Goal: Obtain resource: Download file/media

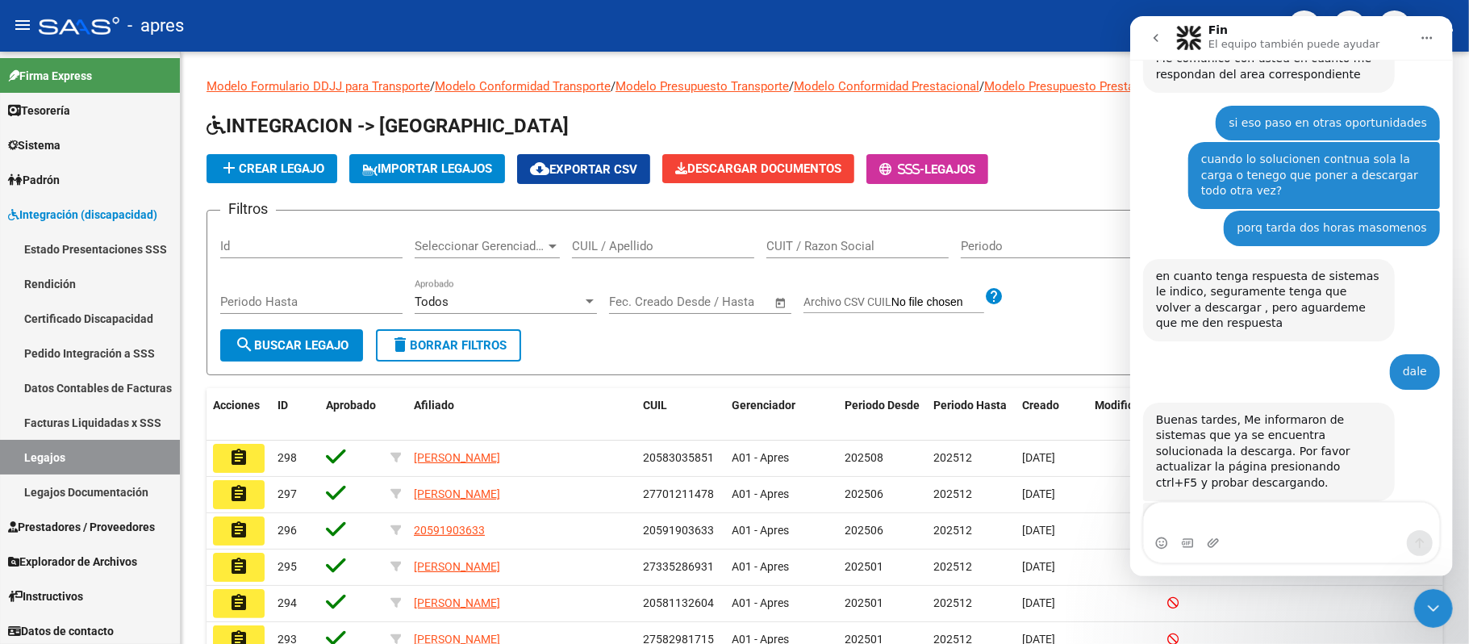
scroll to position [787, 0]
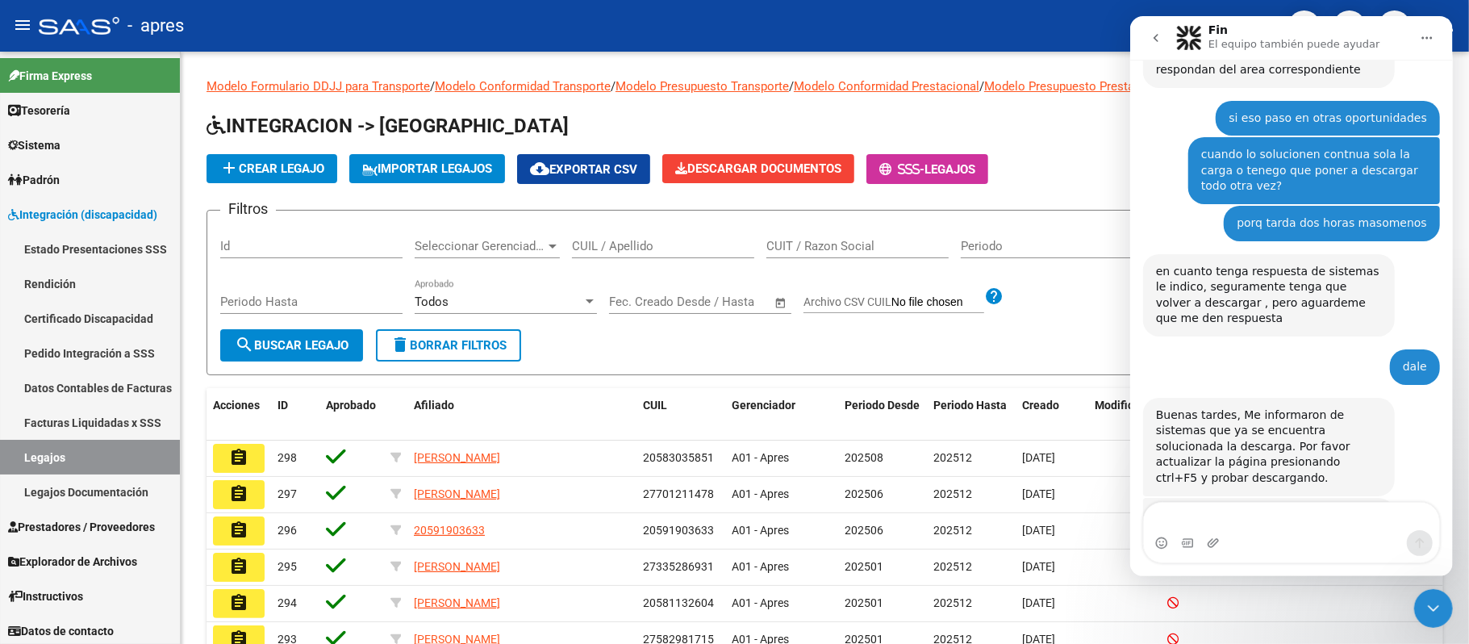
click at [1237, 504] on textarea "Escribe un mensaje..." at bounding box center [1290, 516] width 295 height 27
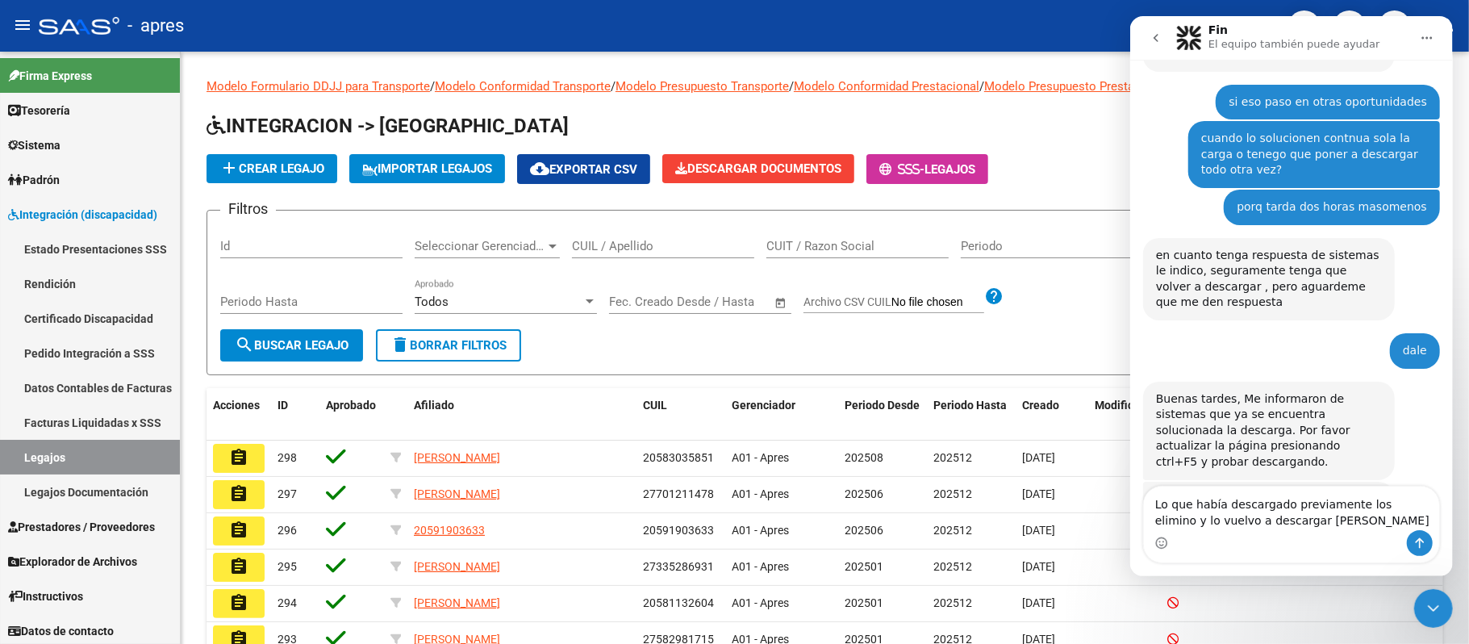
type textarea "Lo que había descargado previamente los elimino y lo vuelvo a descargar de cero?"
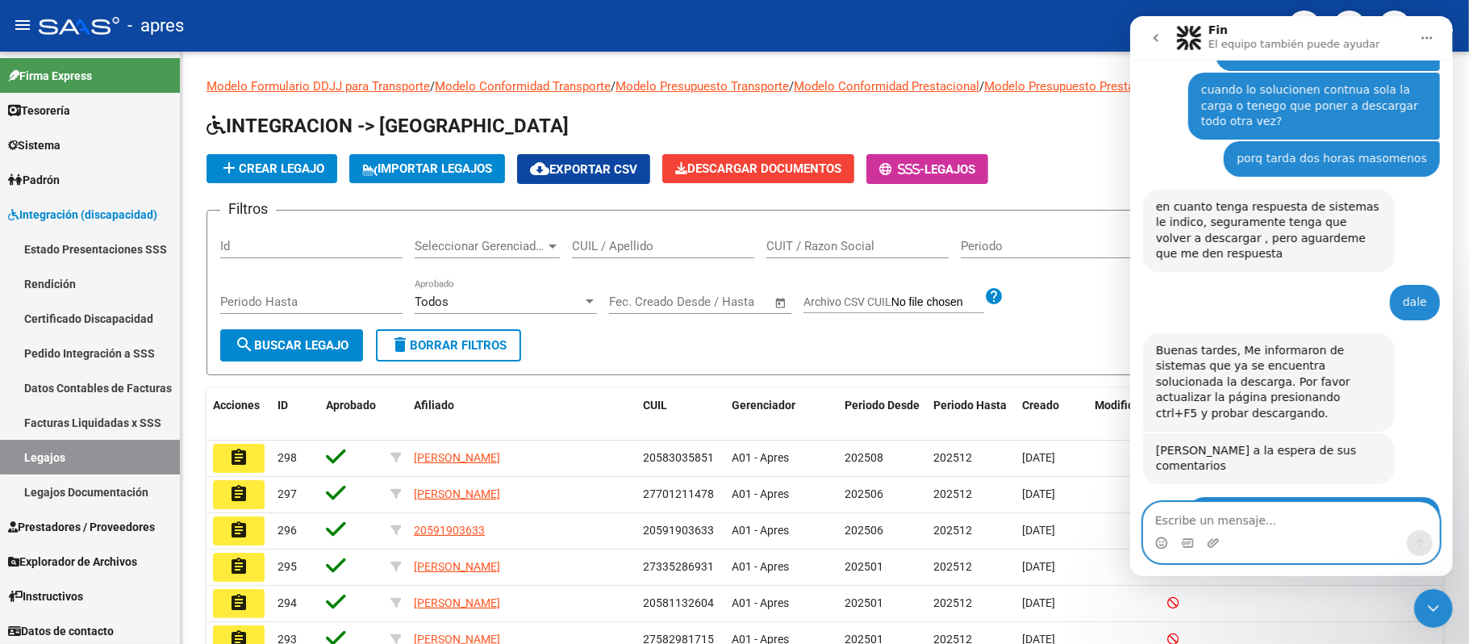
scroll to position [915, 0]
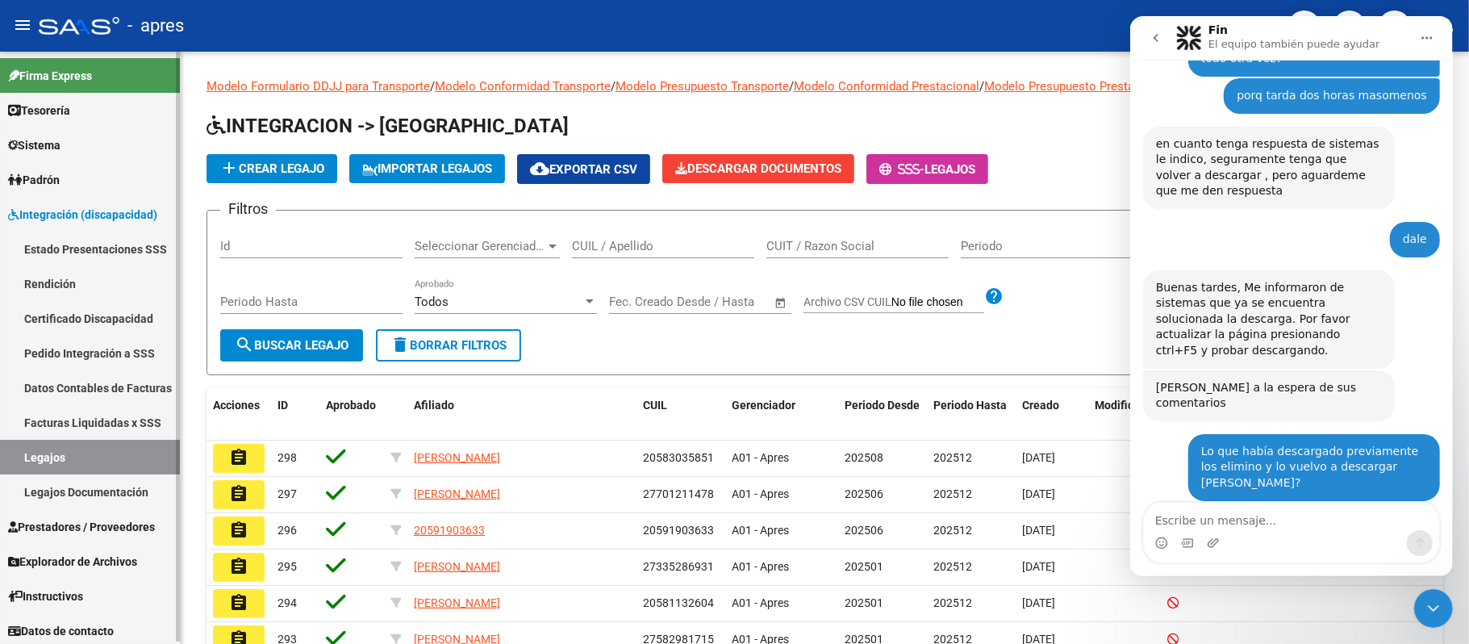
click at [110, 455] on link "Legajos" at bounding box center [90, 457] width 180 height 35
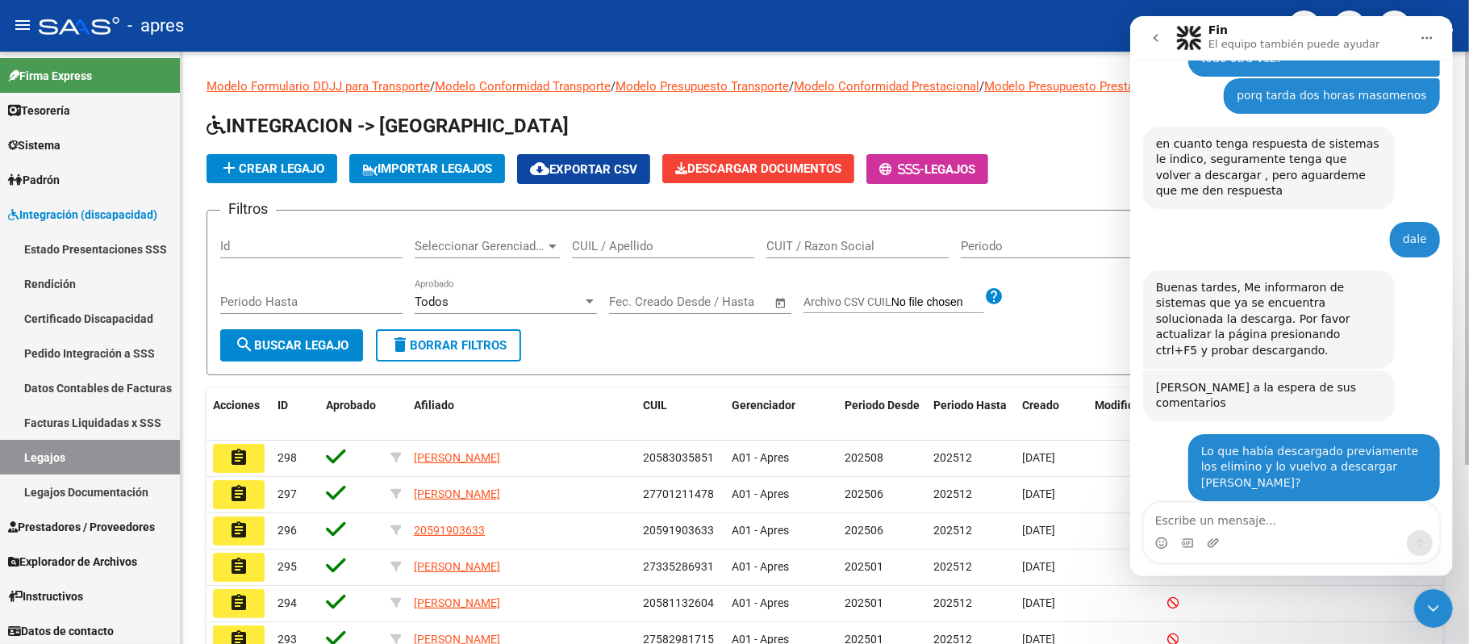
click at [650, 236] on div "CUIL / Apellido" at bounding box center [663, 240] width 182 height 35
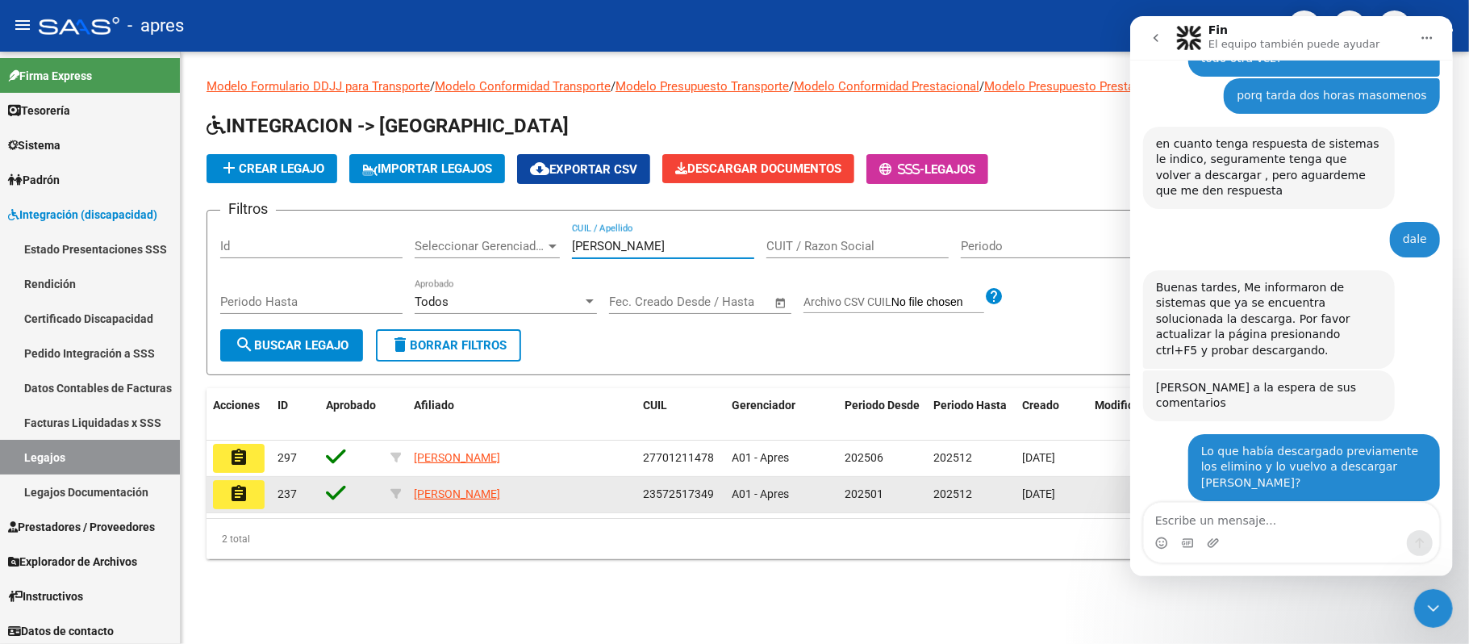
type input "dominguez"
click at [239, 490] on mat-icon "assignment" at bounding box center [238, 493] width 19 height 19
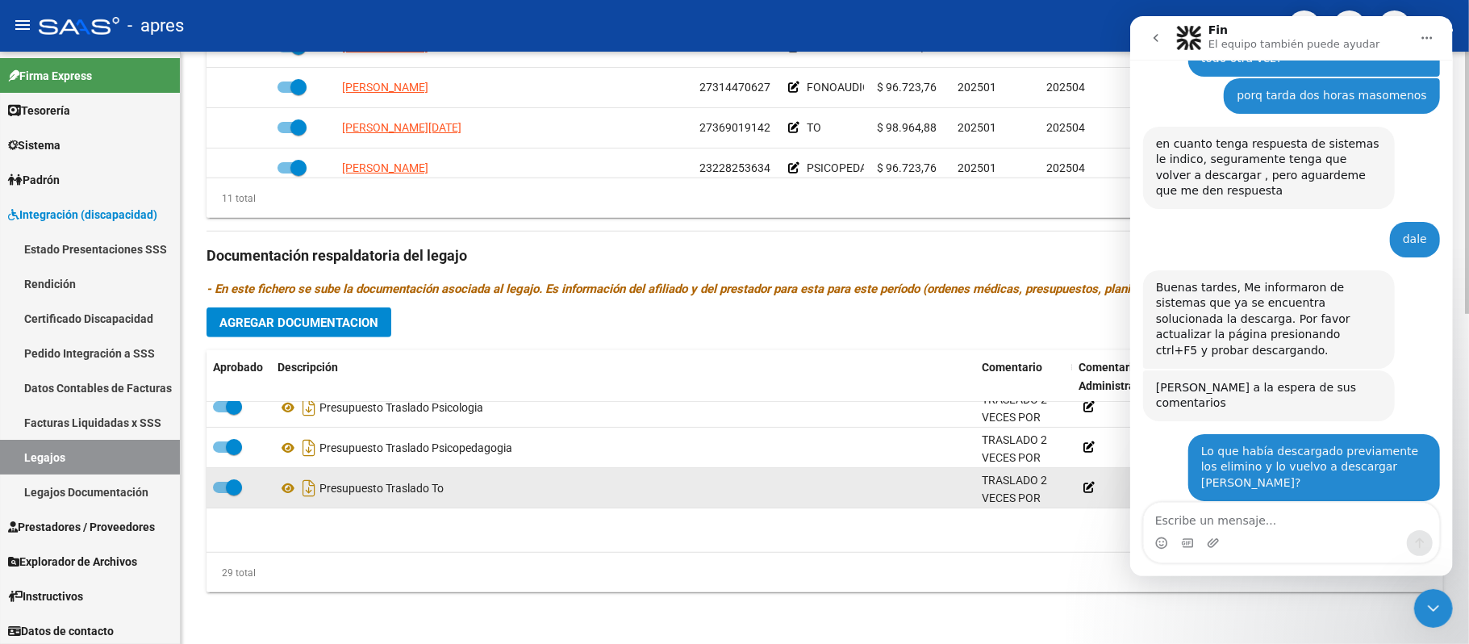
scroll to position [430, 0]
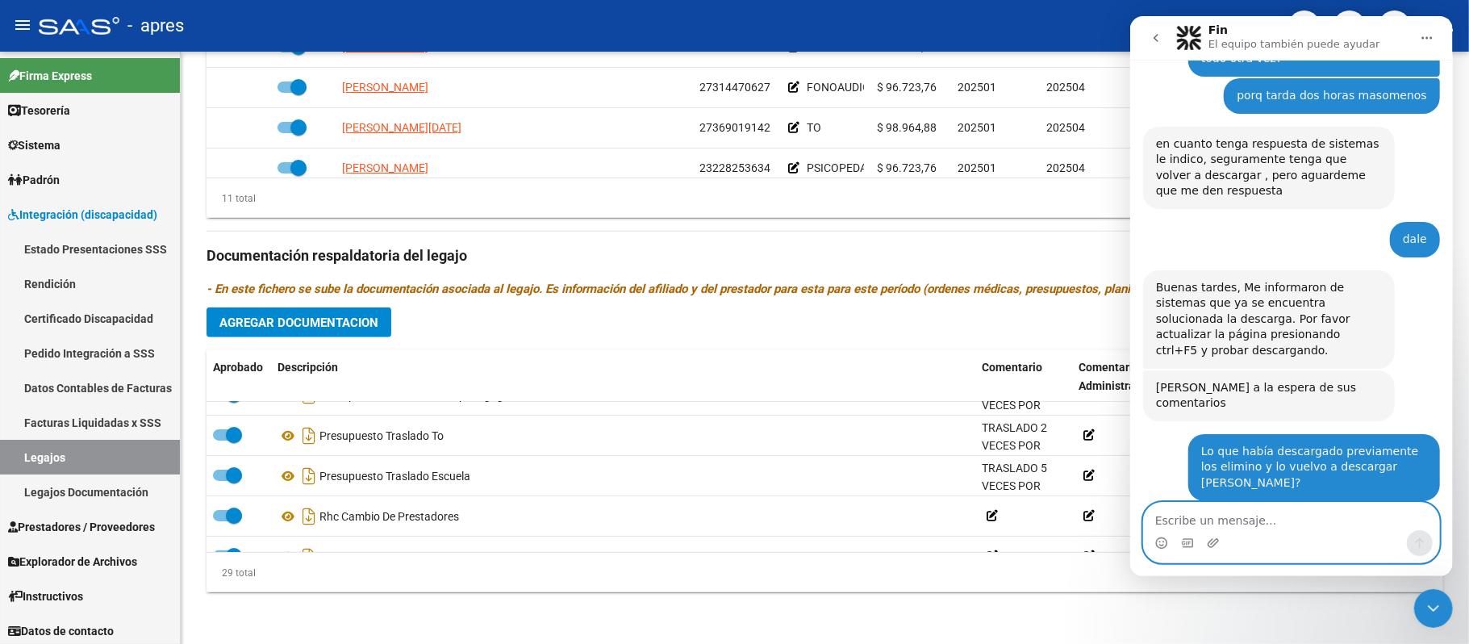
click at [1221, 526] on textarea "Escribe un mensaje..." at bounding box center [1290, 516] width 295 height 27
type textarea "[PERSON_NAME]. Gracias"
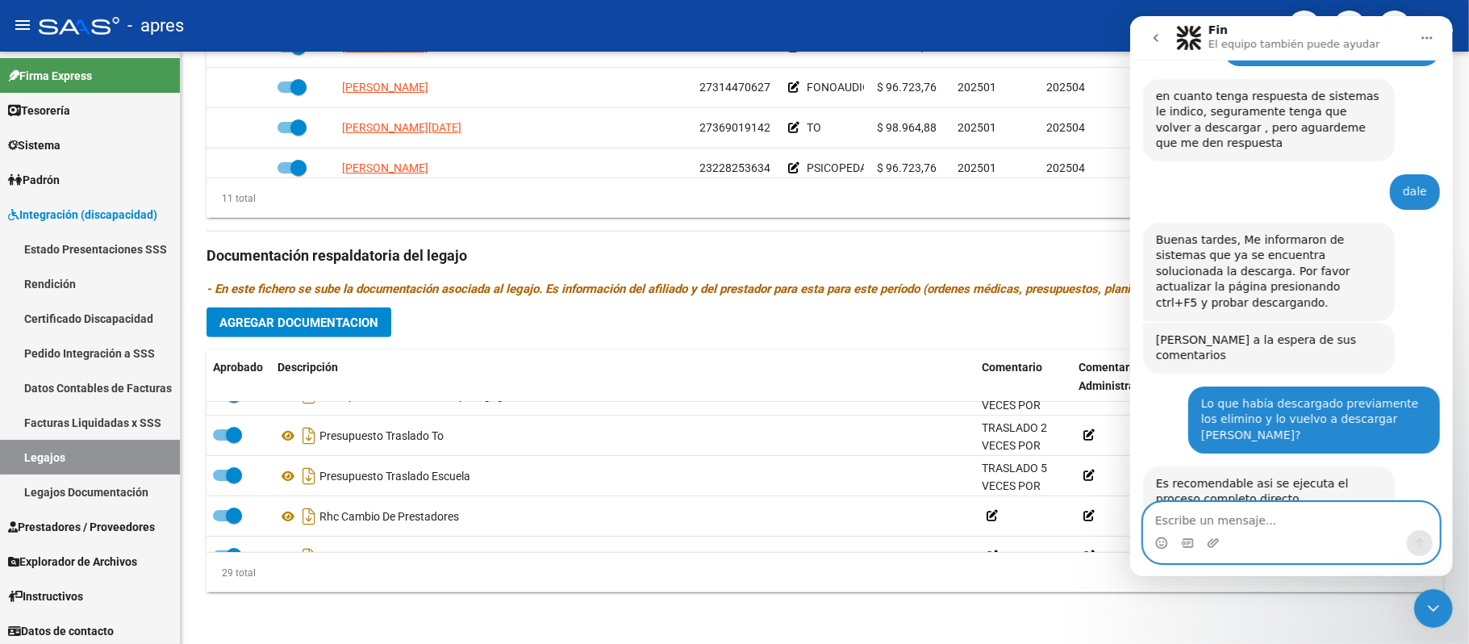
scroll to position [963, 0]
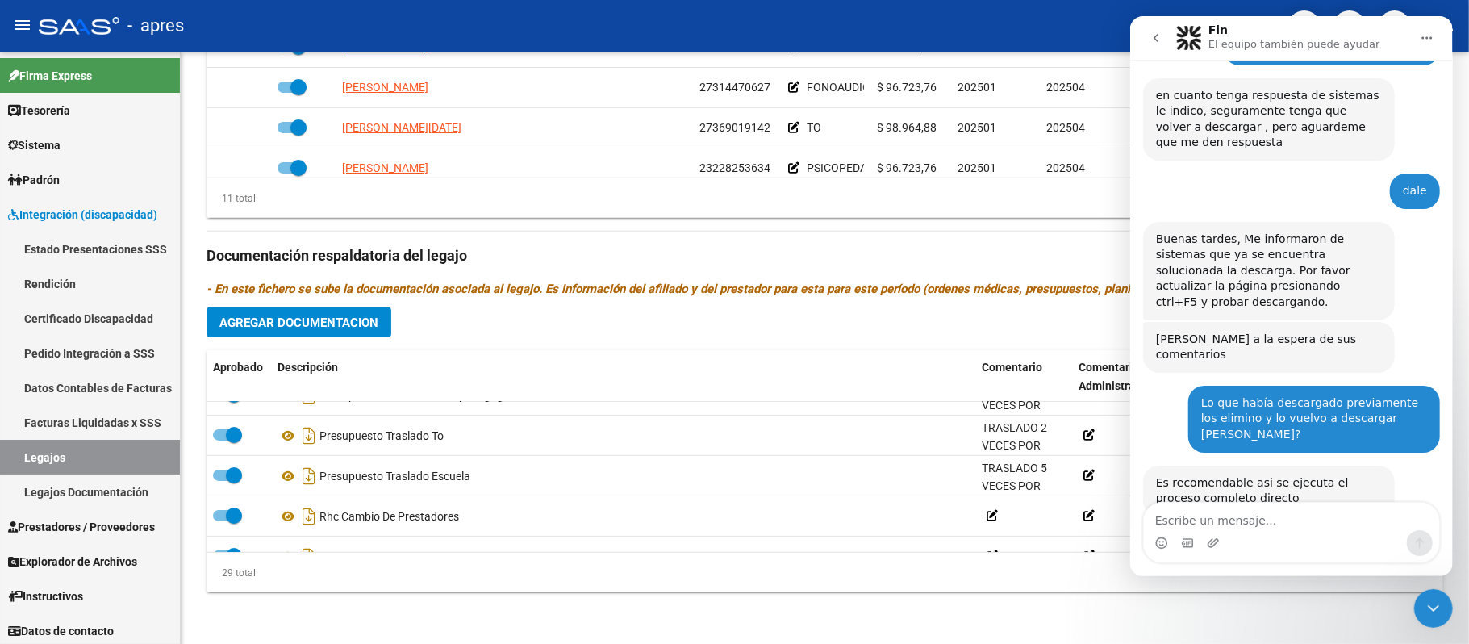
click at [1433, 36] on button "Inicio" at bounding box center [1426, 38] width 31 height 31
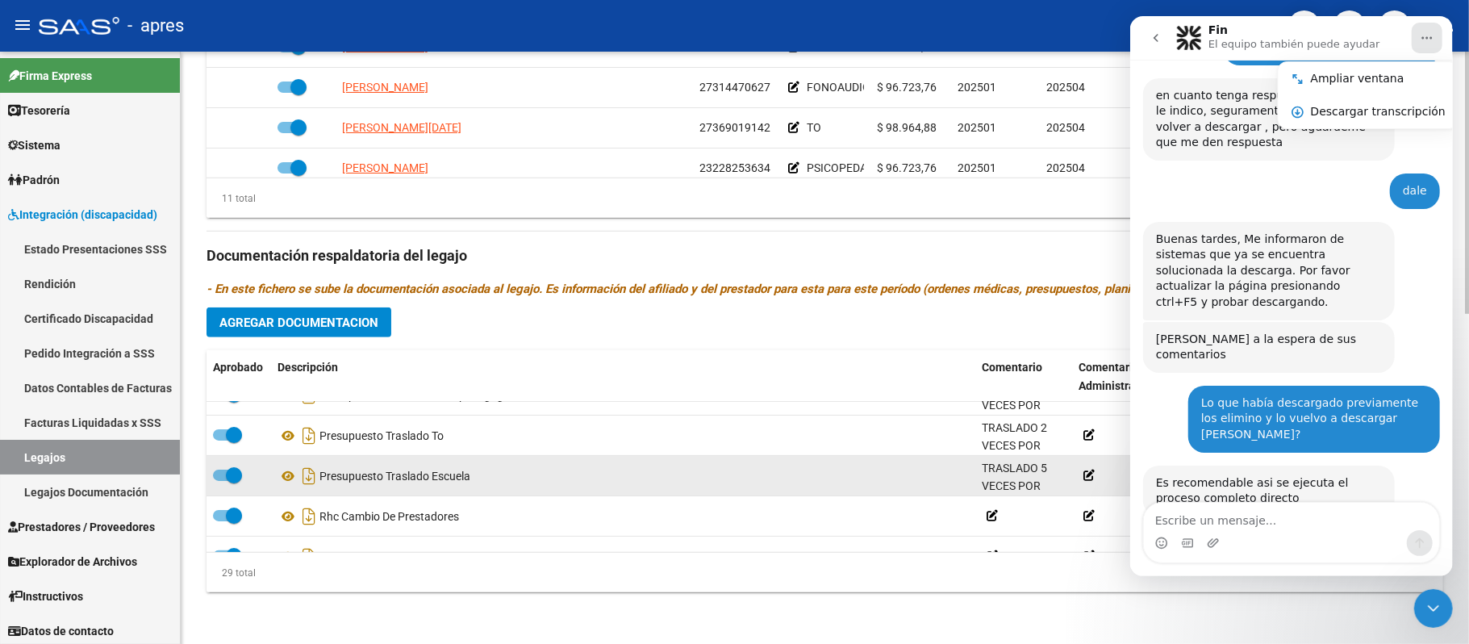
click at [753, 487] on div "Presupuesto Traslado Escuela" at bounding box center [623, 476] width 691 height 26
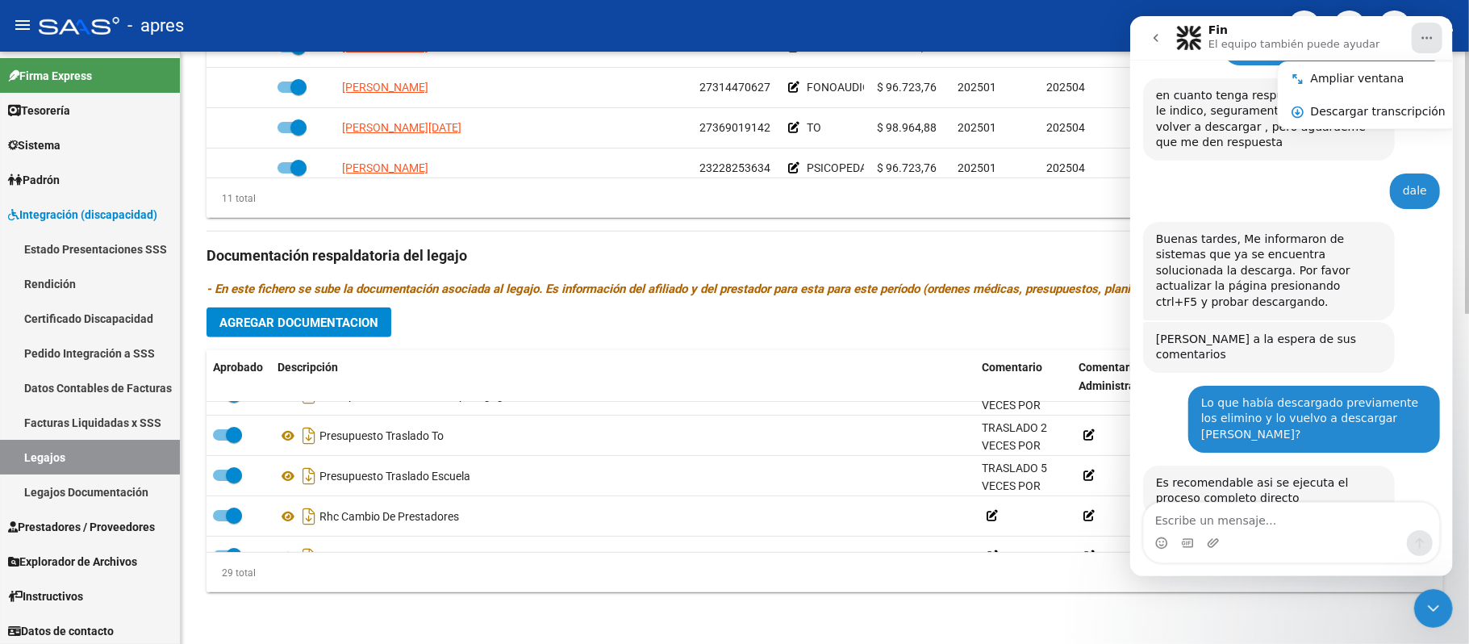
click at [1154, 42] on icon "go back" at bounding box center [1155, 37] width 13 height 13
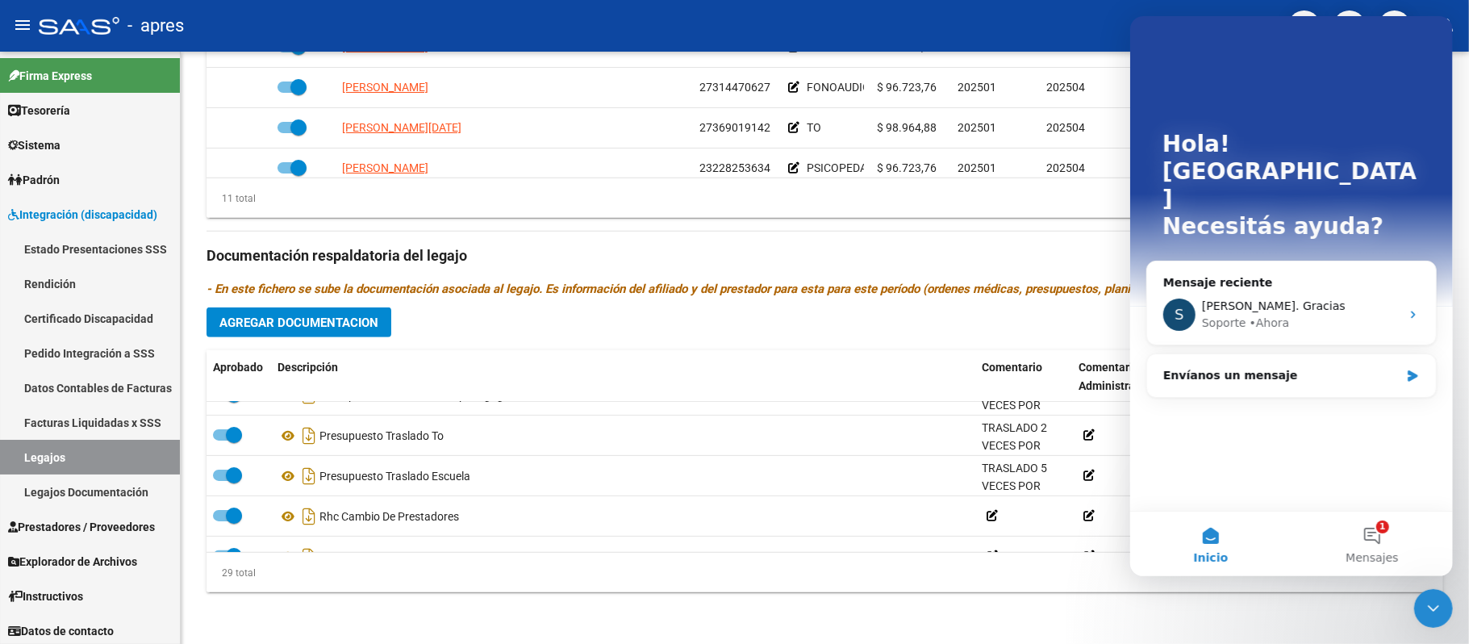
scroll to position [0, 0]
click at [1442, 611] on div "Cerrar Intercom Messenger" at bounding box center [1432, 607] width 39 height 39
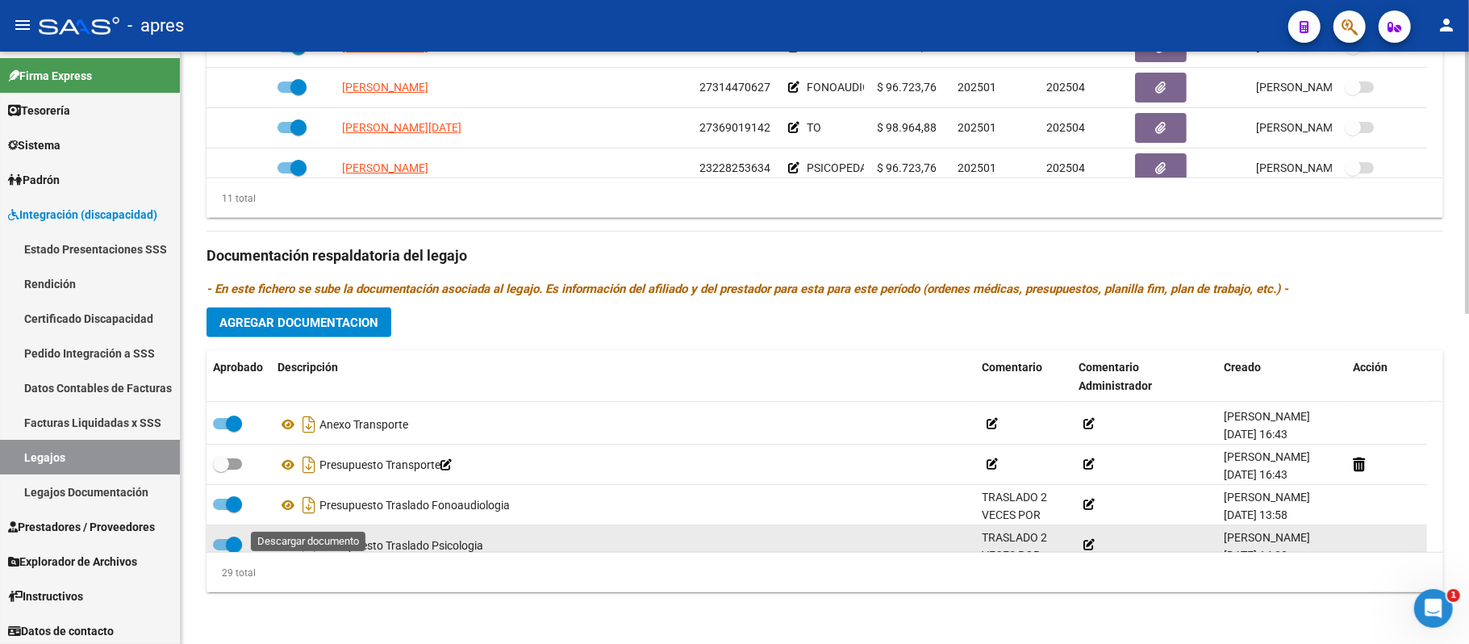
scroll to position [272, 0]
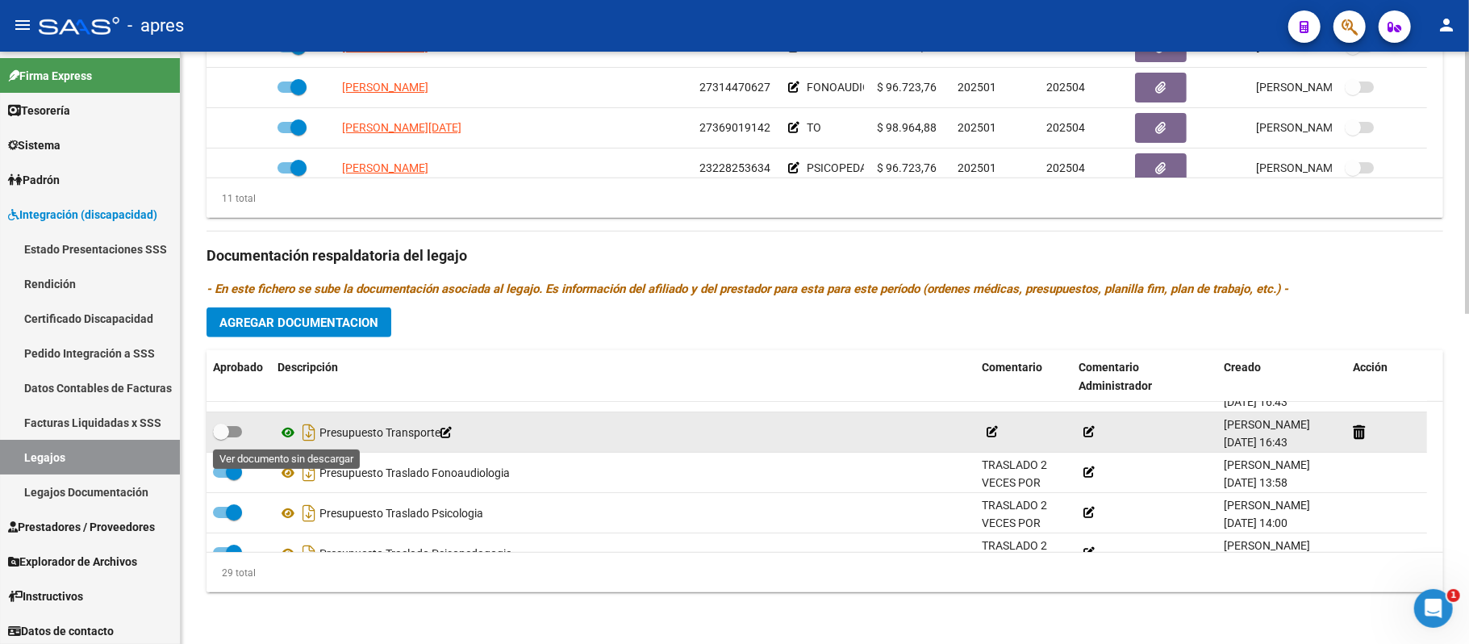
click at [294, 427] on icon at bounding box center [288, 432] width 21 height 19
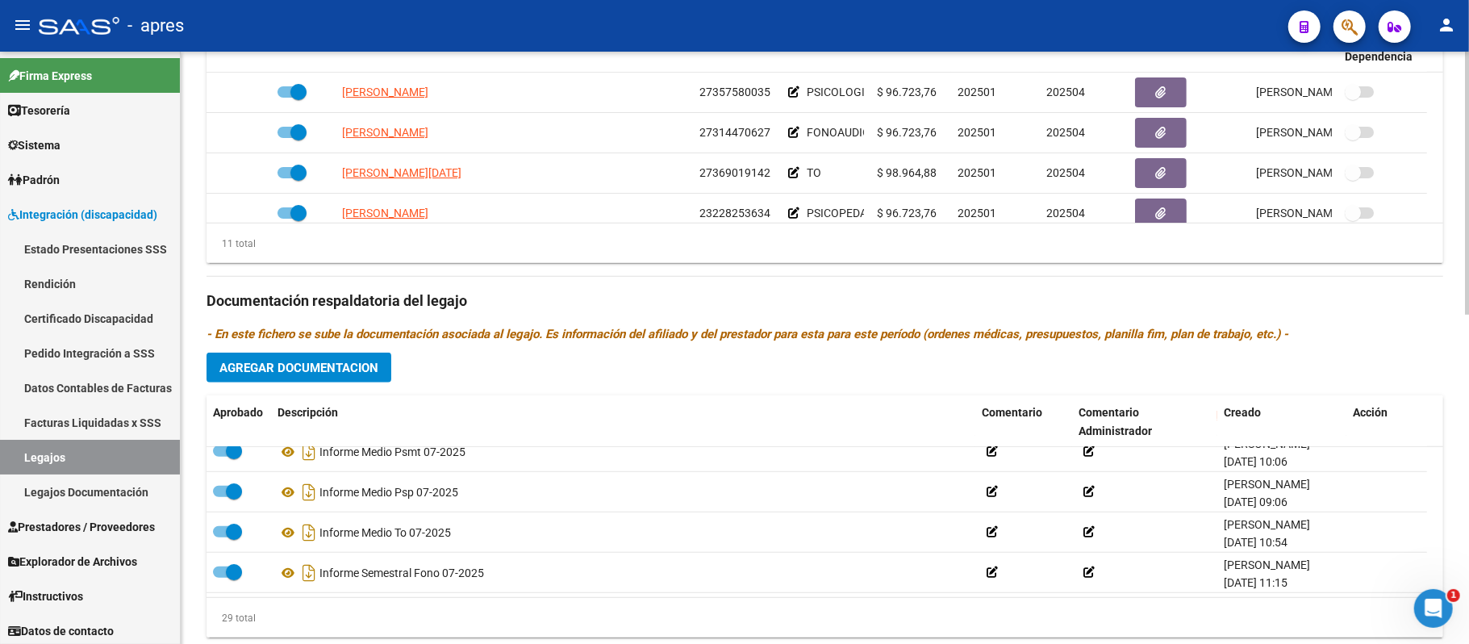
scroll to position [744, 0]
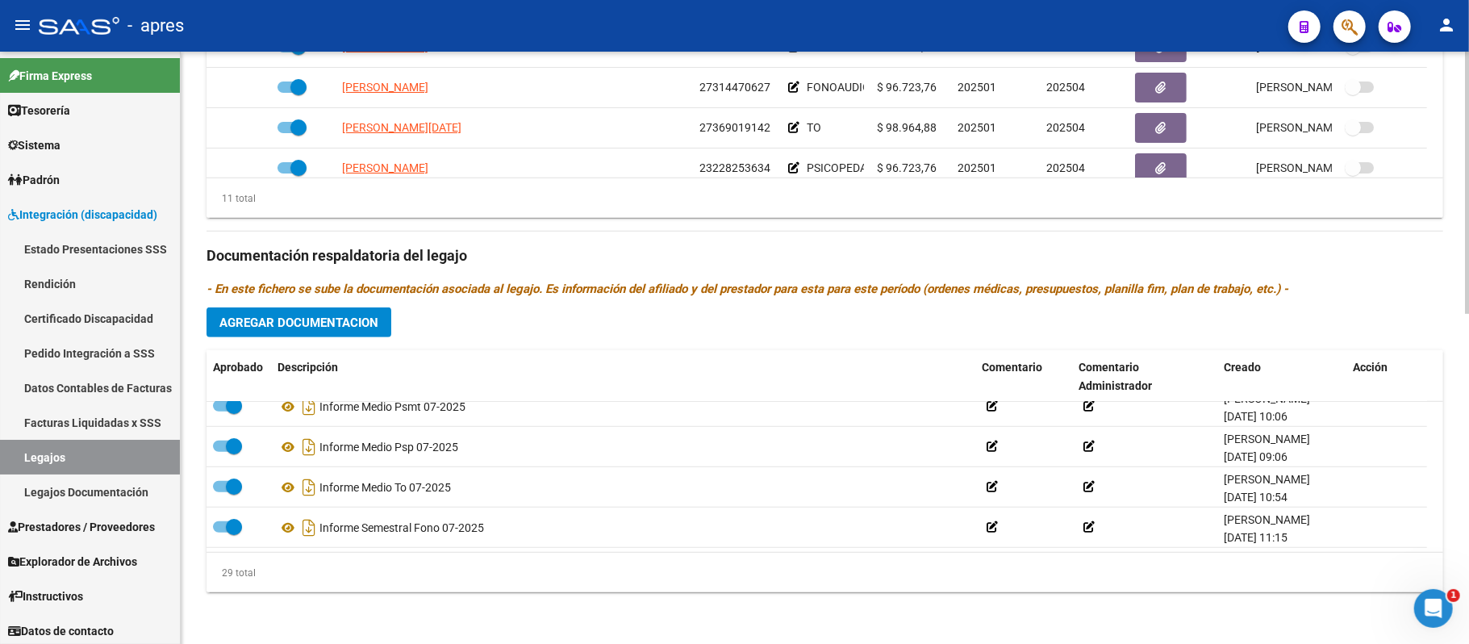
click at [1468, 497] on div at bounding box center [1467, 512] width 4 height 263
click at [553, 574] on div "29 total" at bounding box center [825, 573] width 1237 height 40
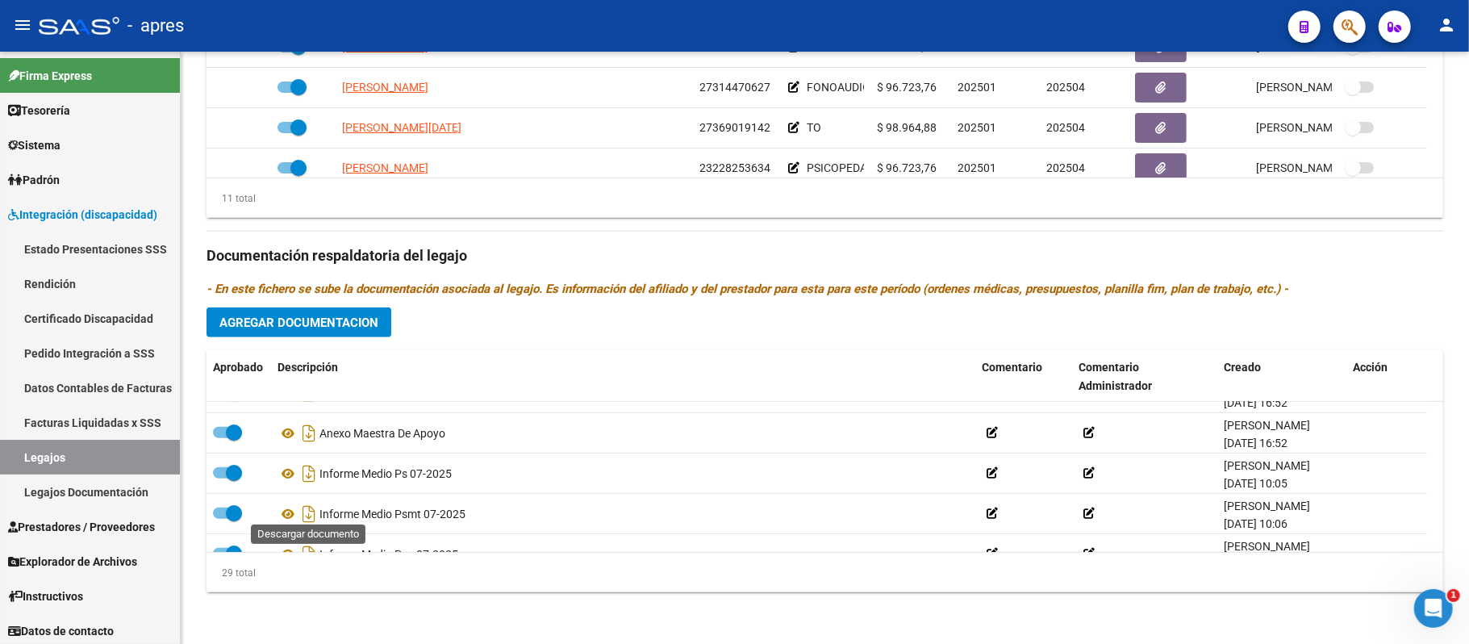
scroll to position [808, 0]
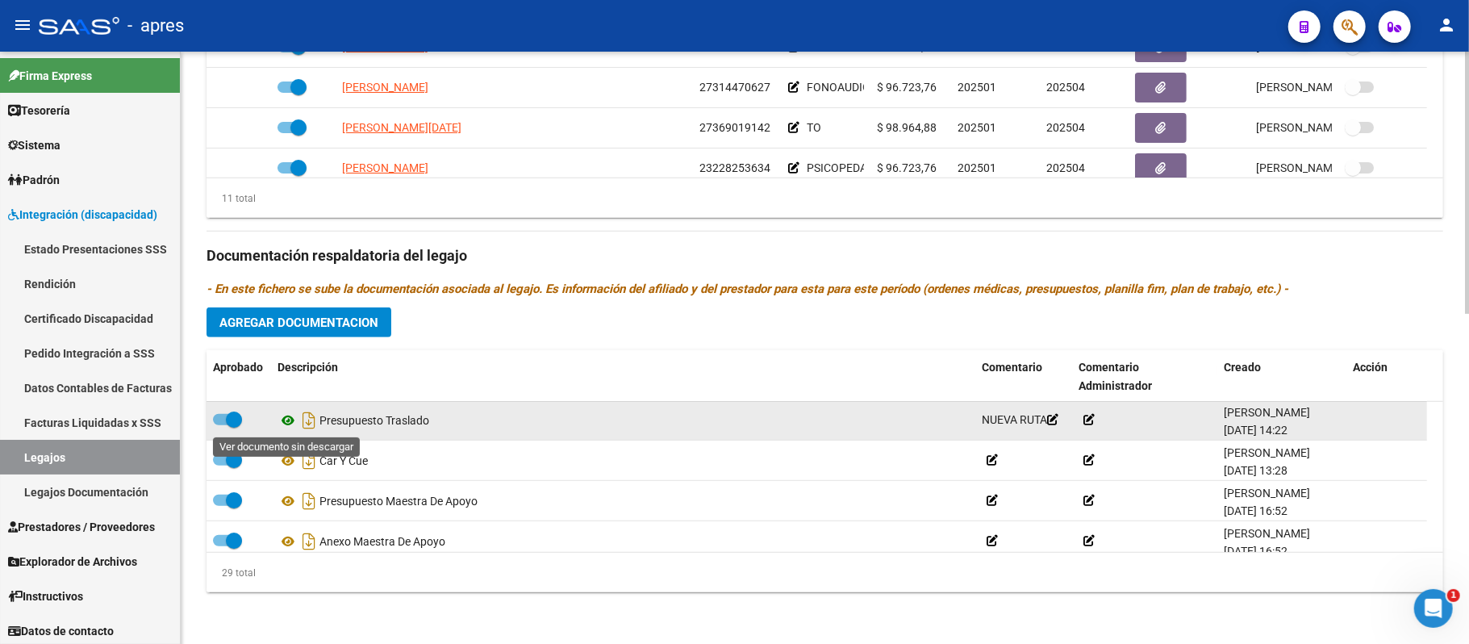
click at [281, 428] on icon at bounding box center [288, 420] width 21 height 19
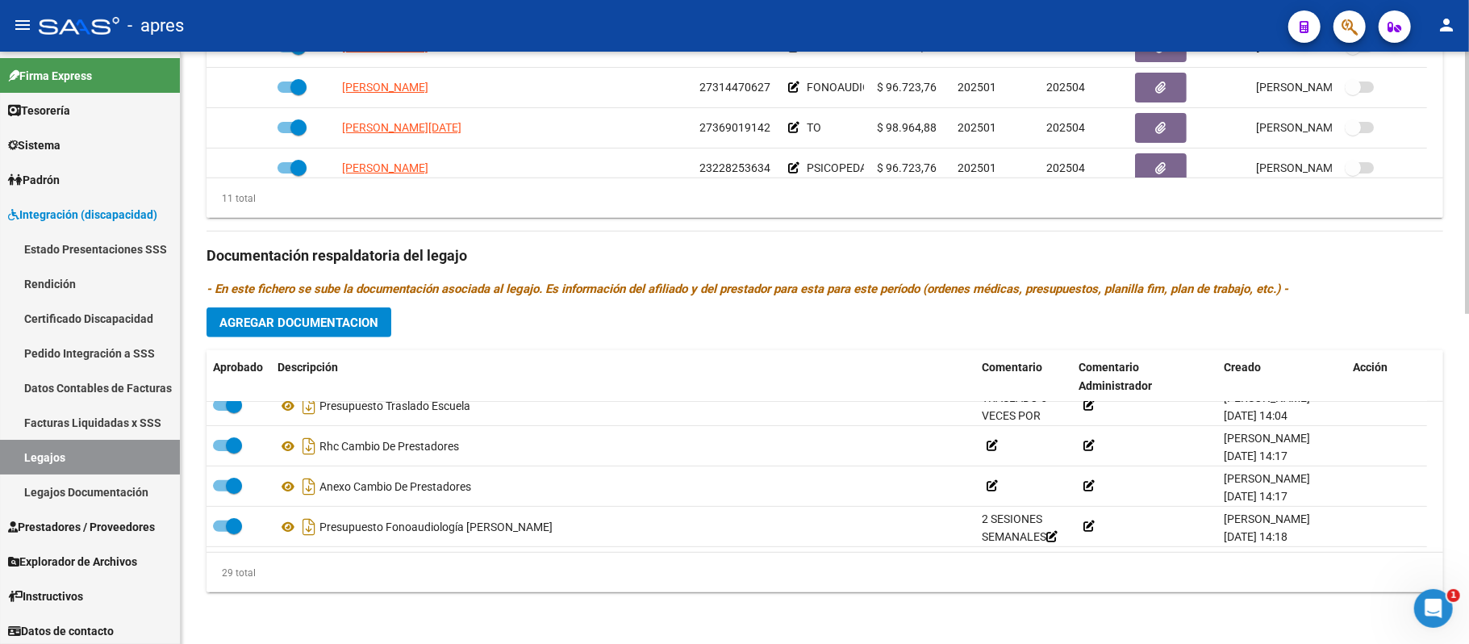
scroll to position [487, 0]
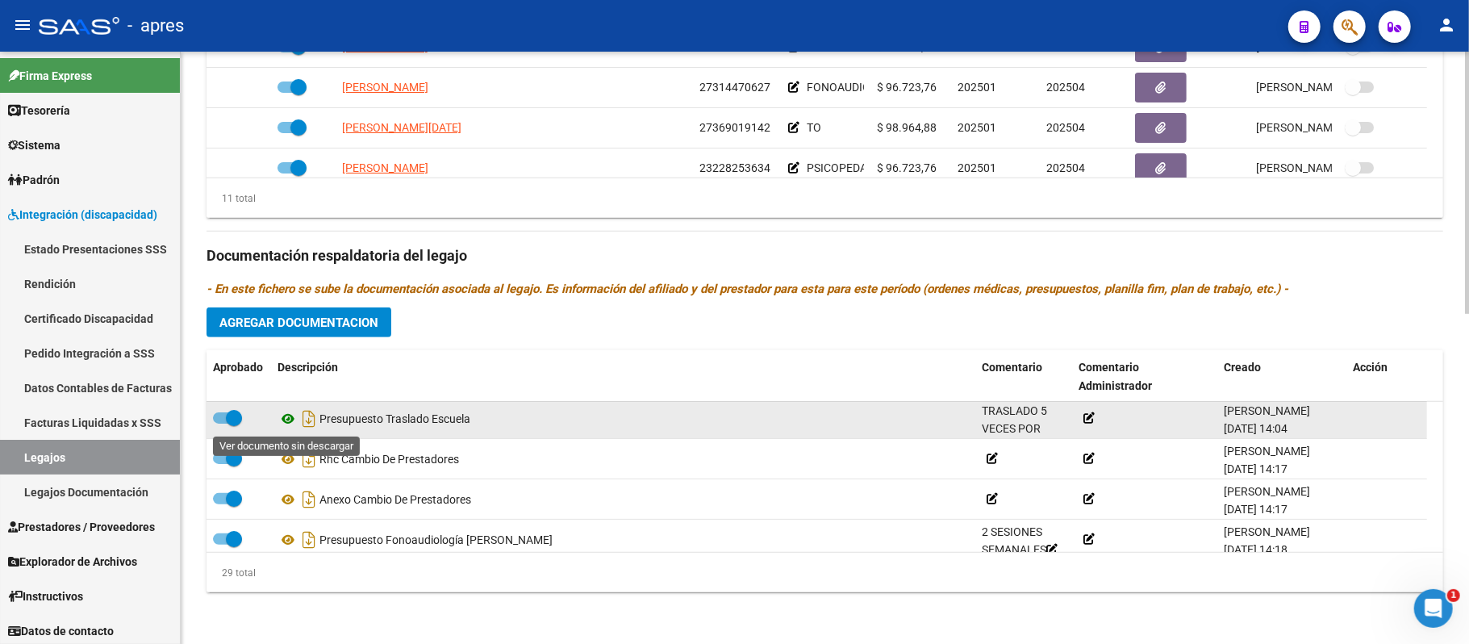
click at [292, 411] on icon at bounding box center [288, 418] width 21 height 19
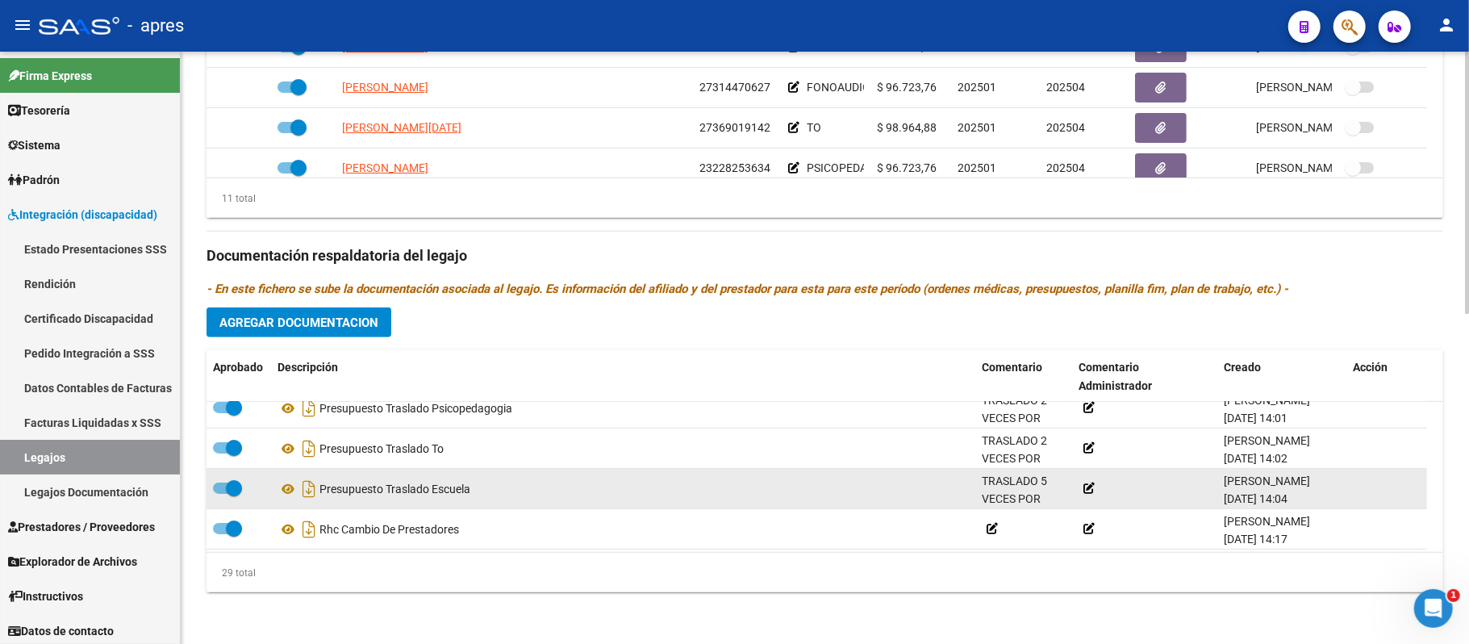
scroll to position [379, 0]
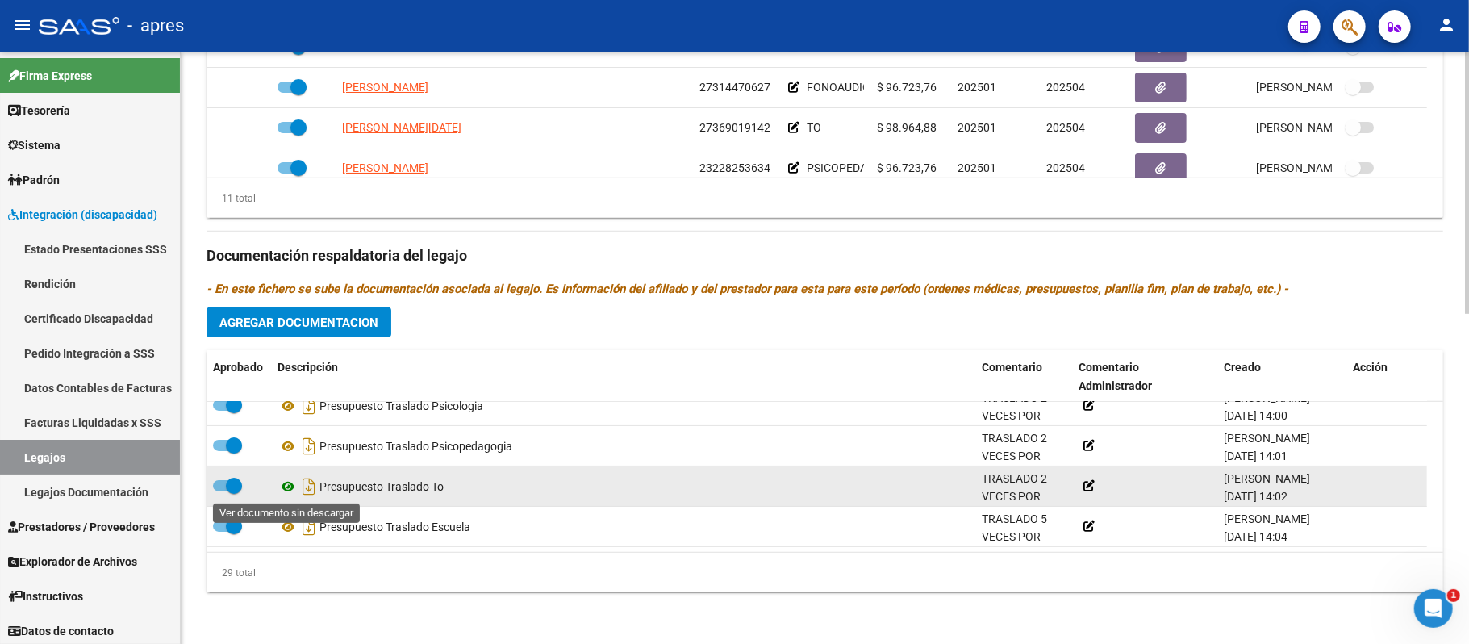
click at [282, 478] on icon at bounding box center [288, 486] width 21 height 19
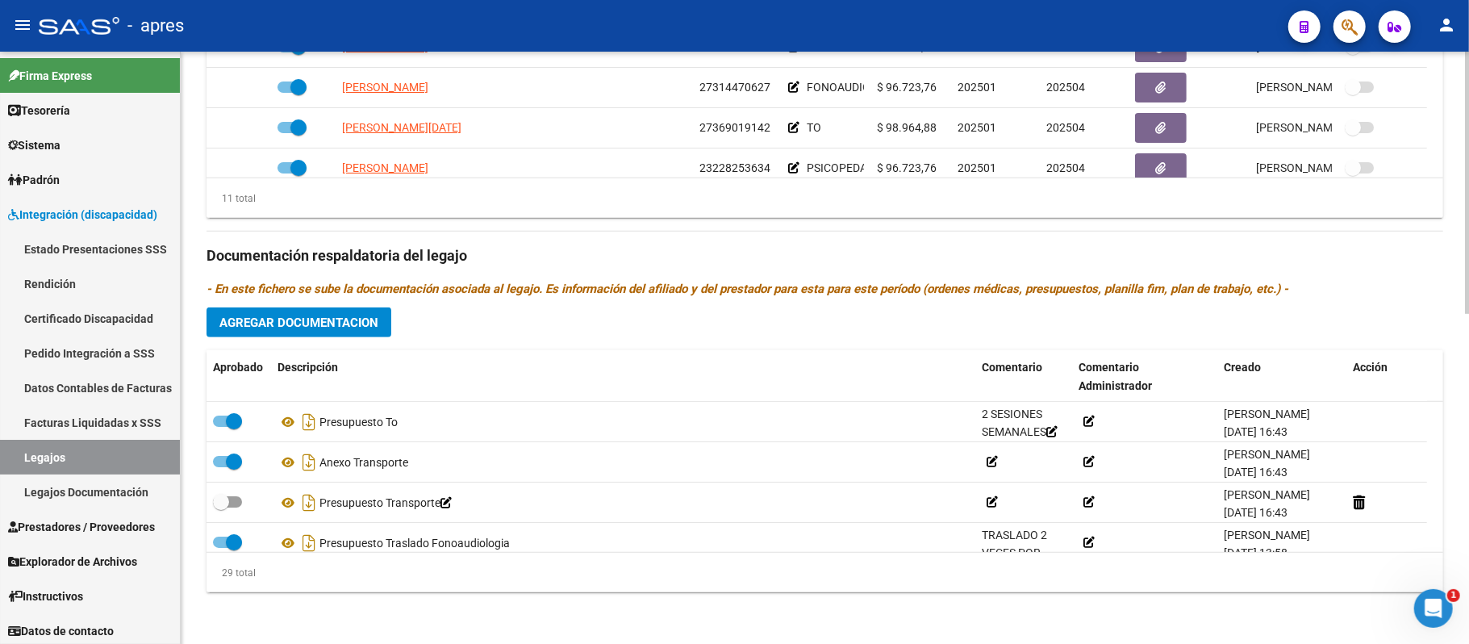
scroll to position [215, 0]
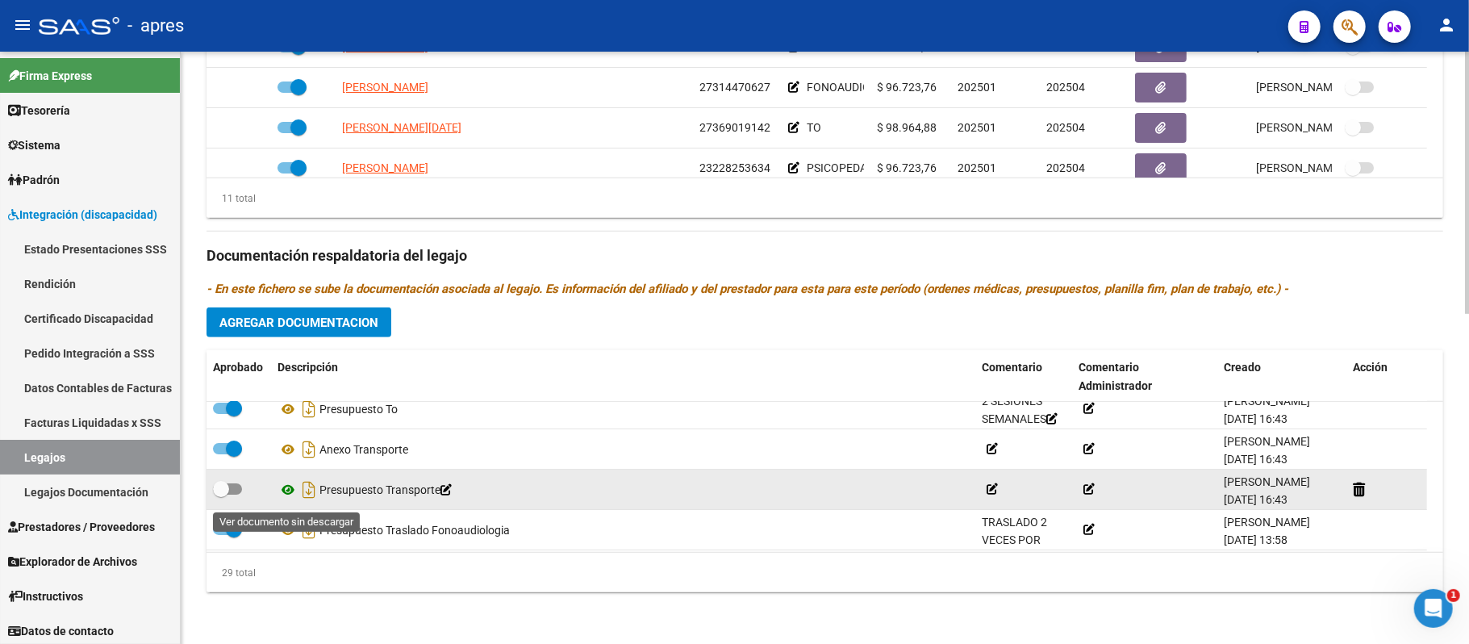
click at [282, 485] on icon at bounding box center [288, 489] width 21 height 19
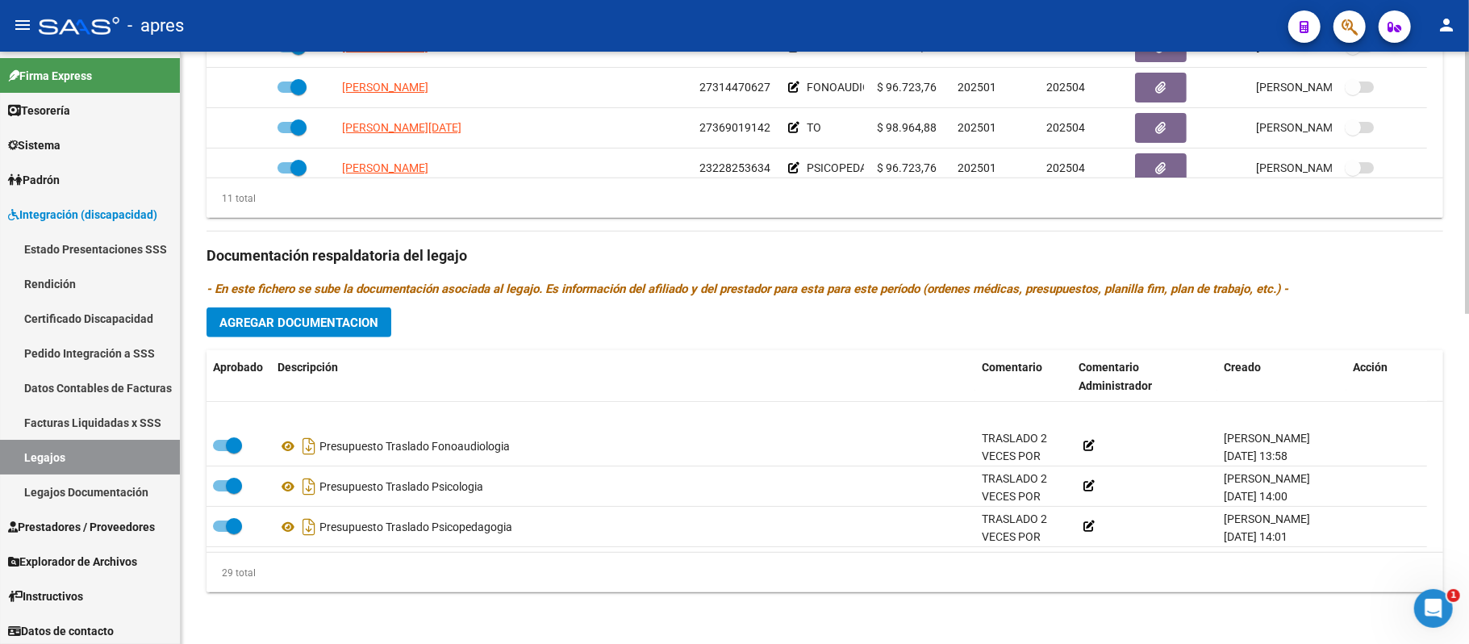
scroll to position [323, 0]
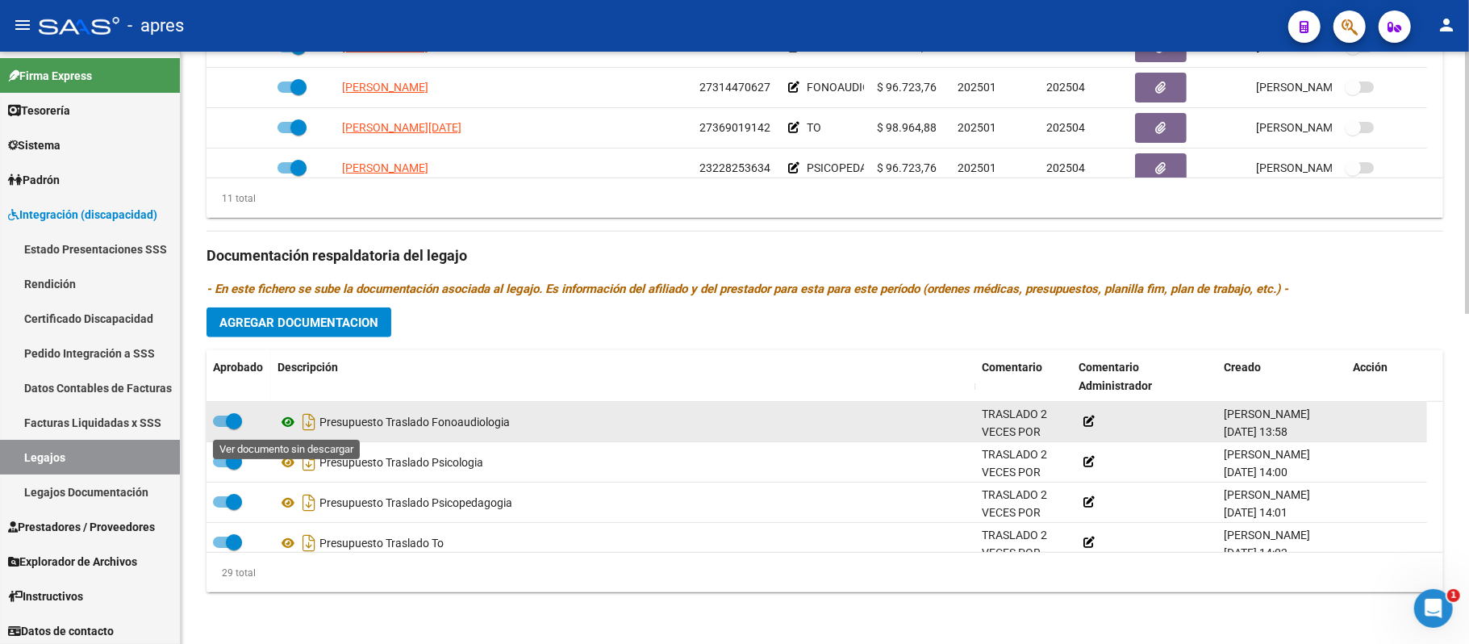
click at [289, 421] on icon at bounding box center [288, 421] width 21 height 19
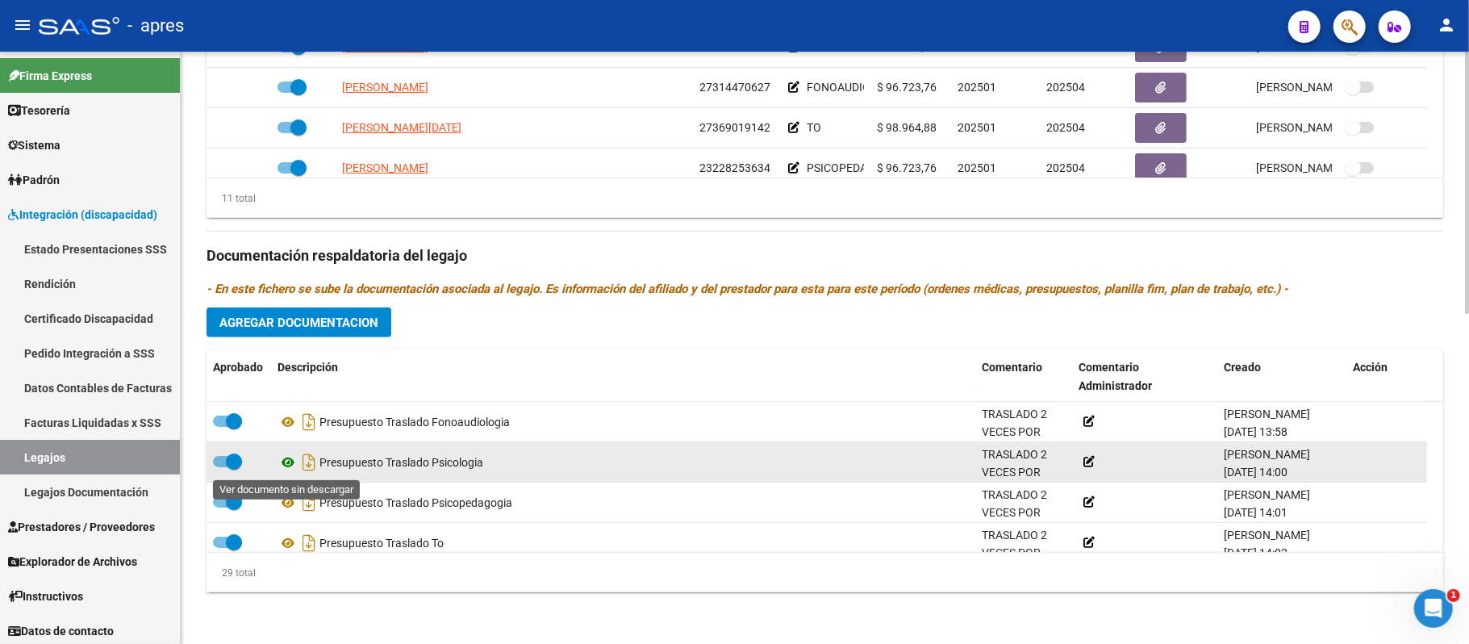
click at [290, 453] on icon at bounding box center [288, 462] width 21 height 19
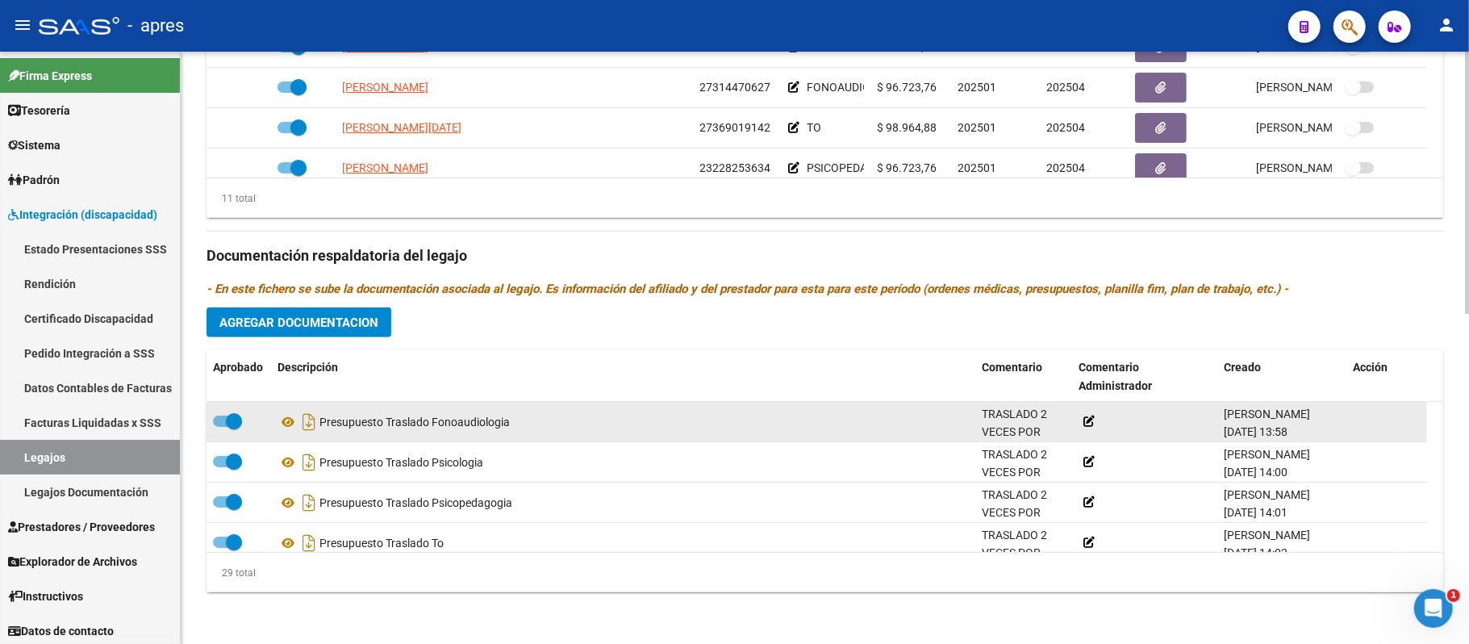
click at [459, 420] on div "Presupuesto Traslado Fonoaudiologia" at bounding box center [623, 422] width 691 height 26
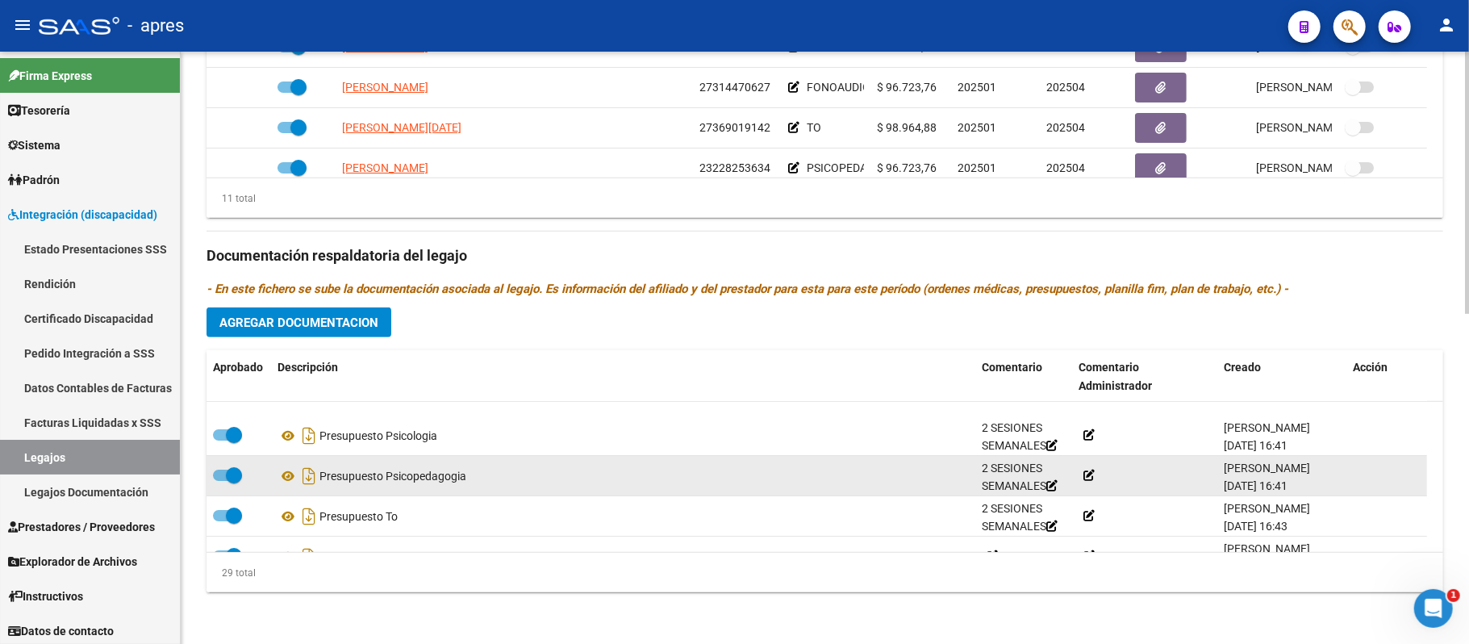
scroll to position [215, 0]
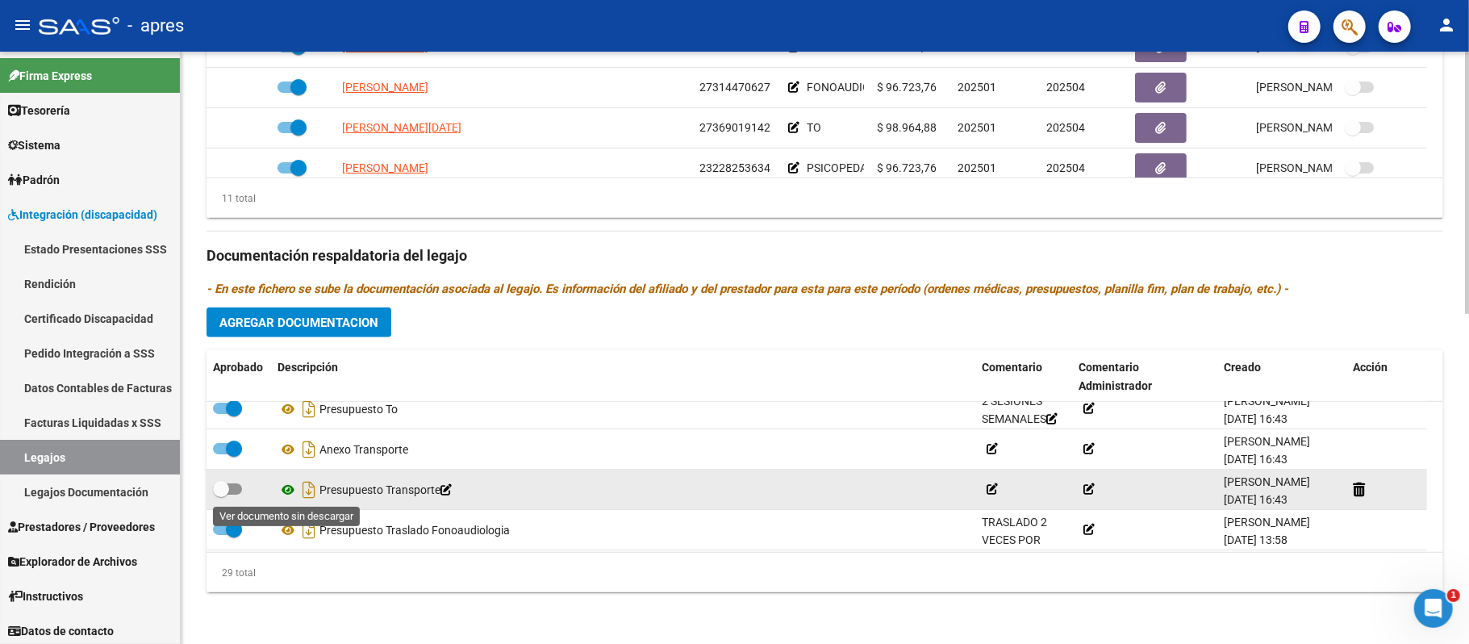
click at [292, 491] on icon at bounding box center [288, 489] width 21 height 19
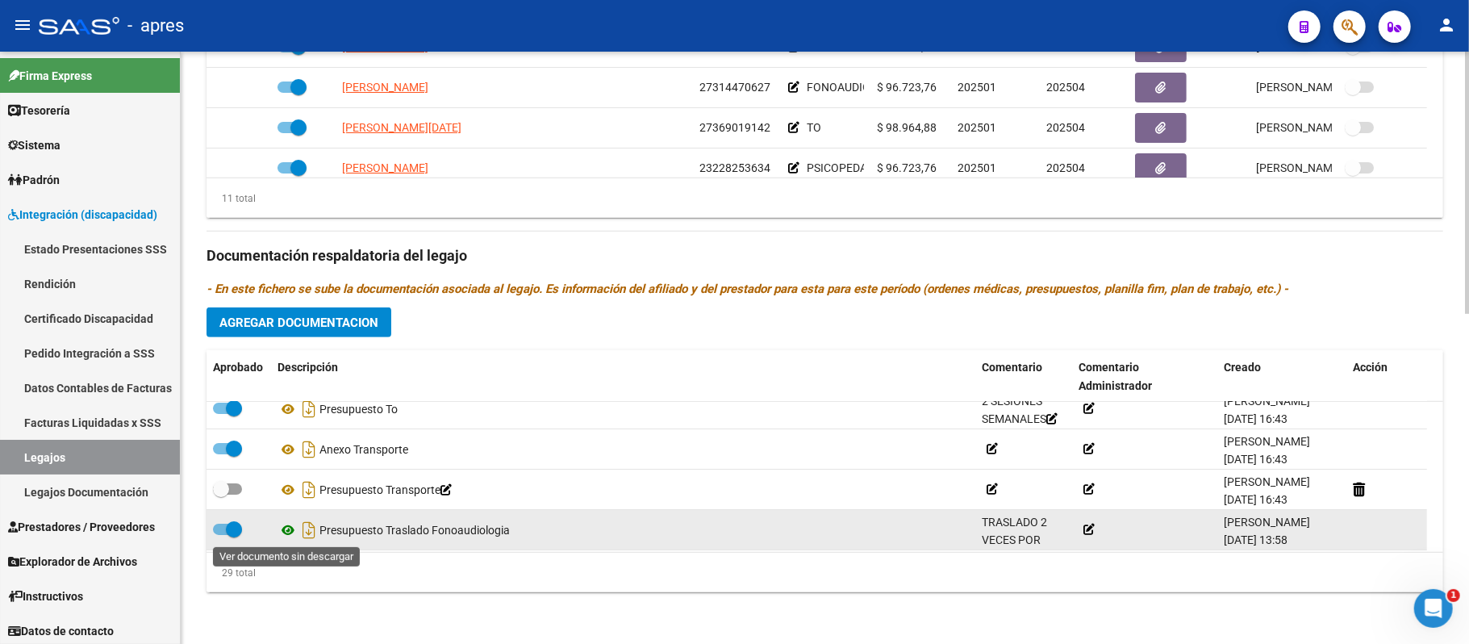
click at [286, 527] on icon at bounding box center [288, 529] width 21 height 19
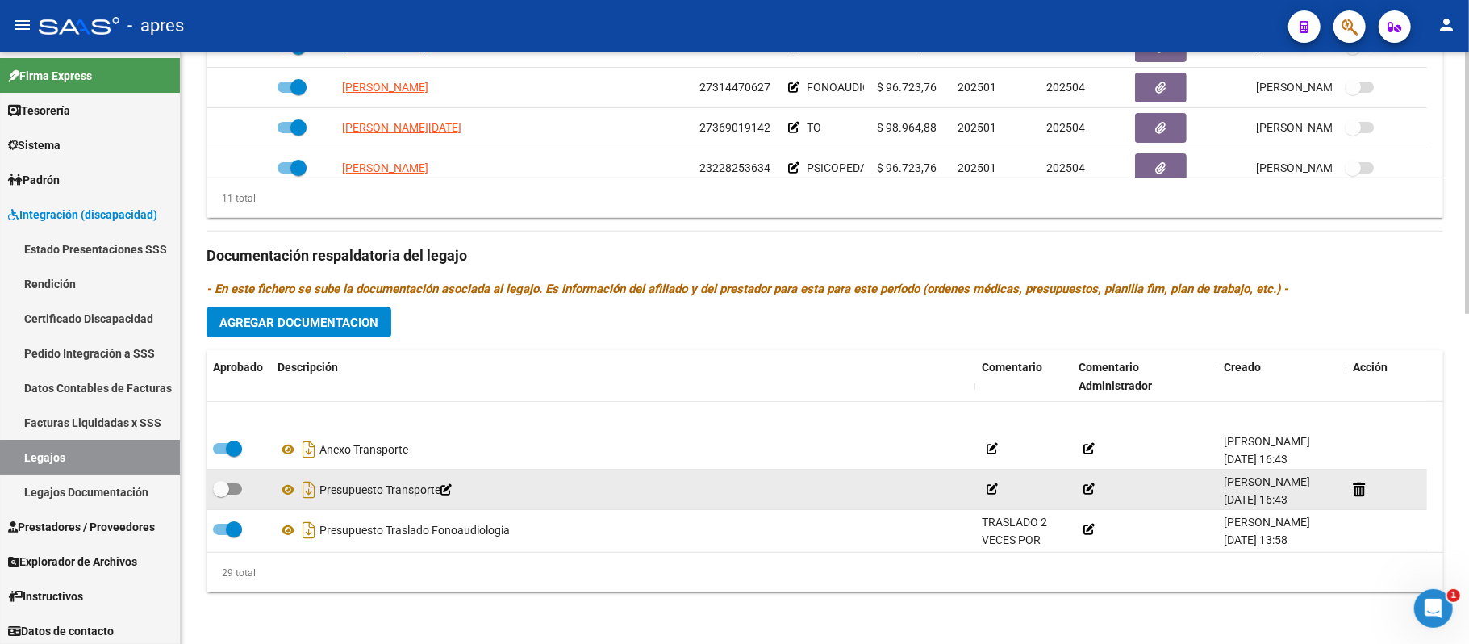
scroll to position [323, 0]
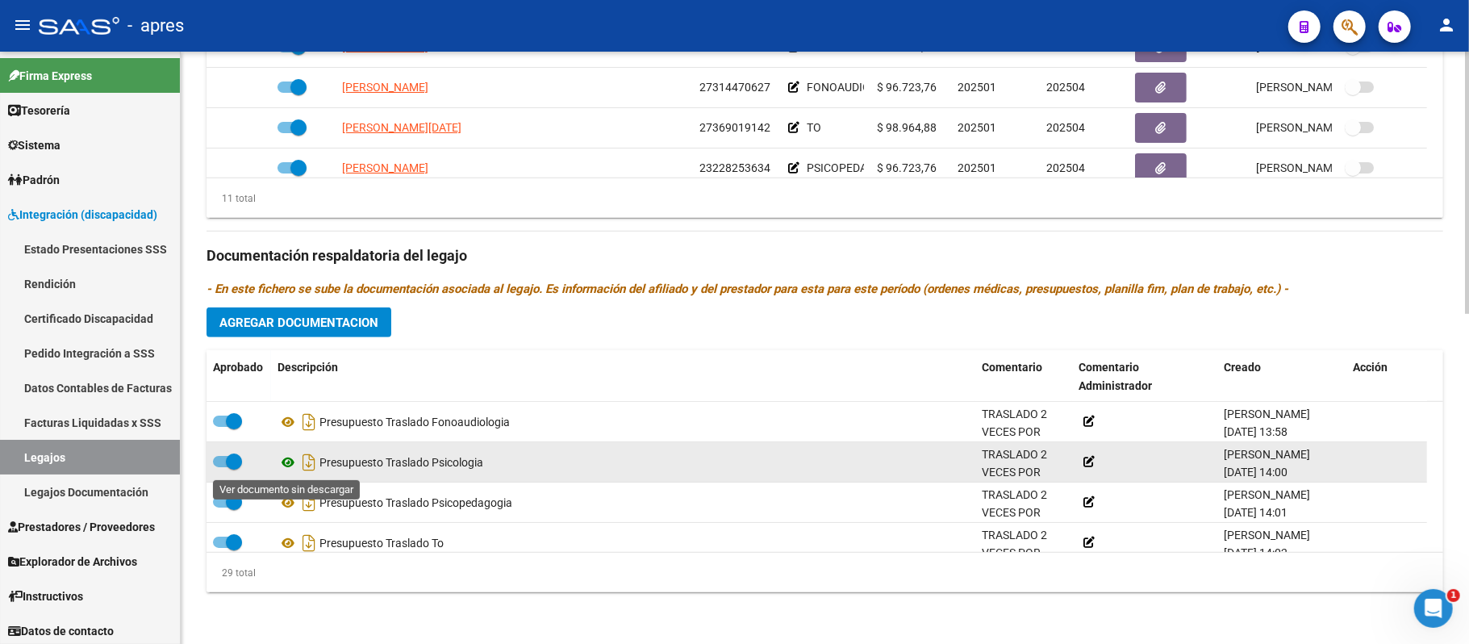
click at [279, 461] on icon at bounding box center [288, 462] width 21 height 19
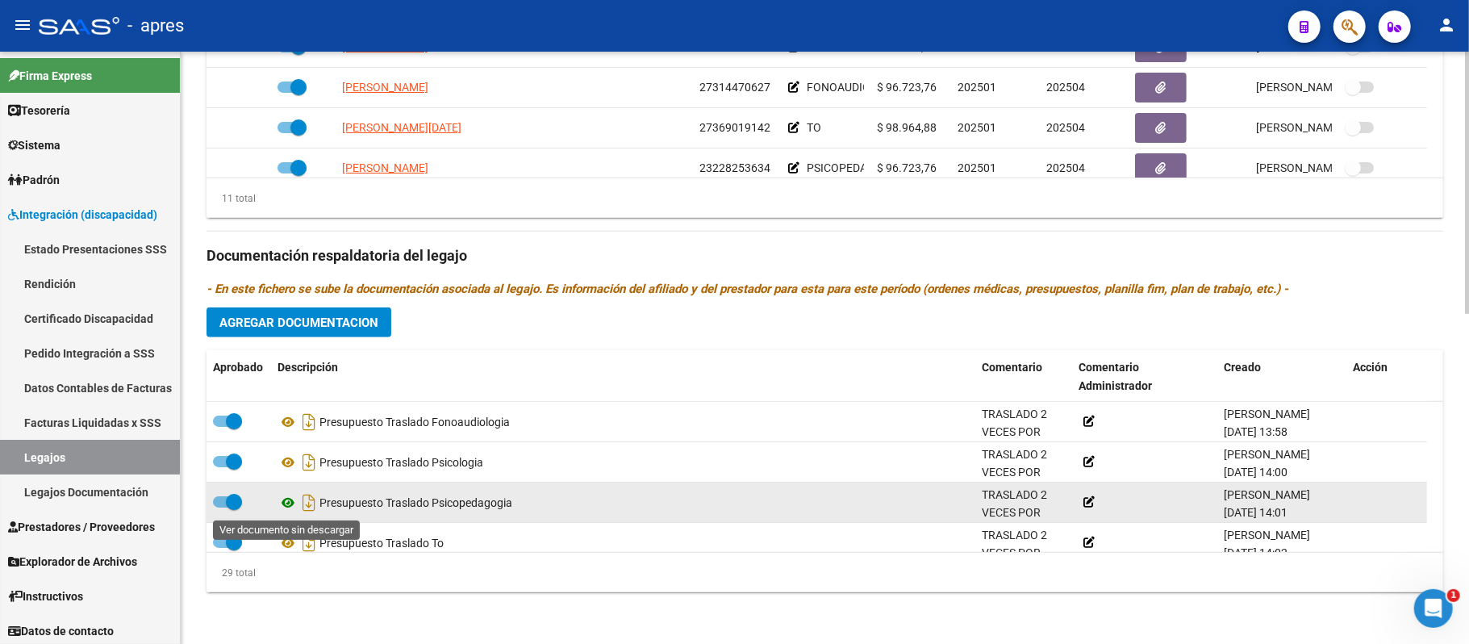
click at [286, 502] on icon at bounding box center [288, 502] width 21 height 19
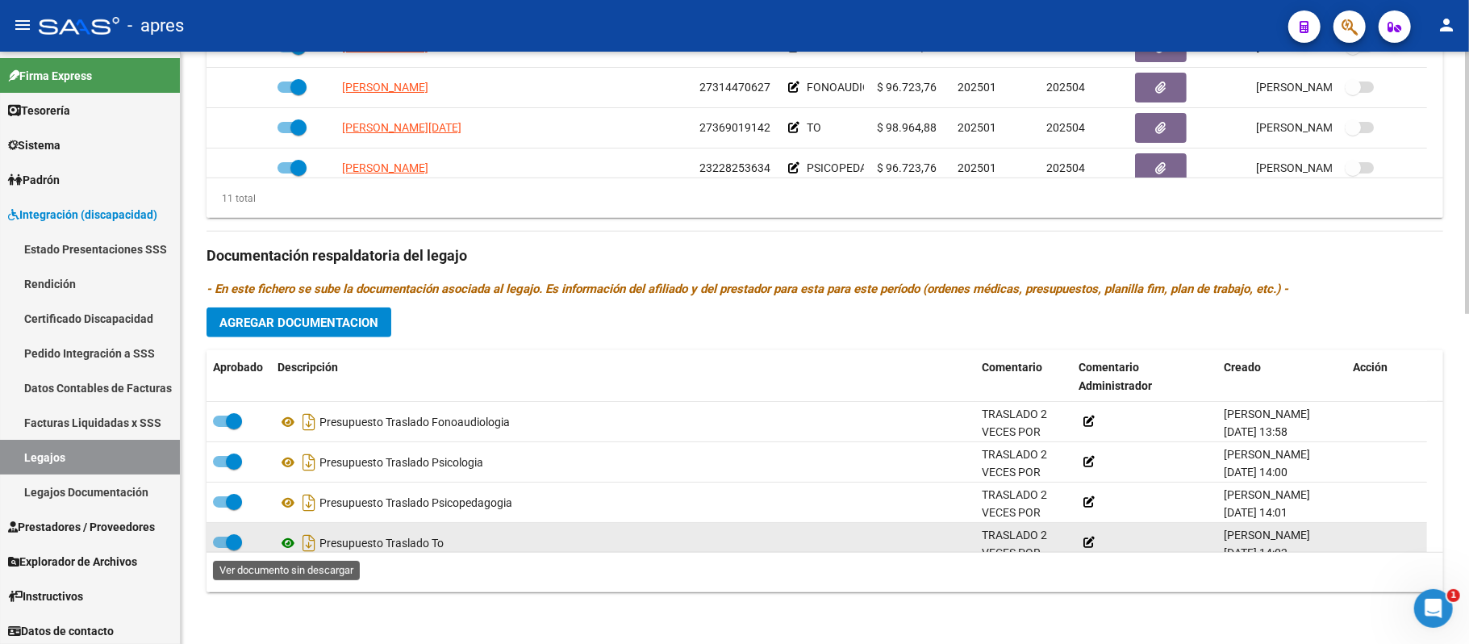
click at [291, 542] on icon at bounding box center [288, 542] width 21 height 19
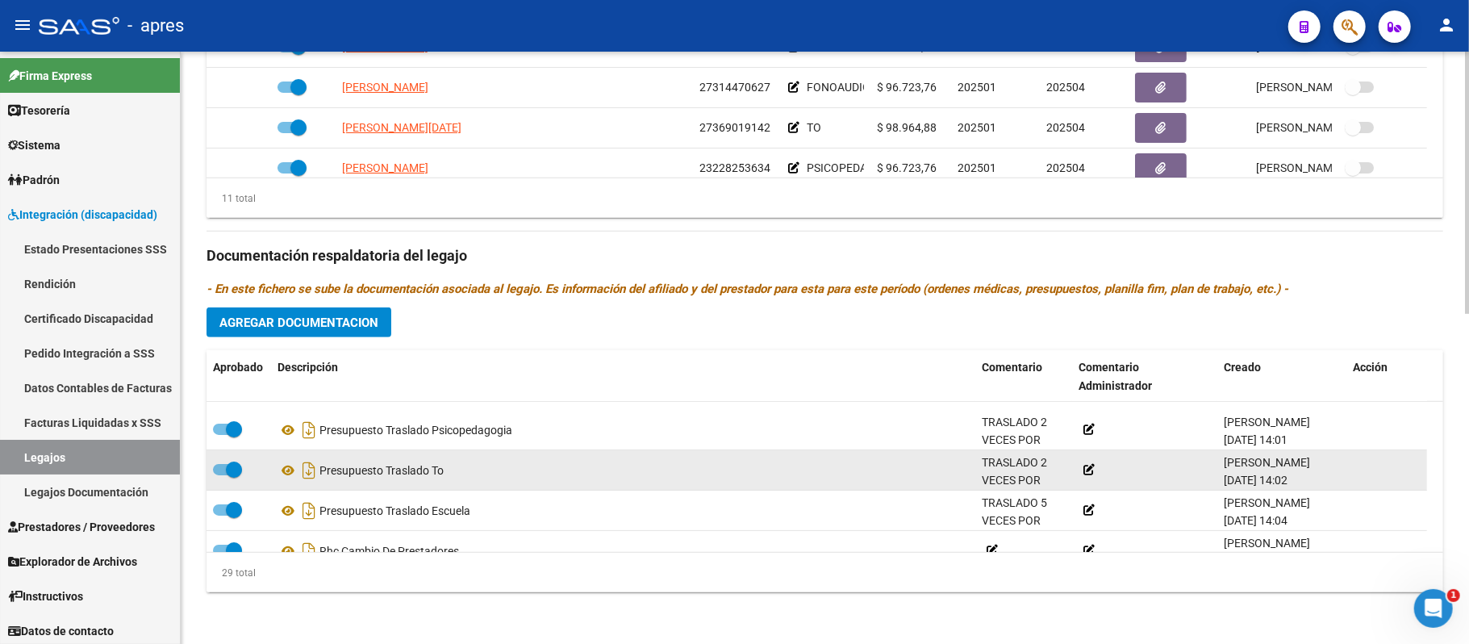
scroll to position [430, 0]
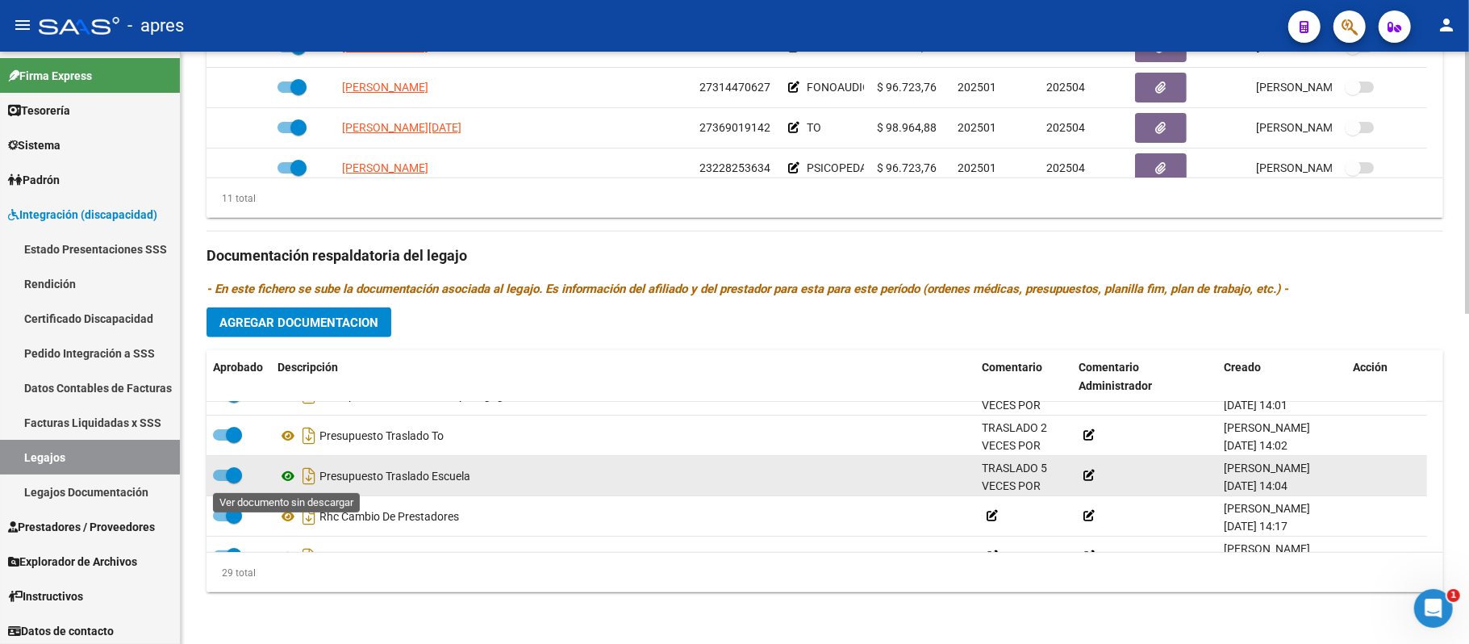
click at [292, 466] on icon at bounding box center [288, 475] width 21 height 19
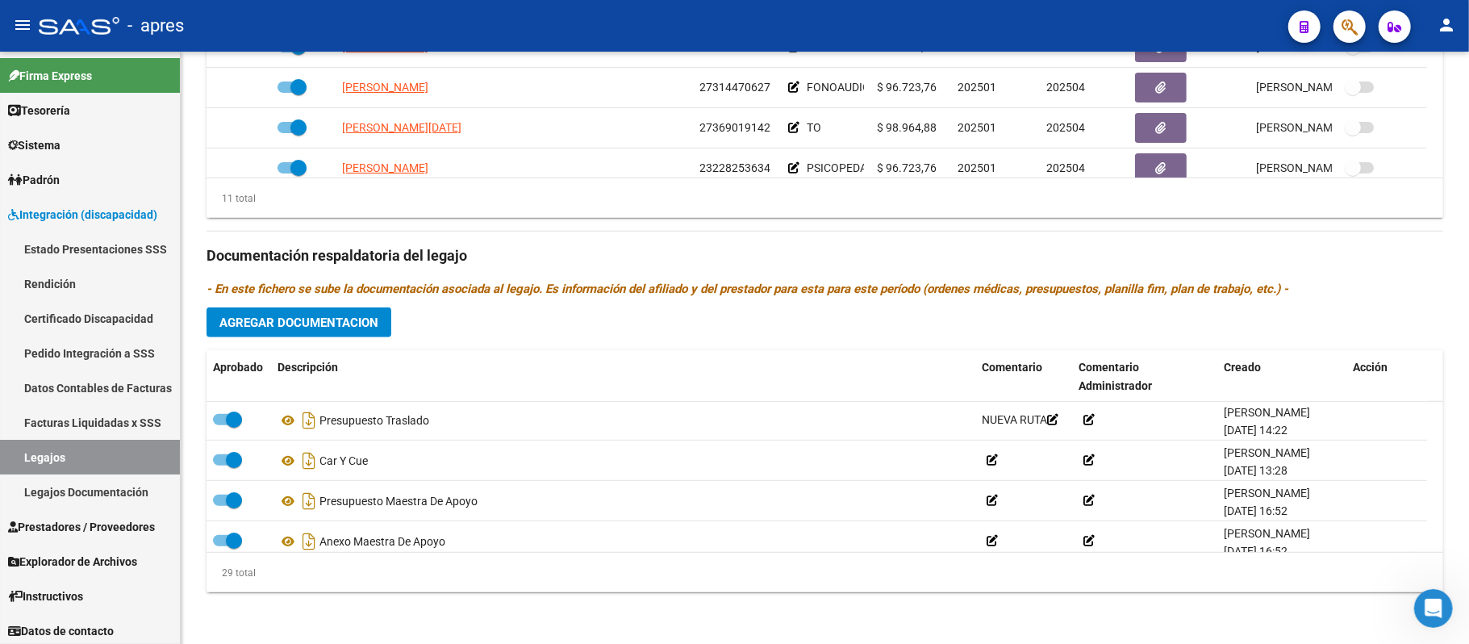
scroll to position [701, 0]
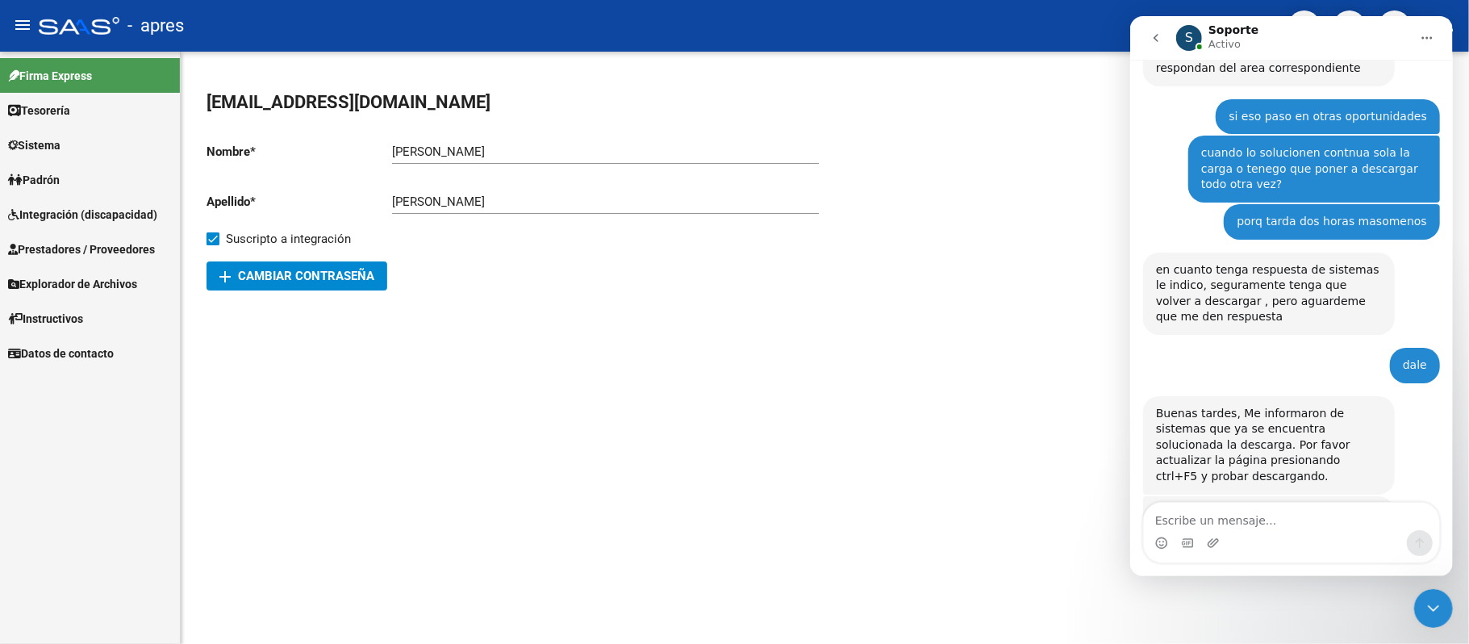
scroll to position [852, 0]
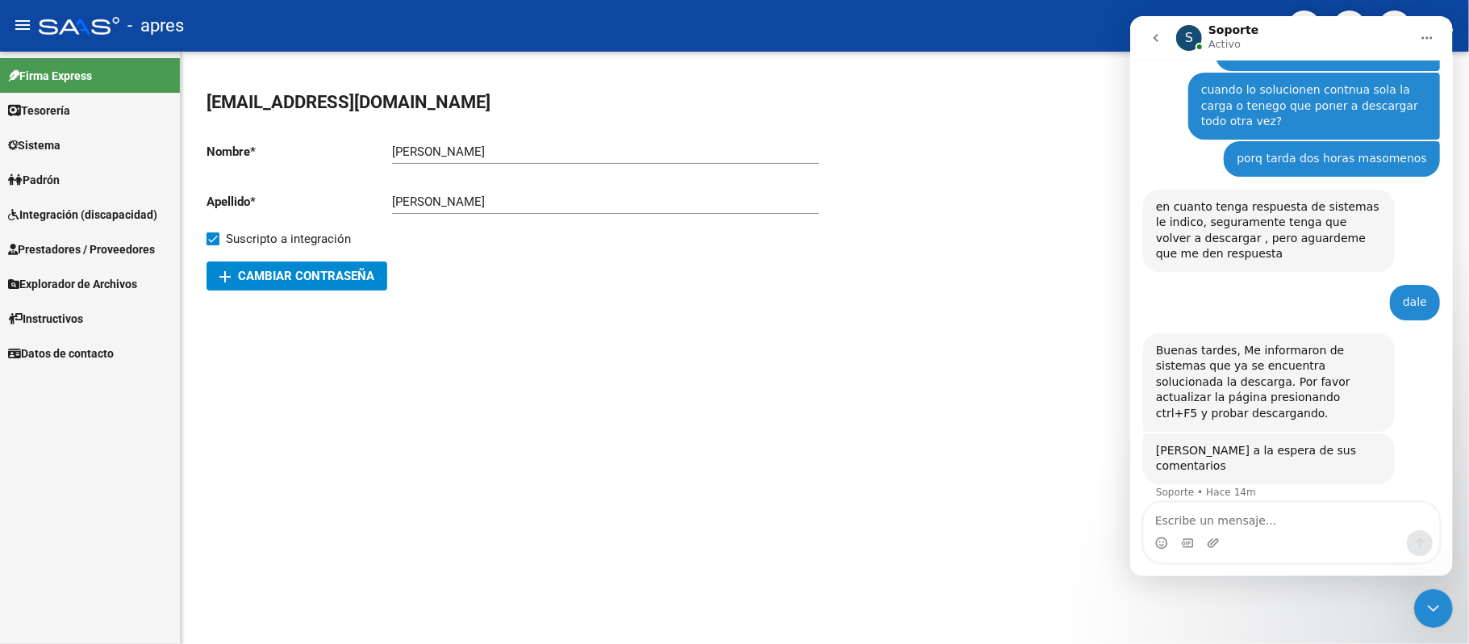
click at [136, 217] on span "Integración (discapacidad)" at bounding box center [82, 215] width 149 height 18
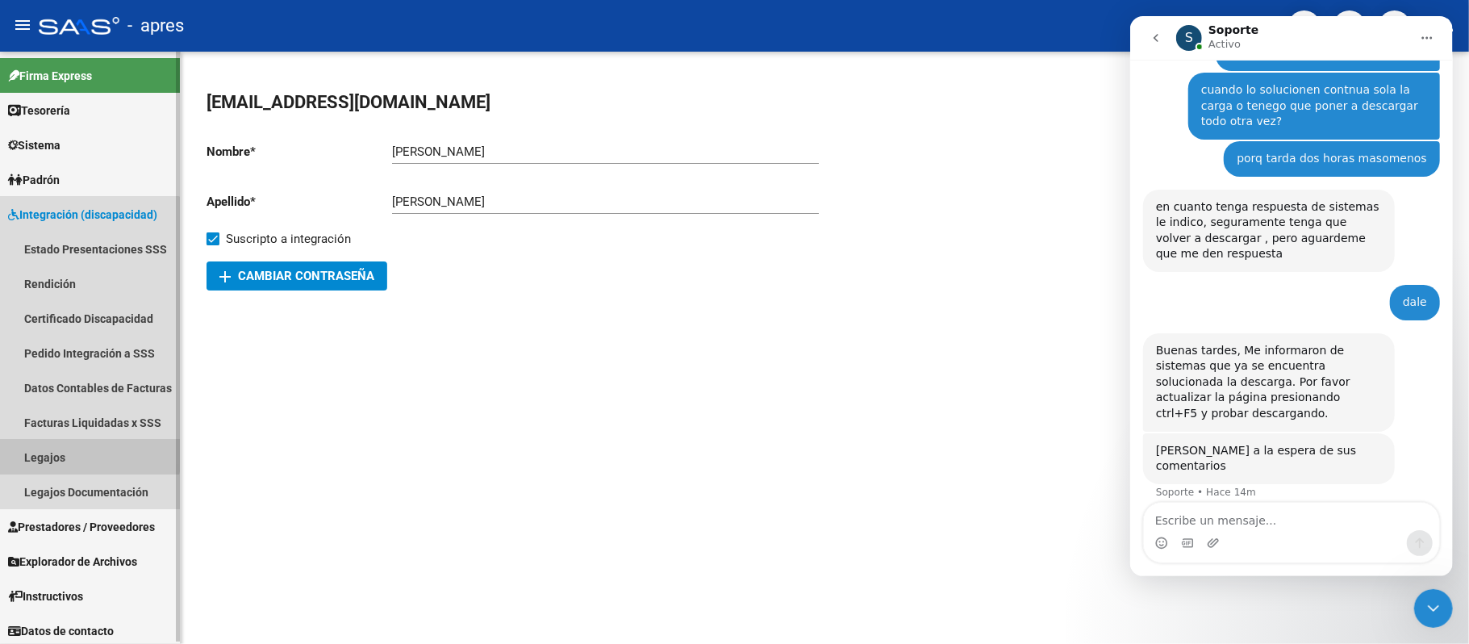
click at [65, 449] on link "Legajos" at bounding box center [90, 457] width 180 height 35
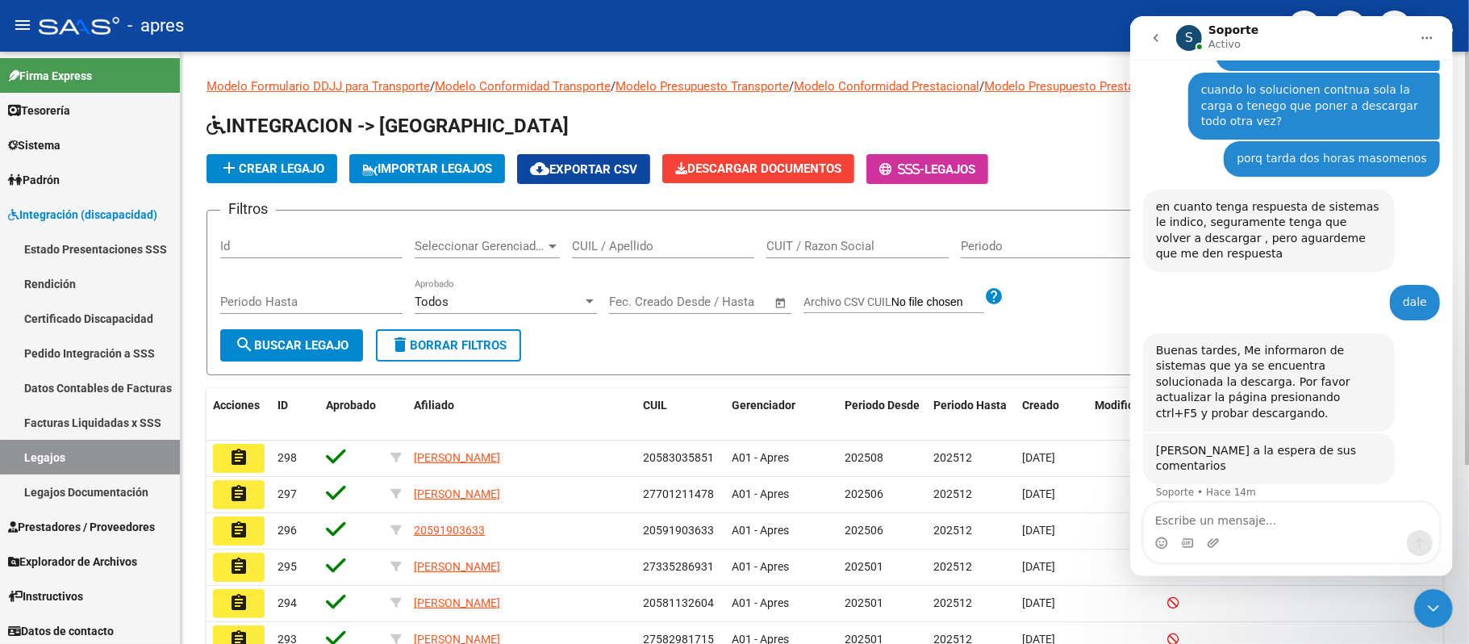
click at [618, 248] on input "CUIL / Apellido" at bounding box center [663, 246] width 182 height 15
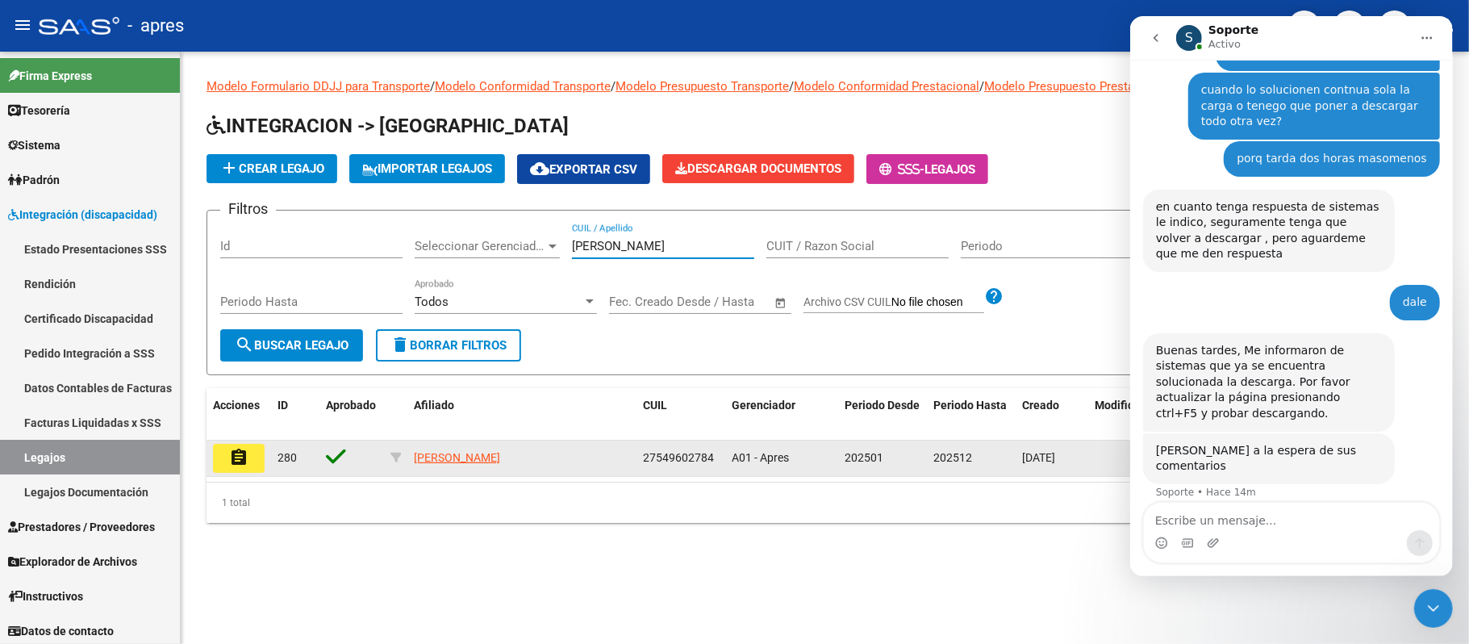
type input "greco"
click at [248, 453] on button "assignment" at bounding box center [239, 458] width 52 height 29
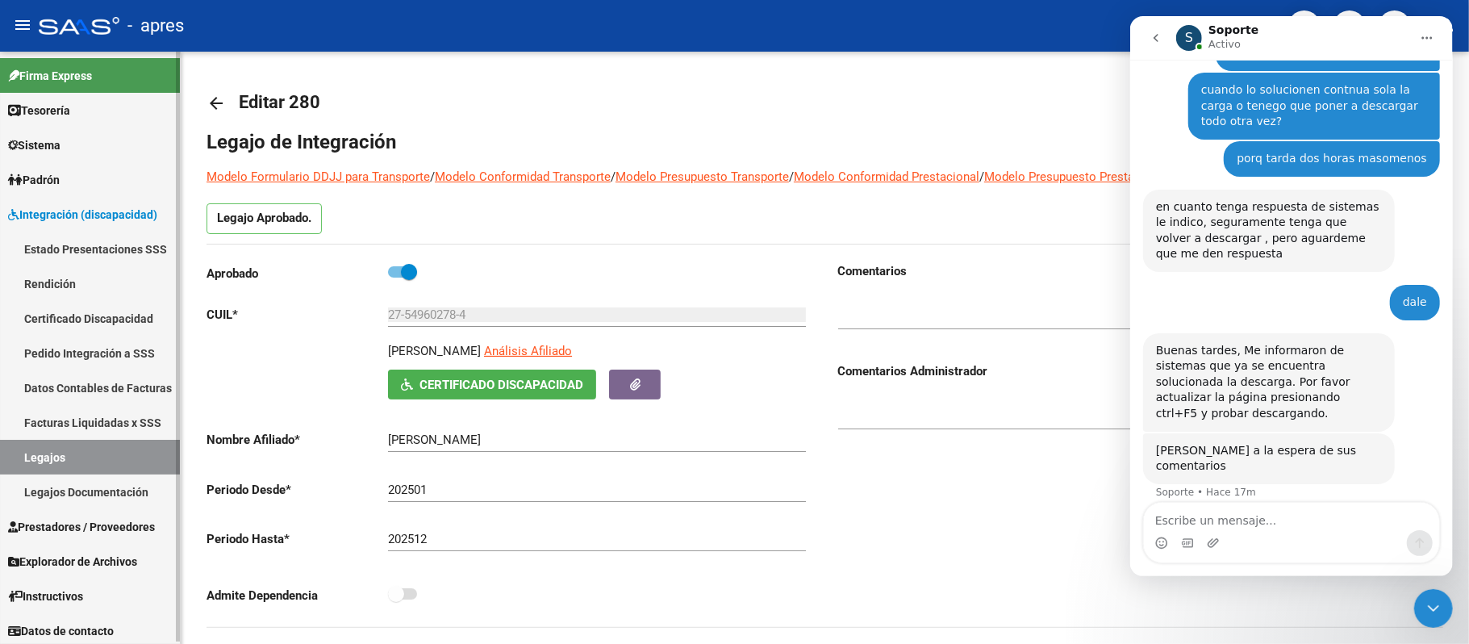
click at [65, 452] on link "Legajos" at bounding box center [90, 457] width 180 height 35
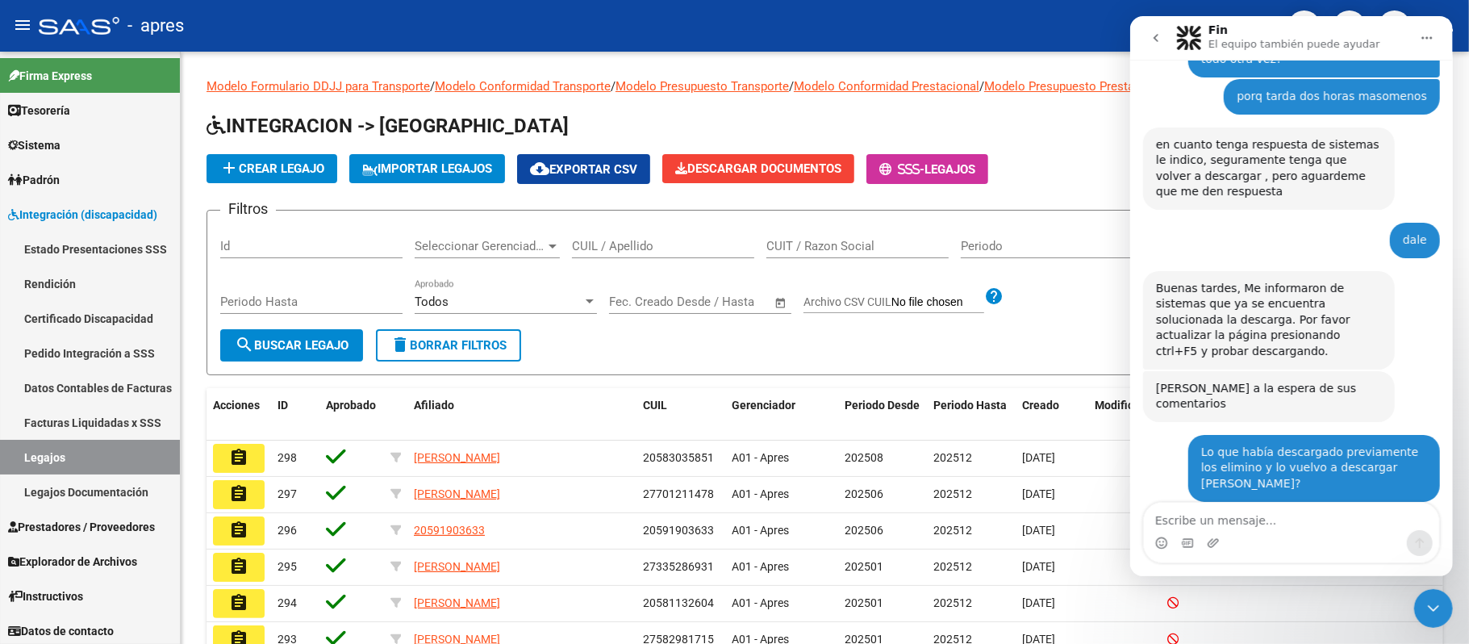
scroll to position [915, 0]
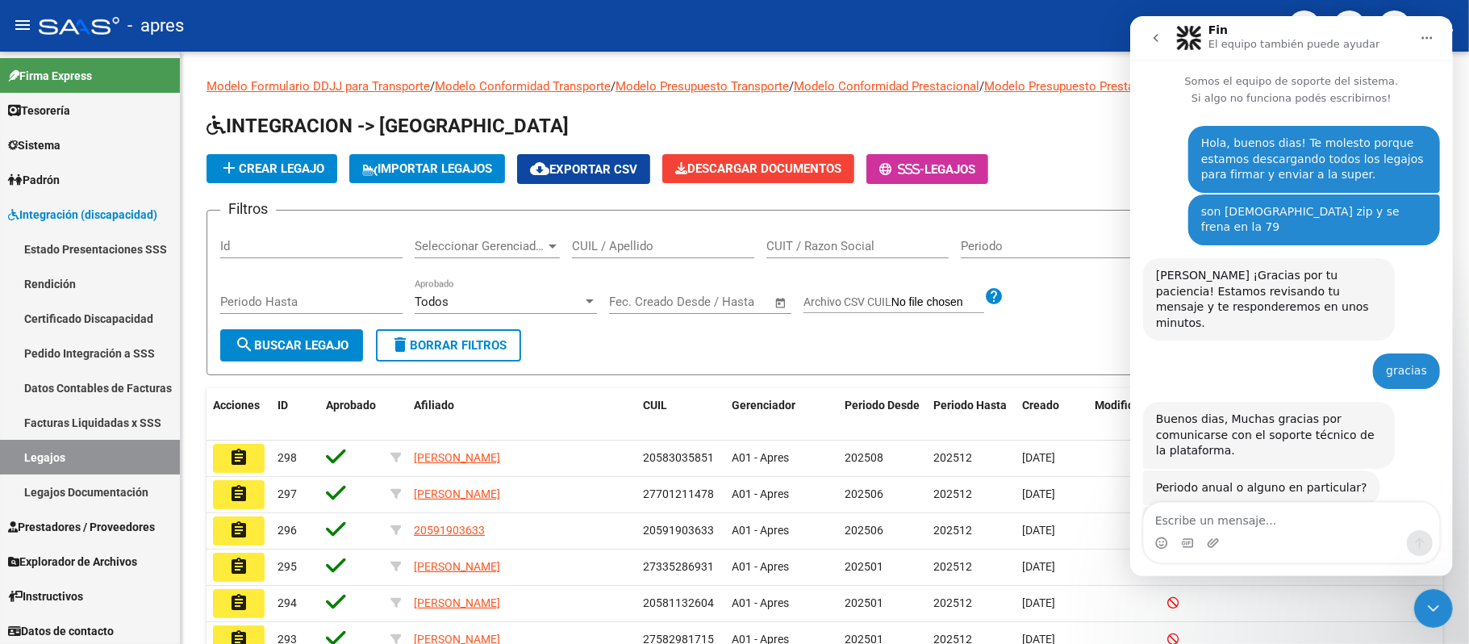
scroll to position [915, 0]
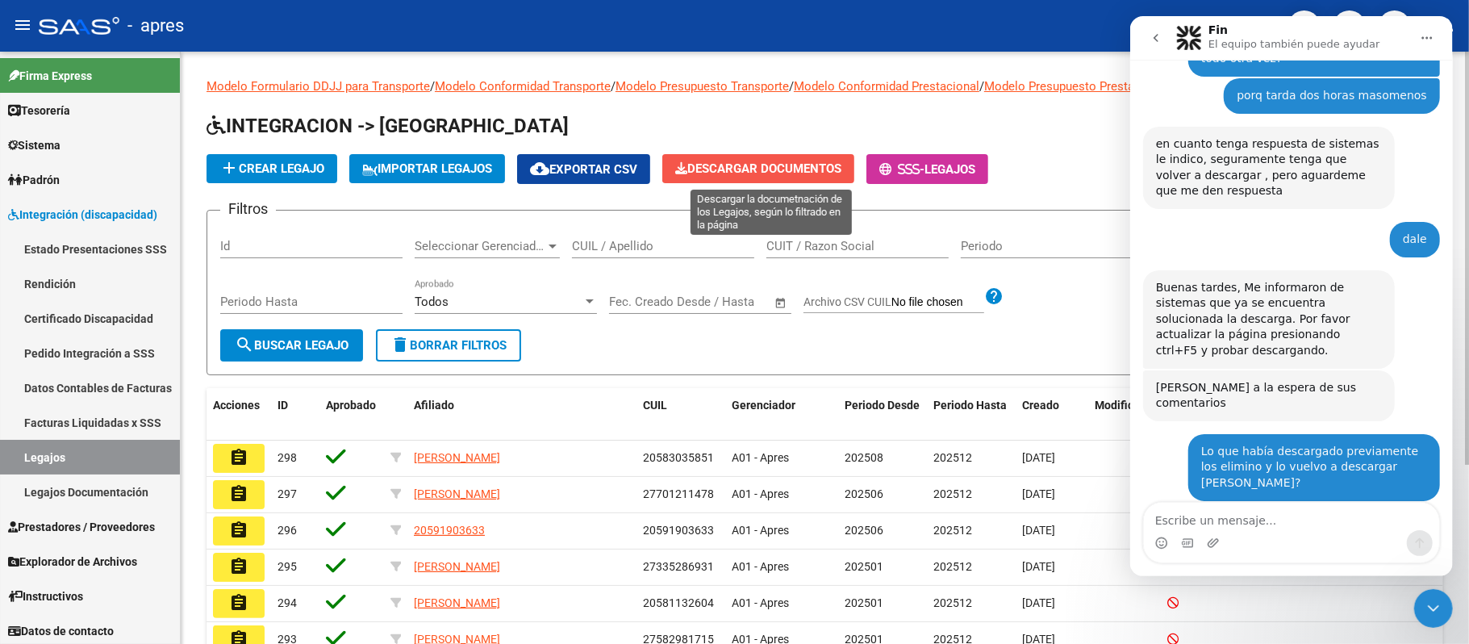
click at [749, 173] on span "Descargar Documentos" at bounding box center [758, 168] width 166 height 15
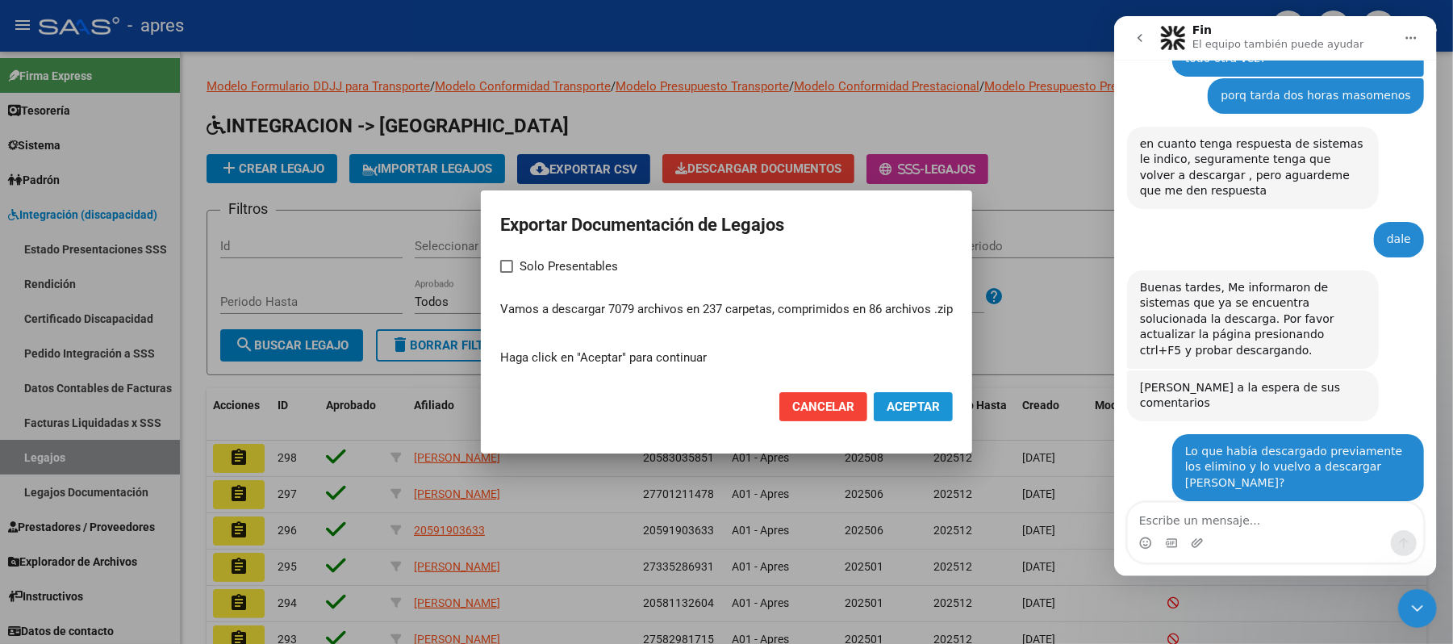
click at [930, 408] on span "Aceptar" at bounding box center [913, 406] width 53 height 15
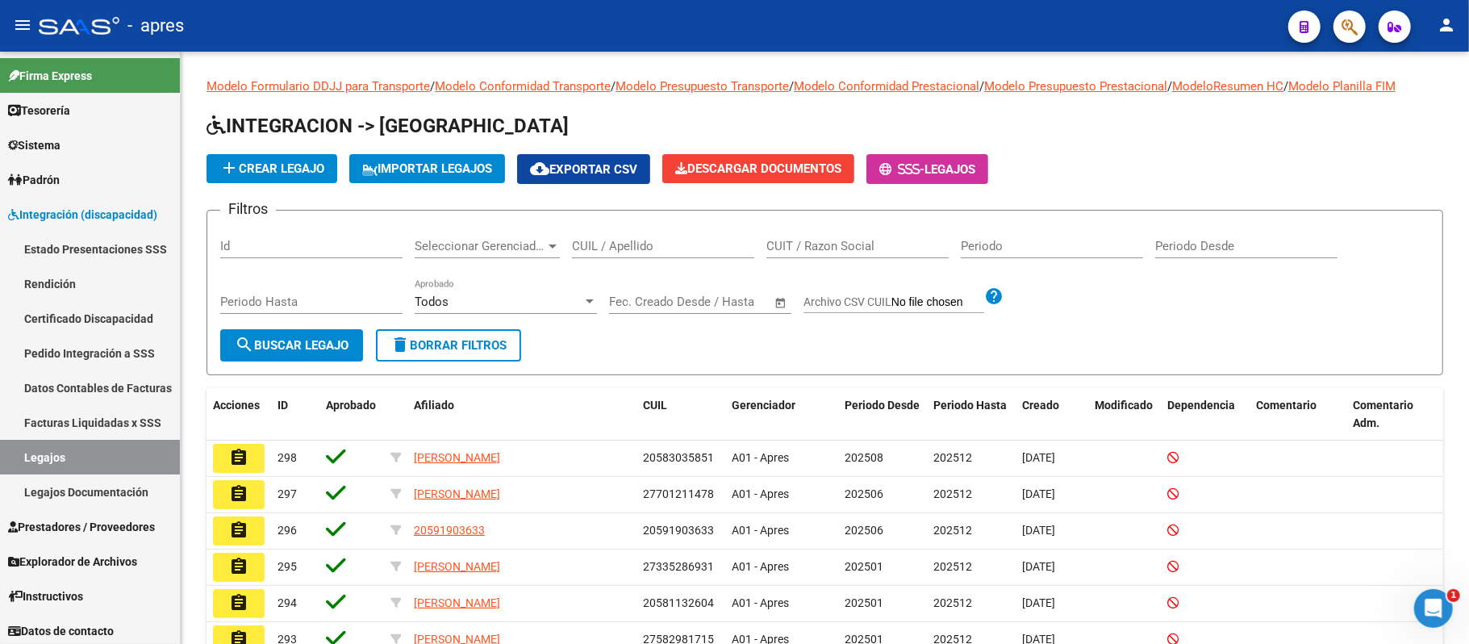
click at [1423, 615] on div "Abrir Intercom Messenger" at bounding box center [1432, 607] width 53 height 53
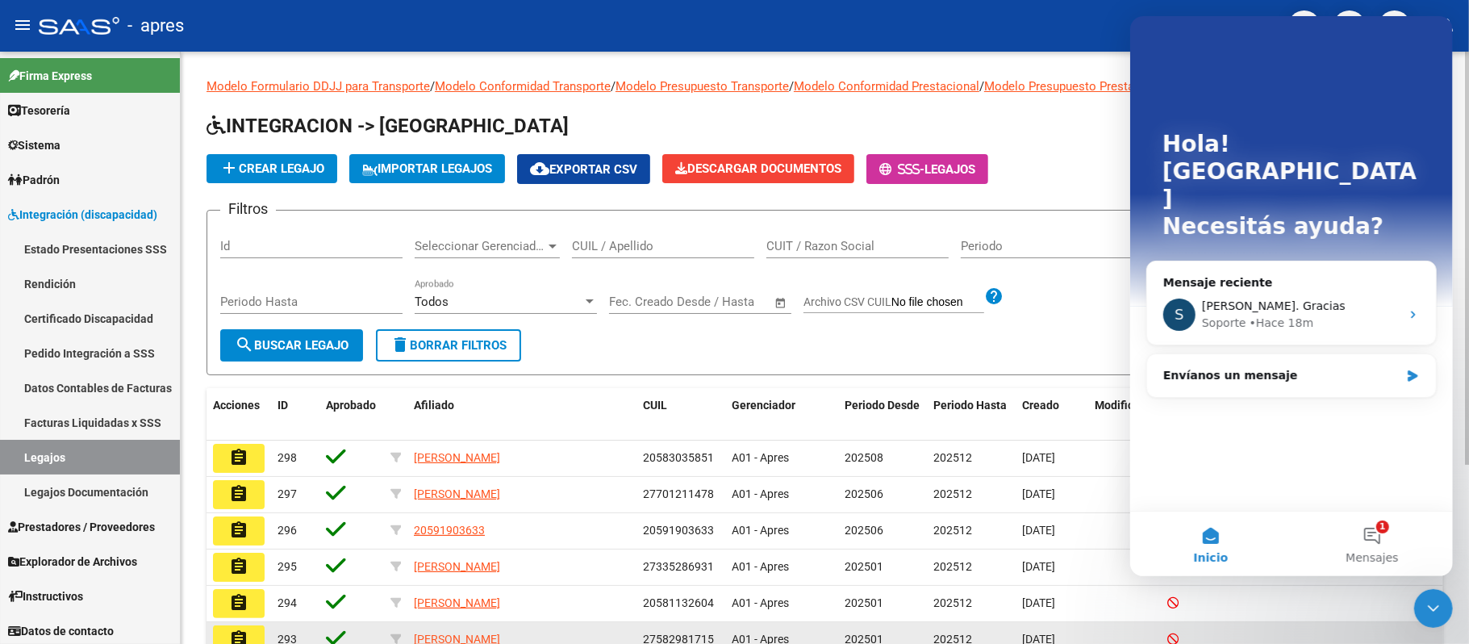
click at [1343, 631] on datatable-body-cell at bounding box center [1298, 639] width 97 height 35
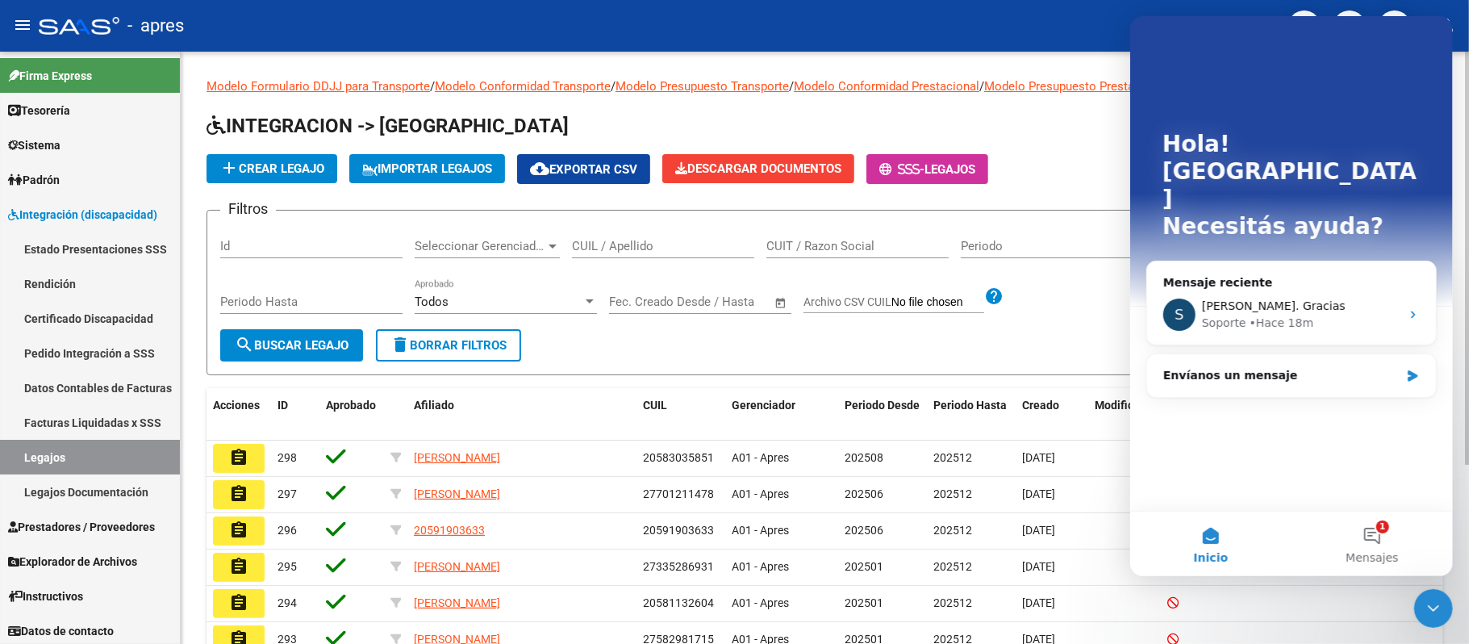
click at [1075, 272] on div "Periodo" at bounding box center [1052, 248] width 182 height 50
click at [1443, 611] on div "Cerrar Intercom Messenger" at bounding box center [1432, 607] width 39 height 39
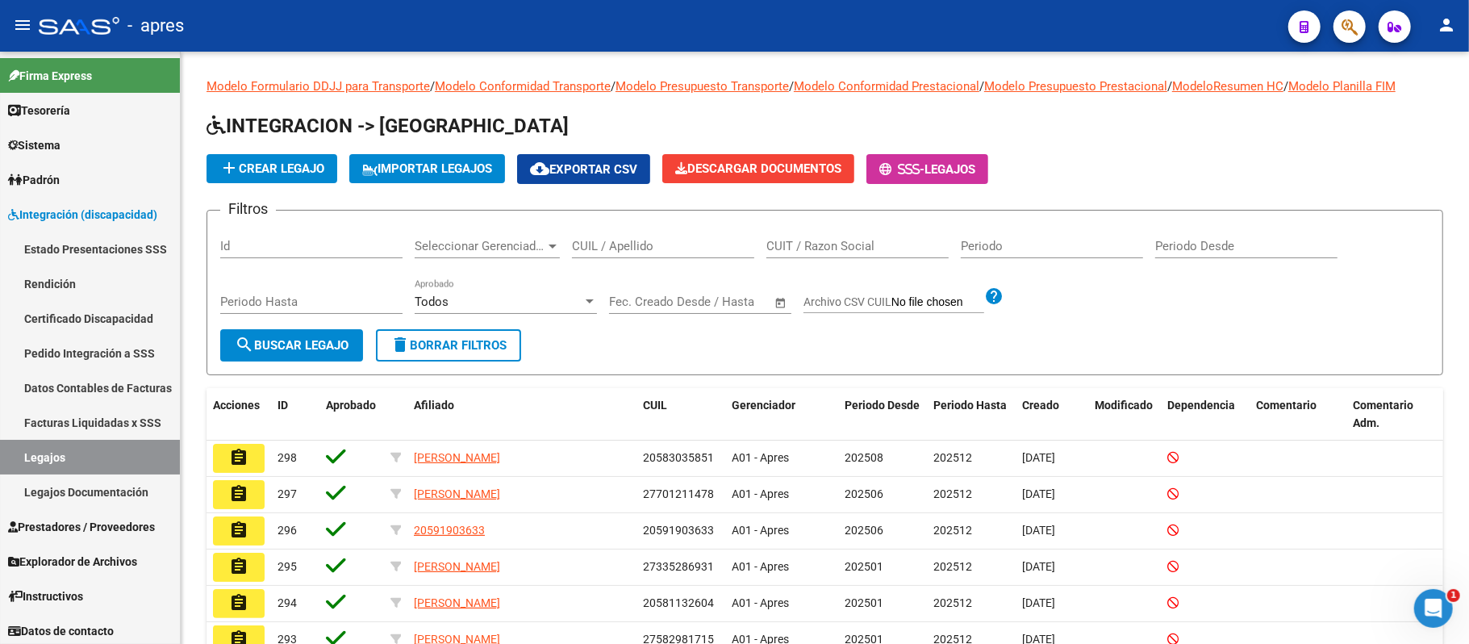
click at [1444, 603] on icon "Abrir Intercom Messenger" at bounding box center [1433, 608] width 27 height 27
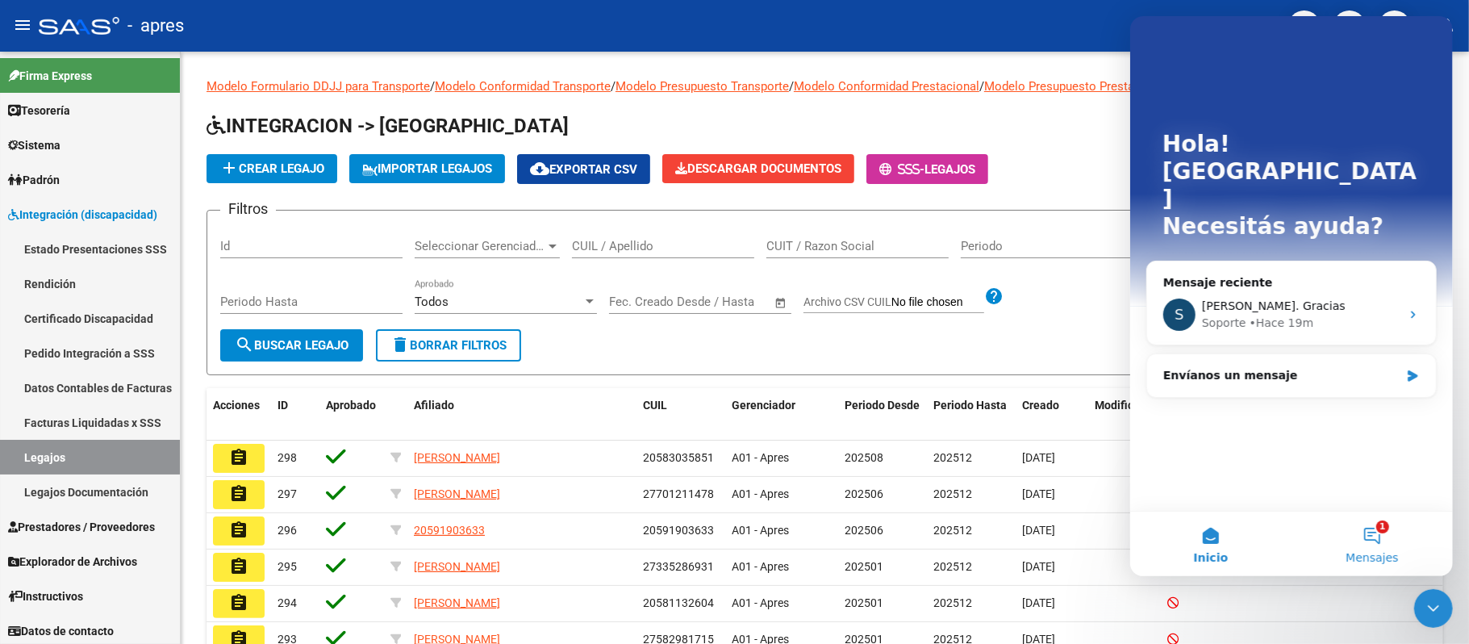
click at [1391, 532] on button "1 Mensajes" at bounding box center [1371, 543] width 161 height 65
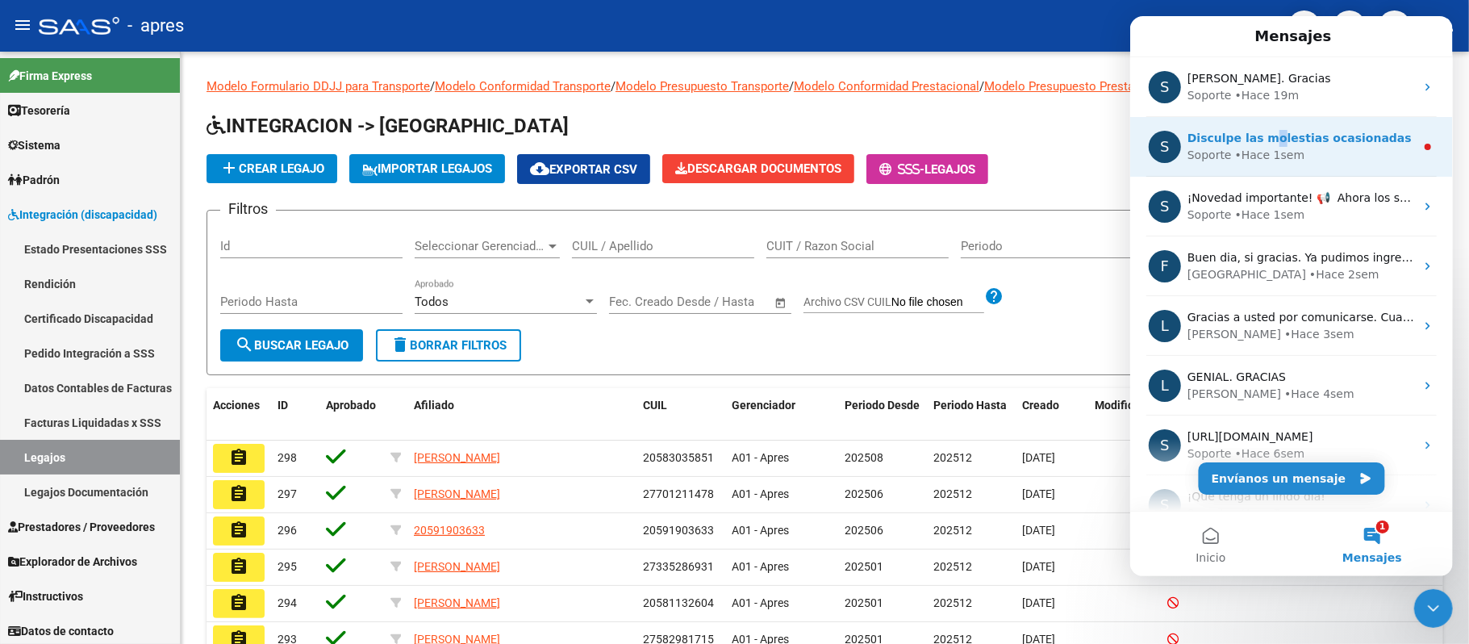
click at [1265, 139] on span "Disculpe las molestias ocasionadas" at bounding box center [1299, 137] width 224 height 13
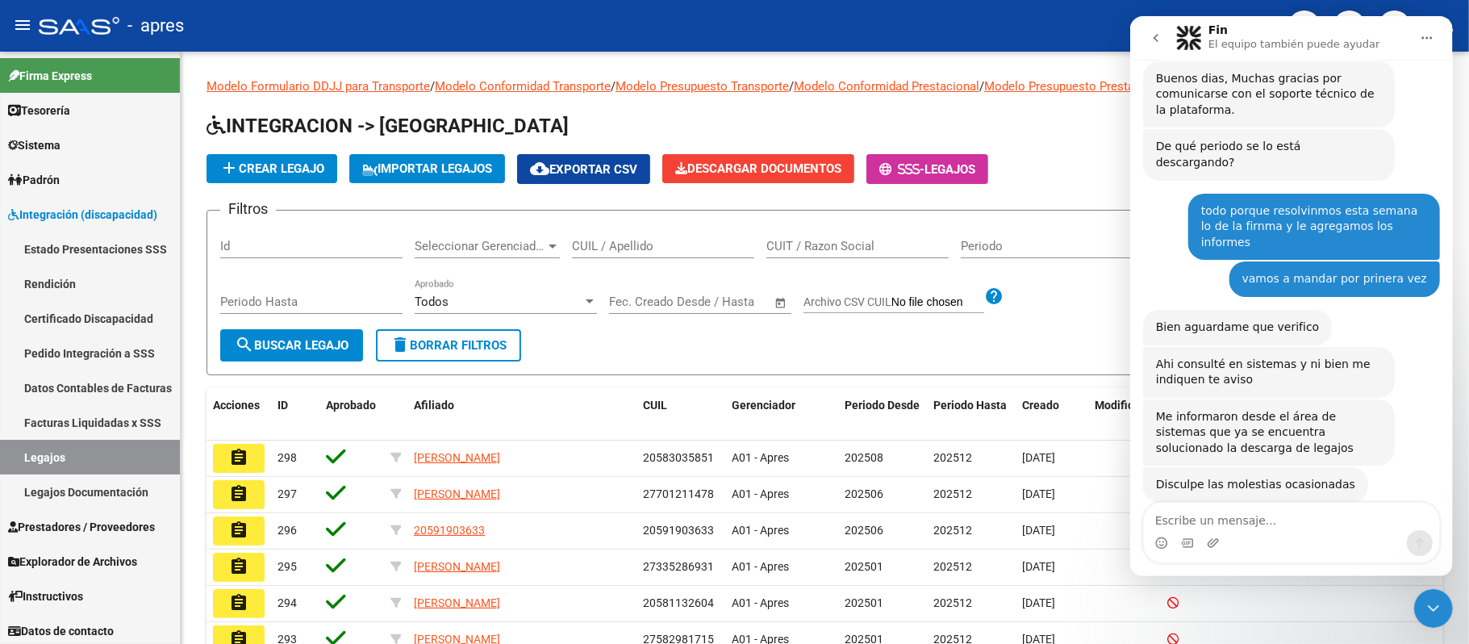
scroll to position [236, 0]
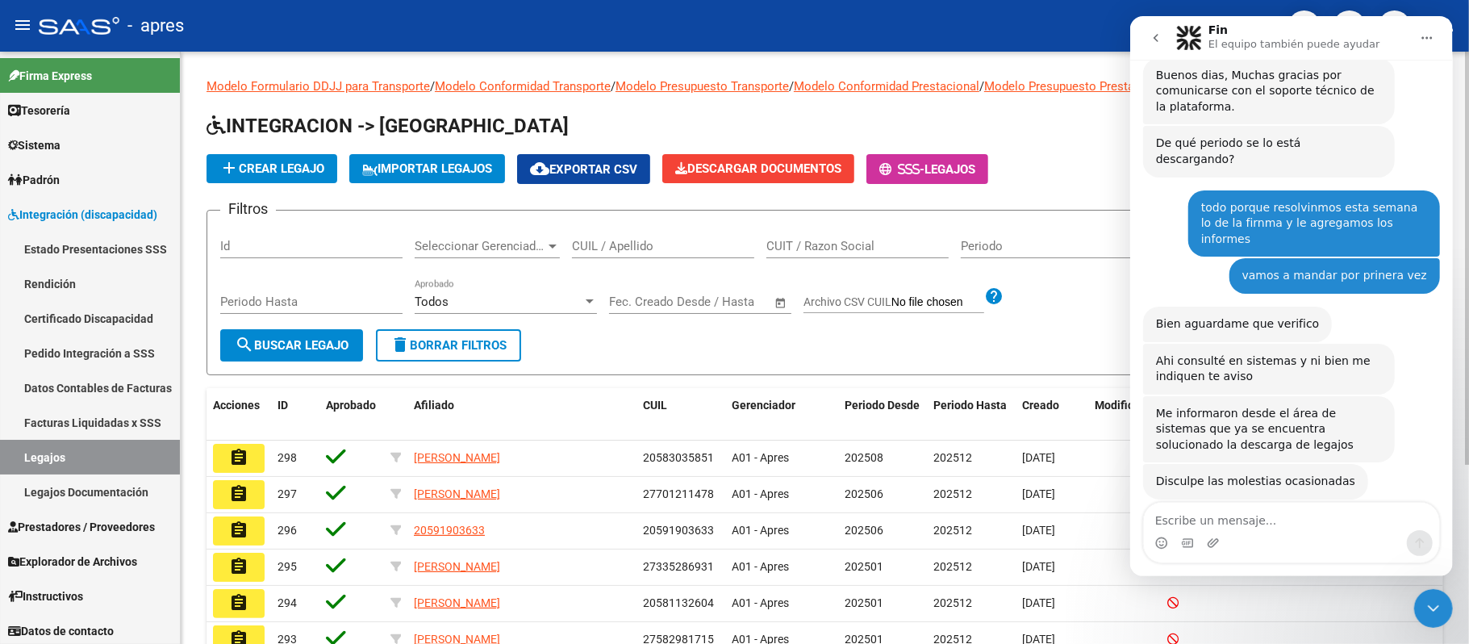
click at [1045, 336] on form "Filtros Id Seleccionar Gerenciador Seleccionar Gerenciador CUIL / Apellido CUIT…" at bounding box center [825, 292] width 1237 height 165
click at [781, 365] on form "Filtros Id Seleccionar Gerenciador Seleccionar Gerenciador CUIL / Apellido CUIT…" at bounding box center [825, 292] width 1237 height 165
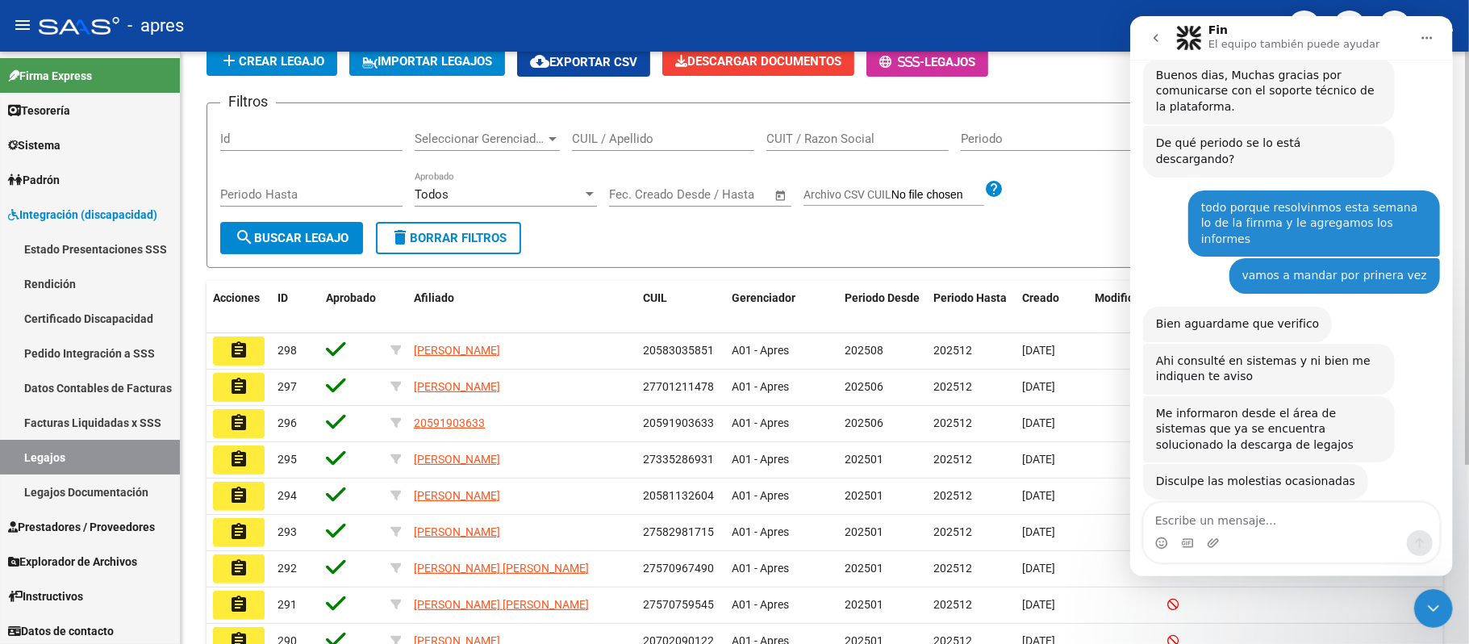
scroll to position [0, 0]
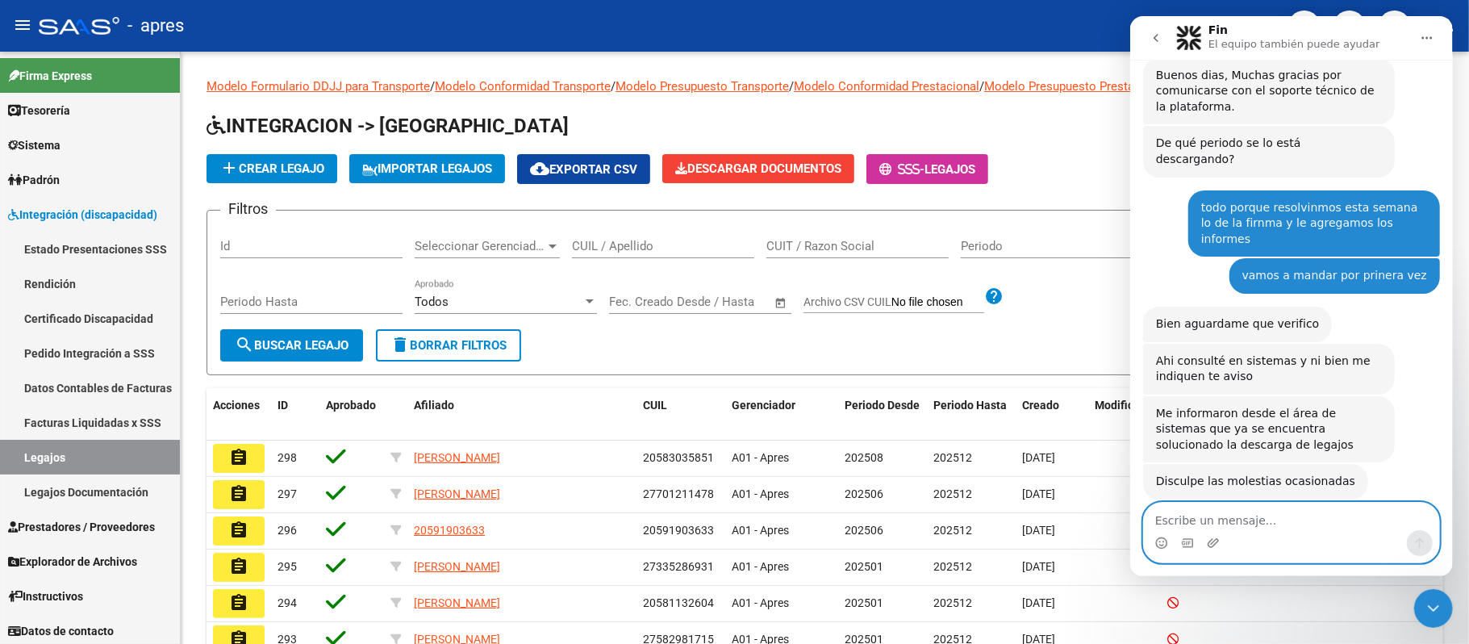
click at [1231, 521] on textarea "Escribe un mensaje..." at bounding box center [1290, 516] width 295 height 27
type textarea "gracias"
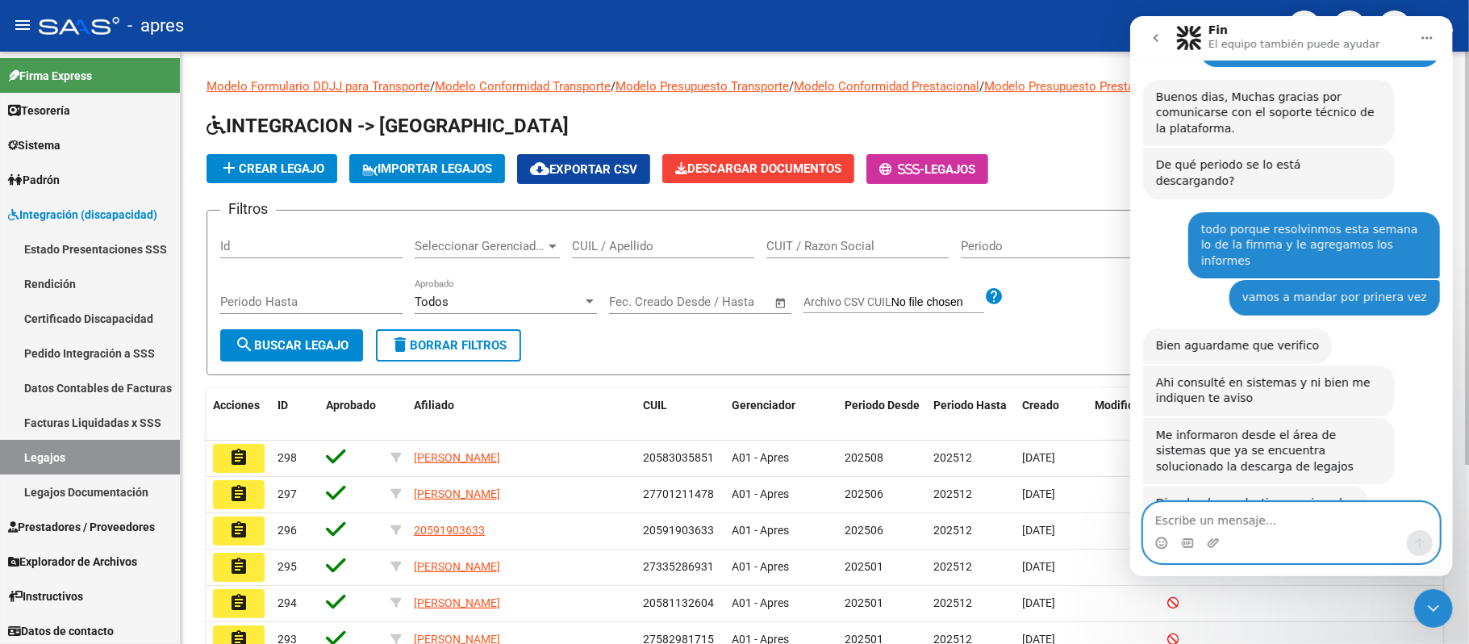
scroll to position [328, 0]
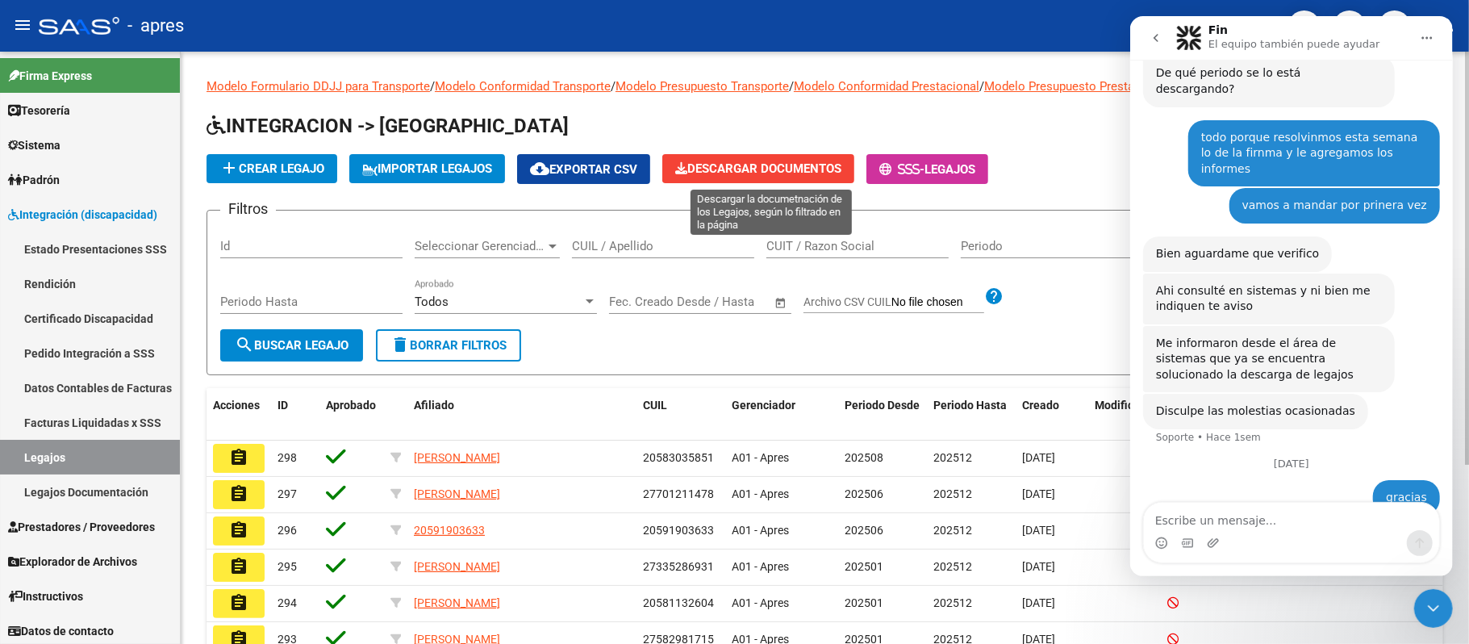
click at [742, 166] on span "Descargar Documentos" at bounding box center [758, 168] width 166 height 15
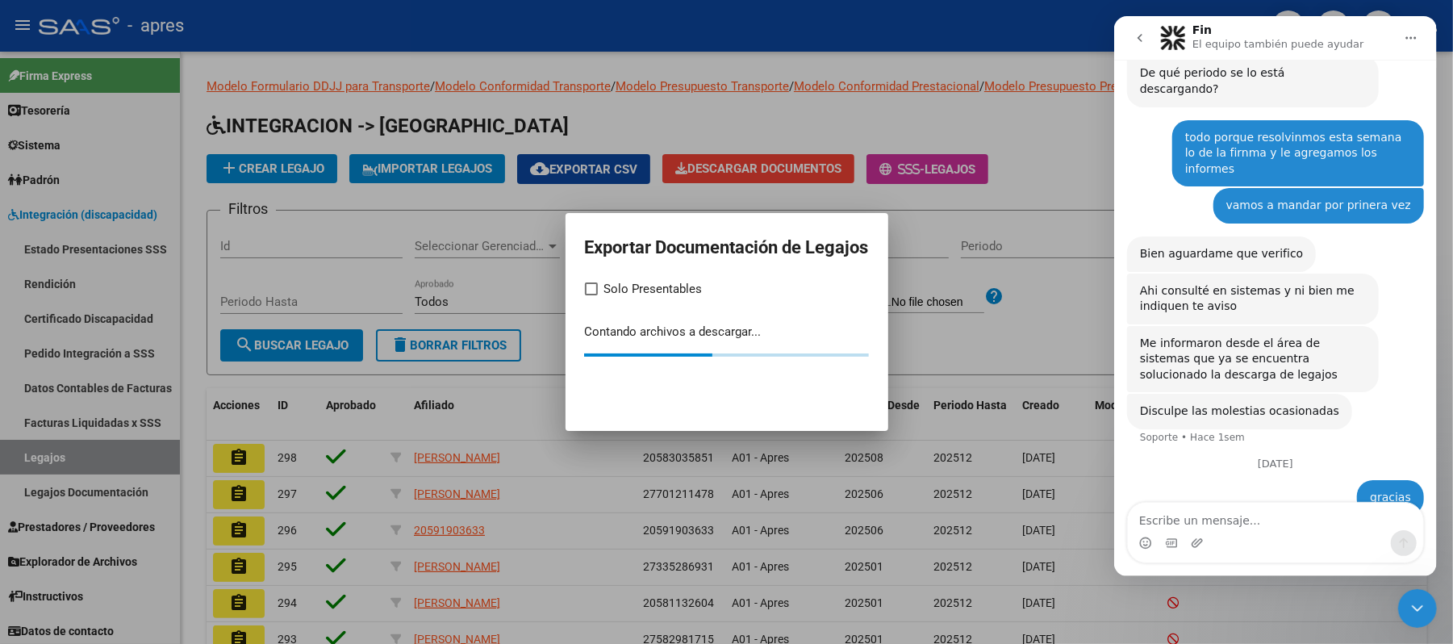
click at [1417, 607] on icon "Cerrar Intercom Messenger" at bounding box center [1416, 607] width 19 height 19
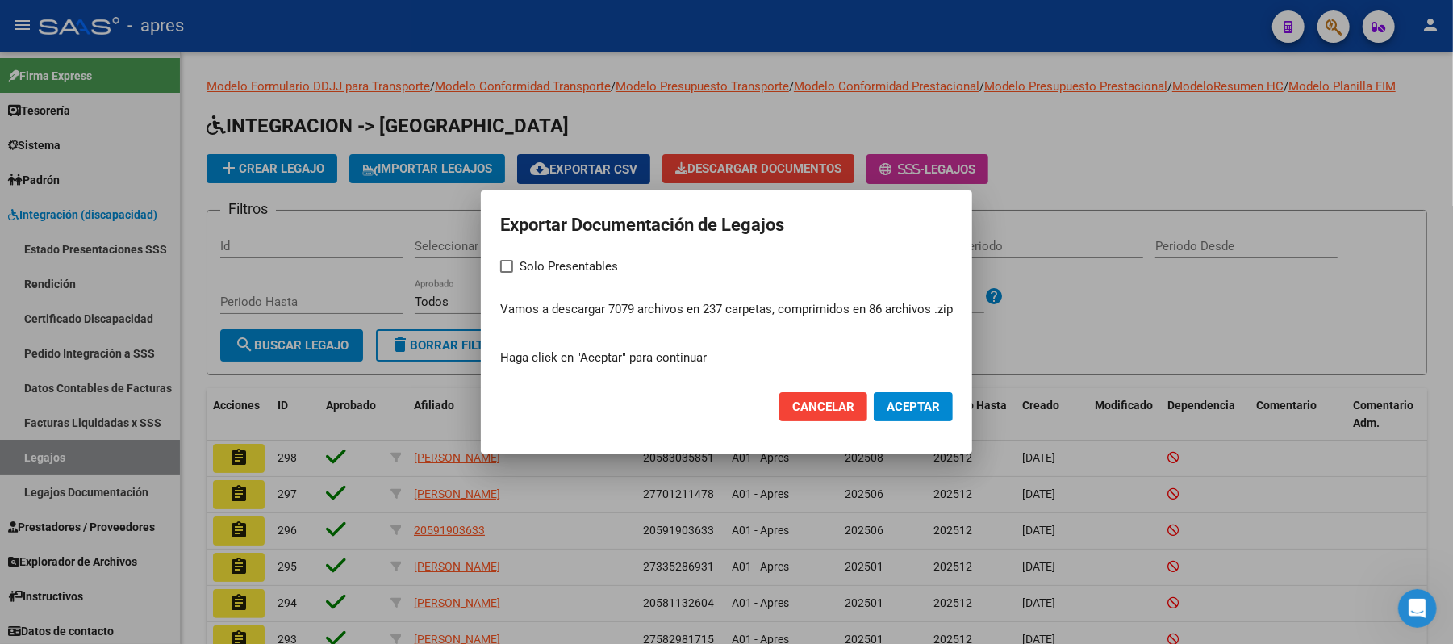
click at [918, 411] on span "Aceptar" at bounding box center [913, 406] width 53 height 15
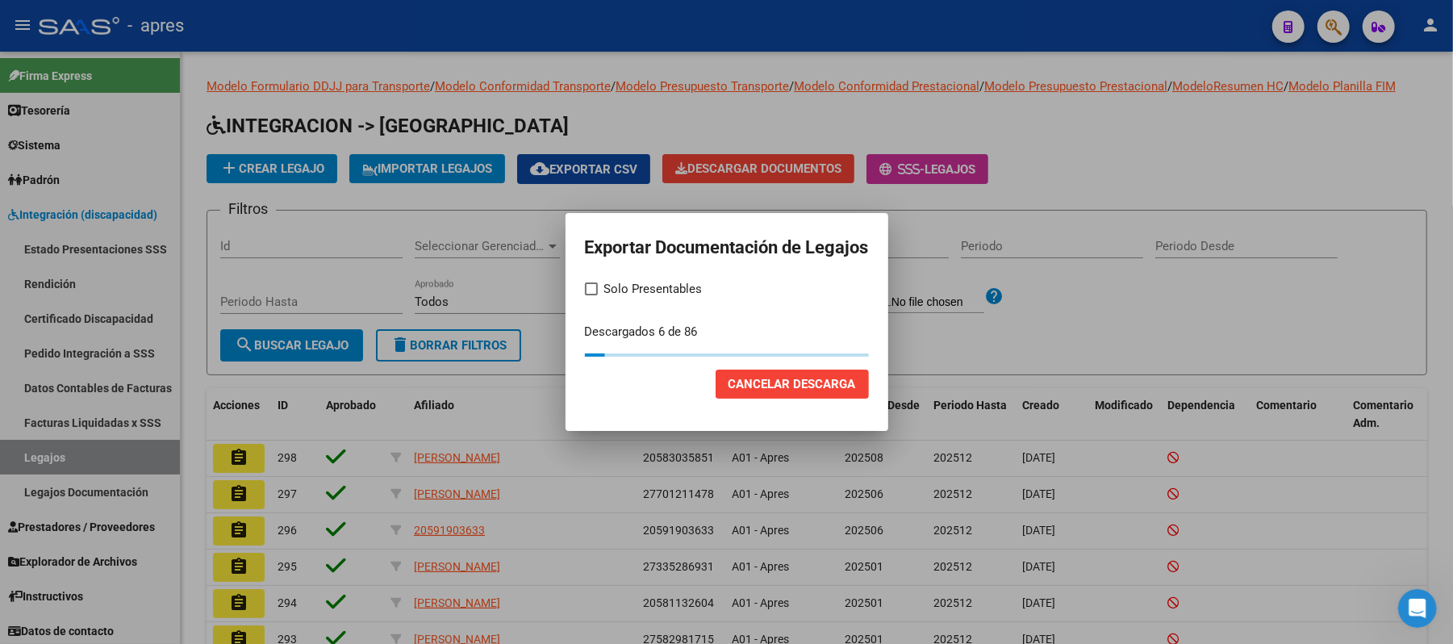
drag, startPoint x: 1358, startPoint y: 5, endPoint x: 921, endPoint y: 411, distance: 597.1
click at [921, 411] on div at bounding box center [726, 322] width 1453 height 644
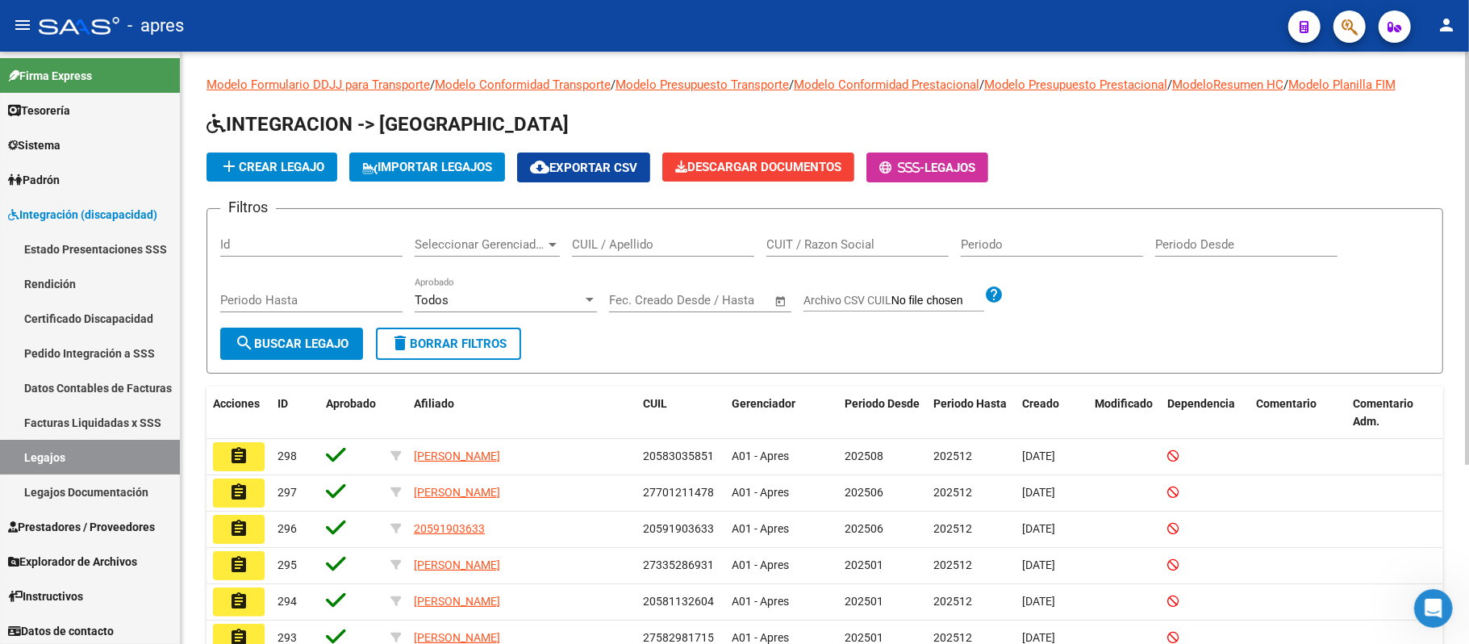
scroll to position [0, 0]
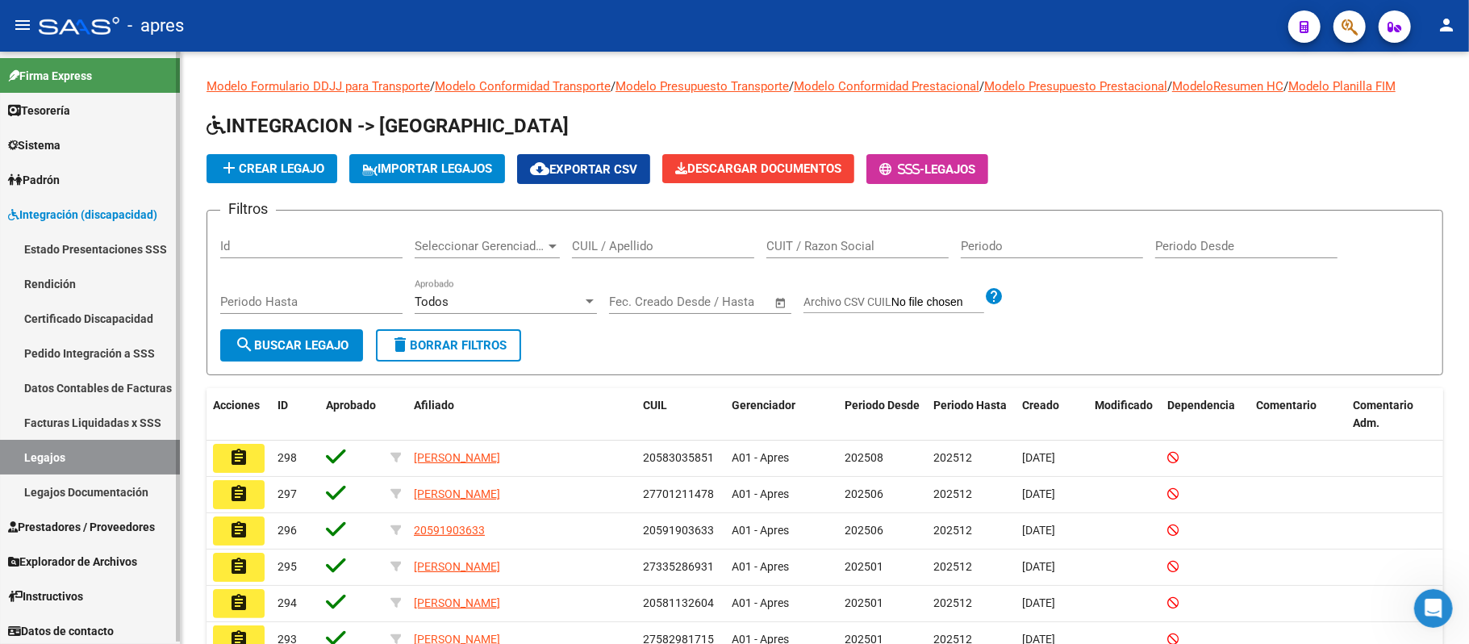
click at [87, 216] on span "Integración (discapacidad)" at bounding box center [82, 215] width 149 height 18
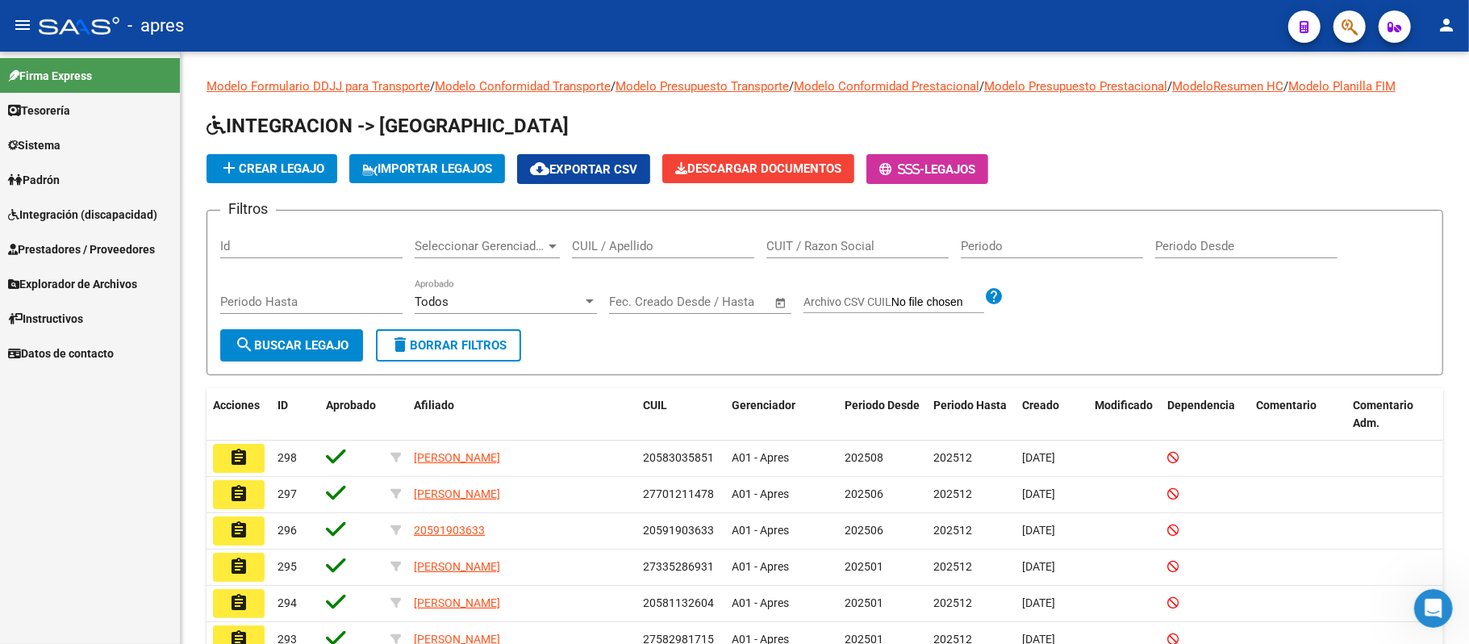
click at [114, 248] on span "Prestadores / Proveedores" at bounding box center [81, 249] width 147 height 18
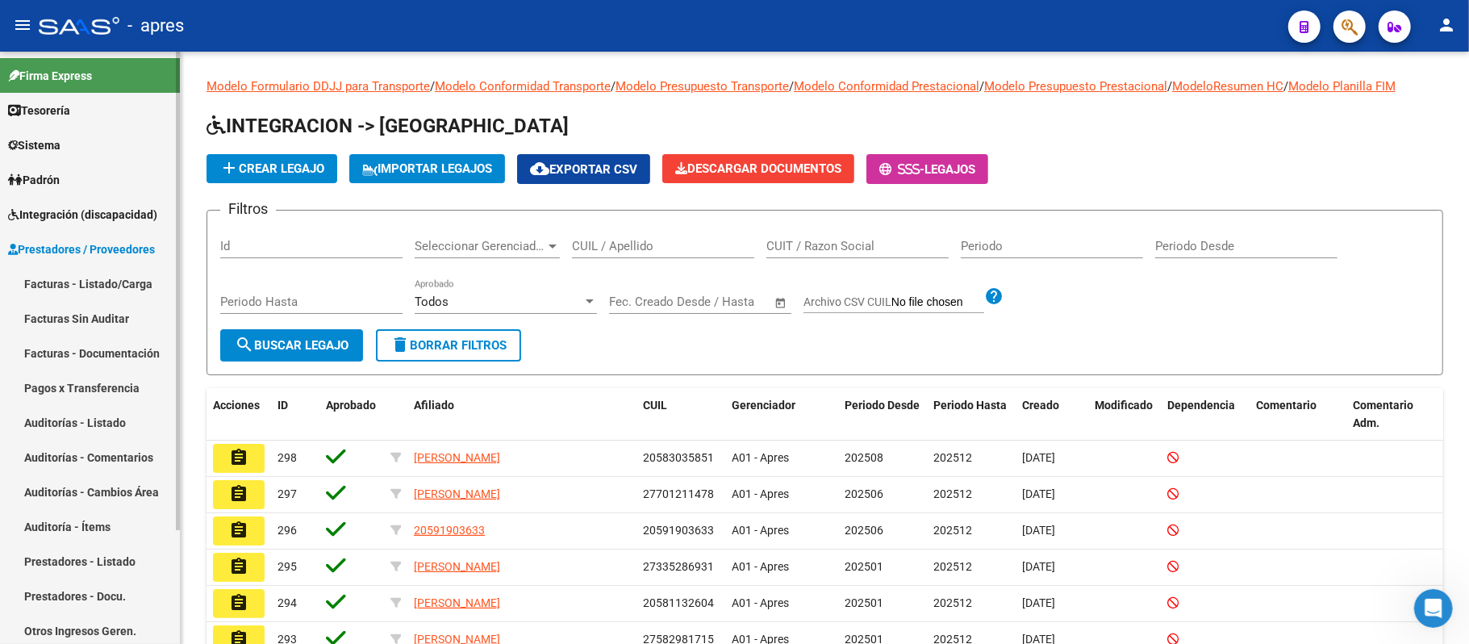
click at [124, 286] on link "Facturas - Listado/Carga" at bounding box center [90, 283] width 180 height 35
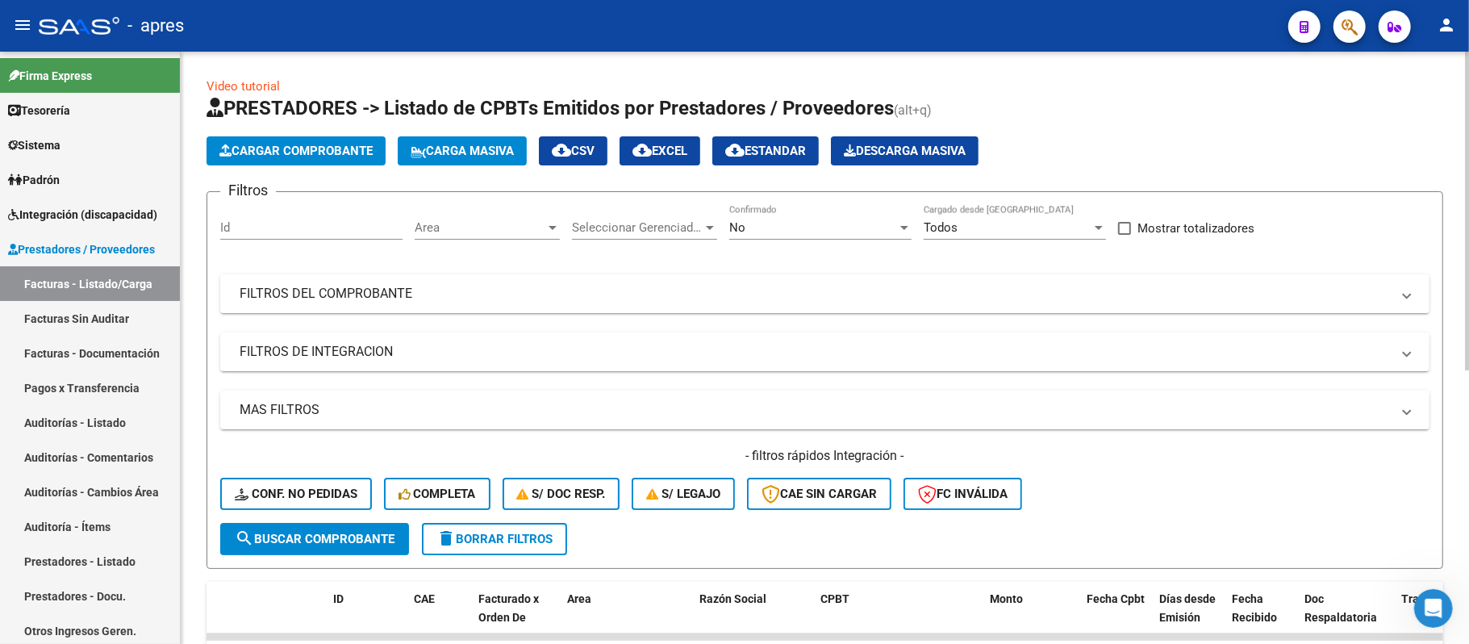
click at [487, 233] on span "Area" at bounding box center [480, 227] width 131 height 15
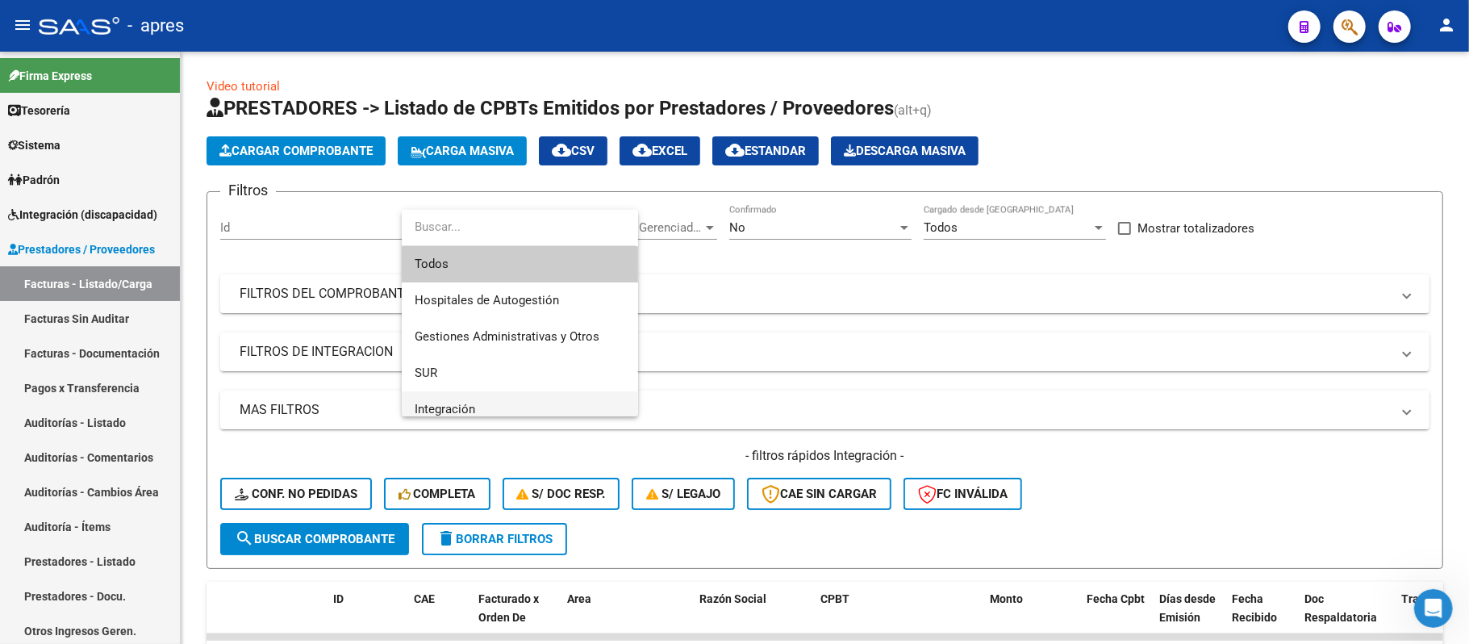
click at [478, 404] on span "Integración" at bounding box center [520, 409] width 211 height 36
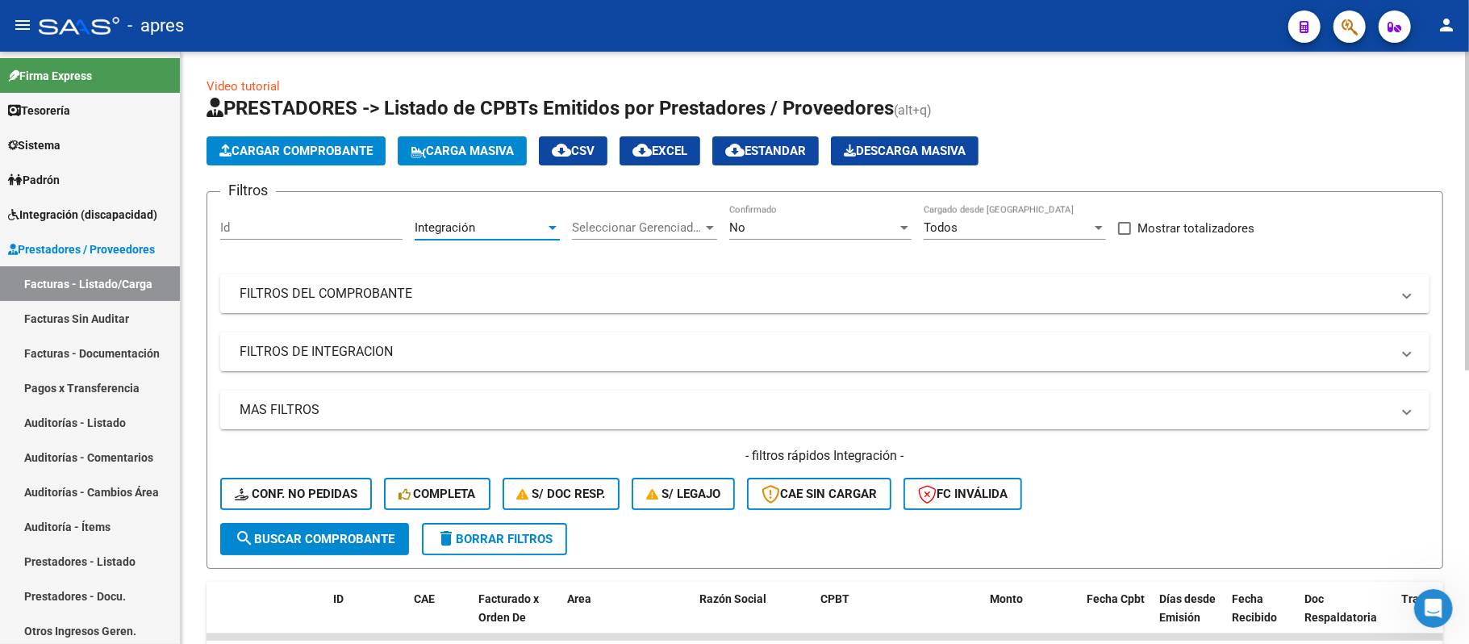
click at [666, 214] on div "Seleccionar Gerenciador Seleccionar Gerenciador" at bounding box center [644, 222] width 145 height 35
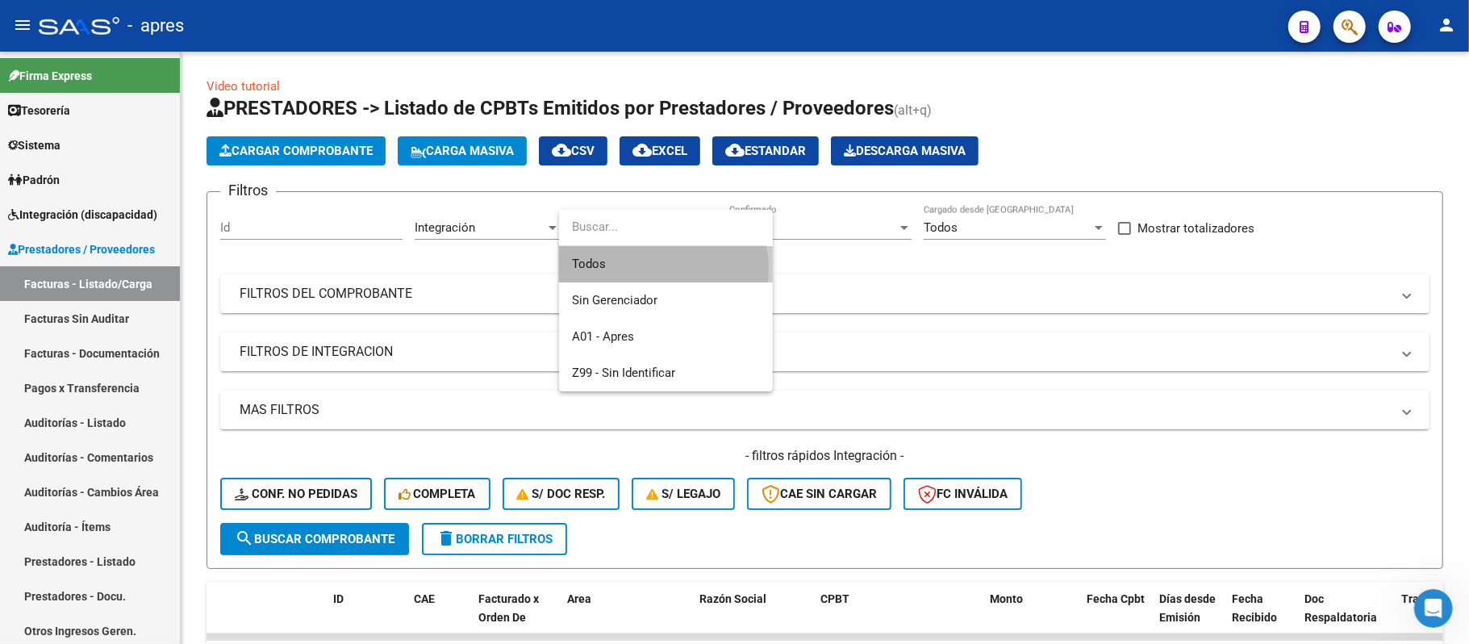
click at [647, 269] on span "Todos" at bounding box center [666, 264] width 188 height 36
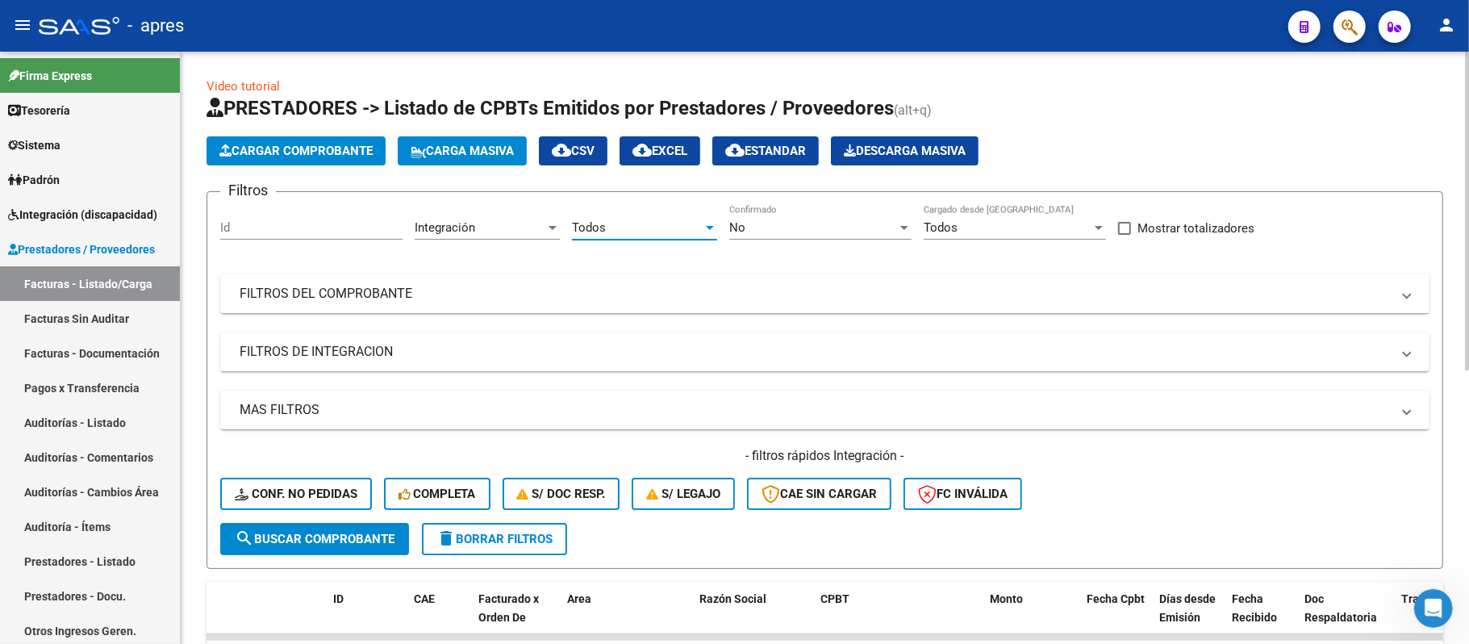
click at [653, 226] on div "Todos" at bounding box center [637, 227] width 131 height 15
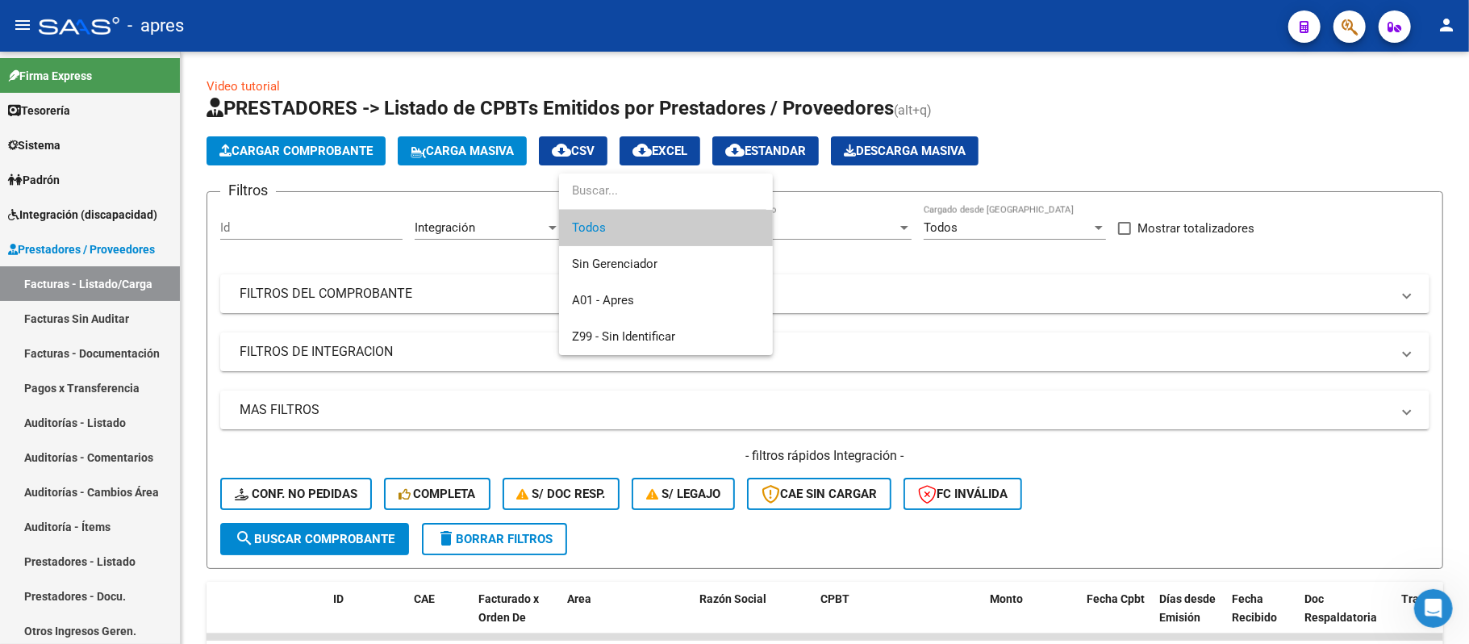
click at [649, 227] on span "Todos" at bounding box center [666, 228] width 188 height 36
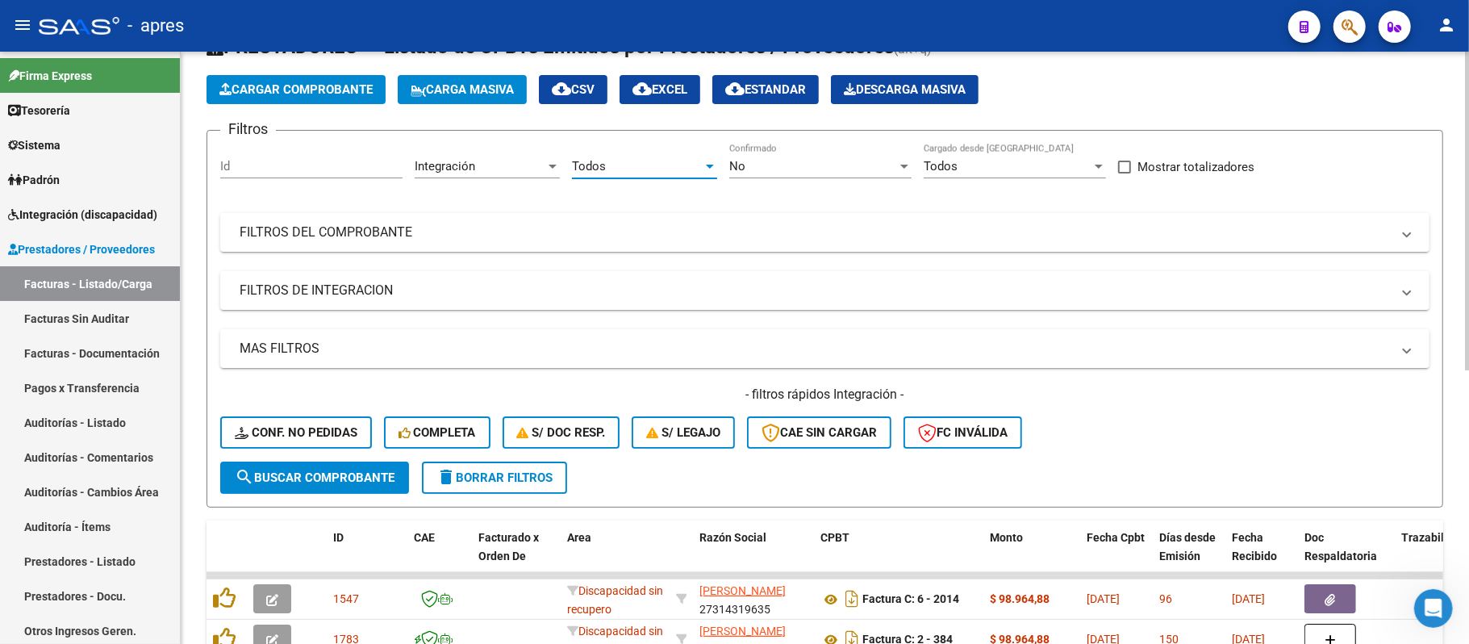
scroll to position [107, 0]
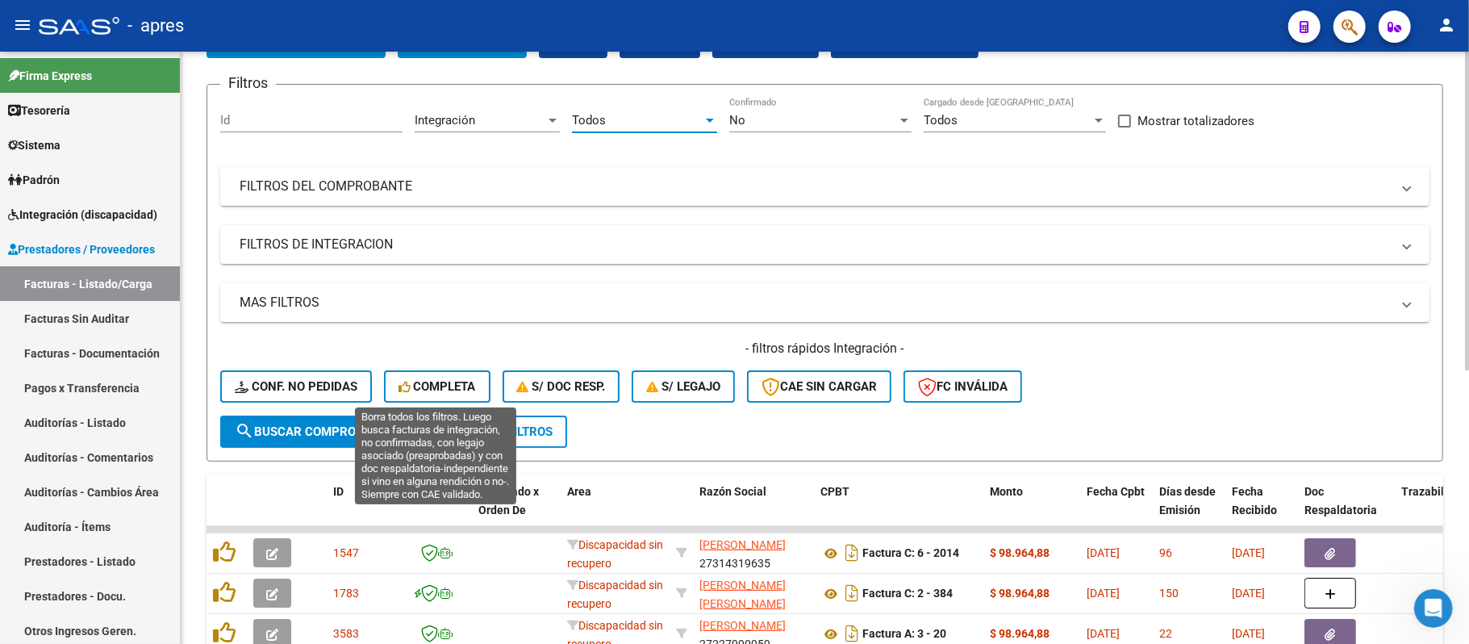
click at [424, 385] on span "Completa" at bounding box center [437, 386] width 77 height 15
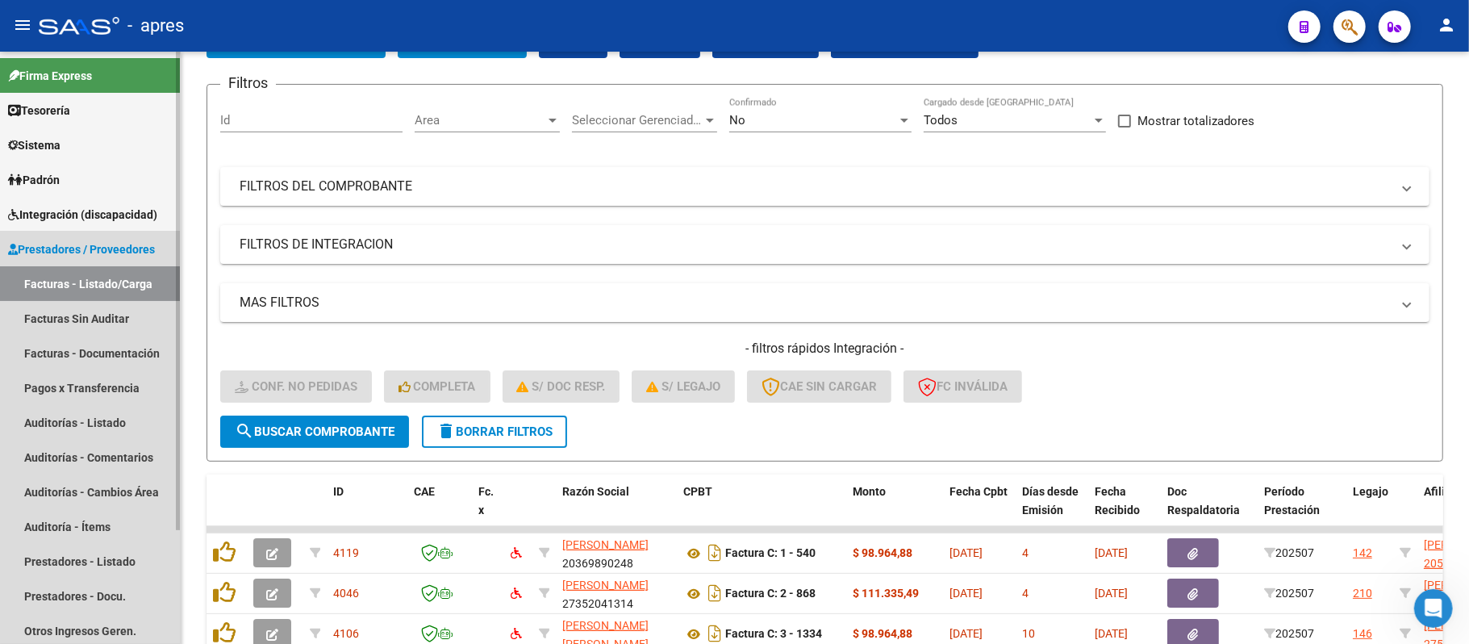
click at [148, 253] on span "Prestadores / Proveedores" at bounding box center [81, 249] width 147 height 18
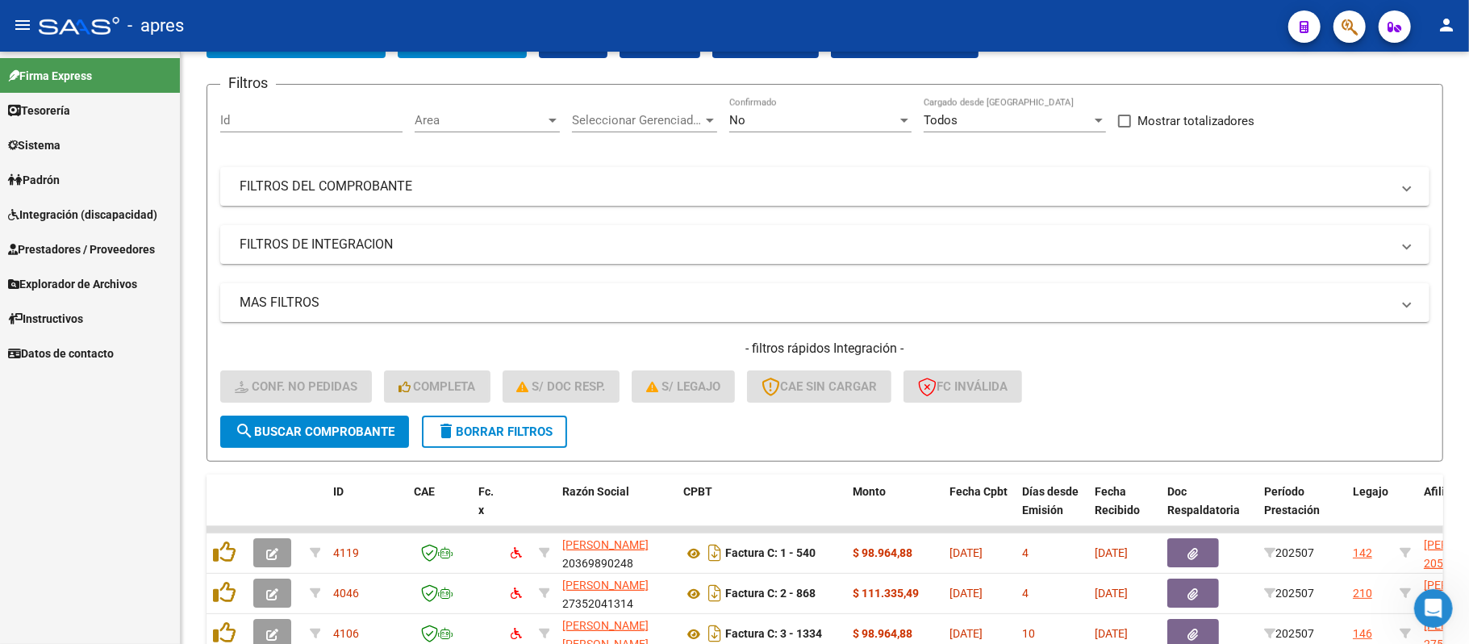
click at [146, 211] on span "Integración (discapacidad)" at bounding box center [82, 215] width 149 height 18
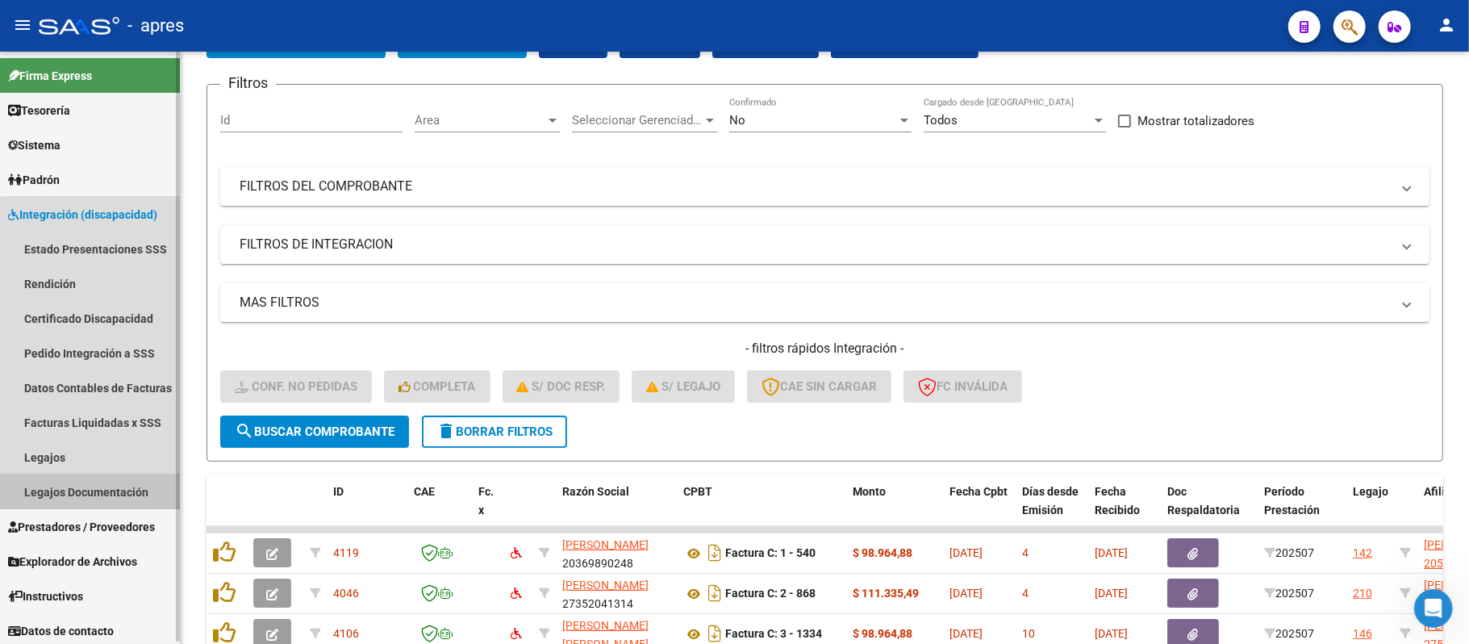
click at [119, 476] on link "Legajos Documentación" at bounding box center [90, 491] width 180 height 35
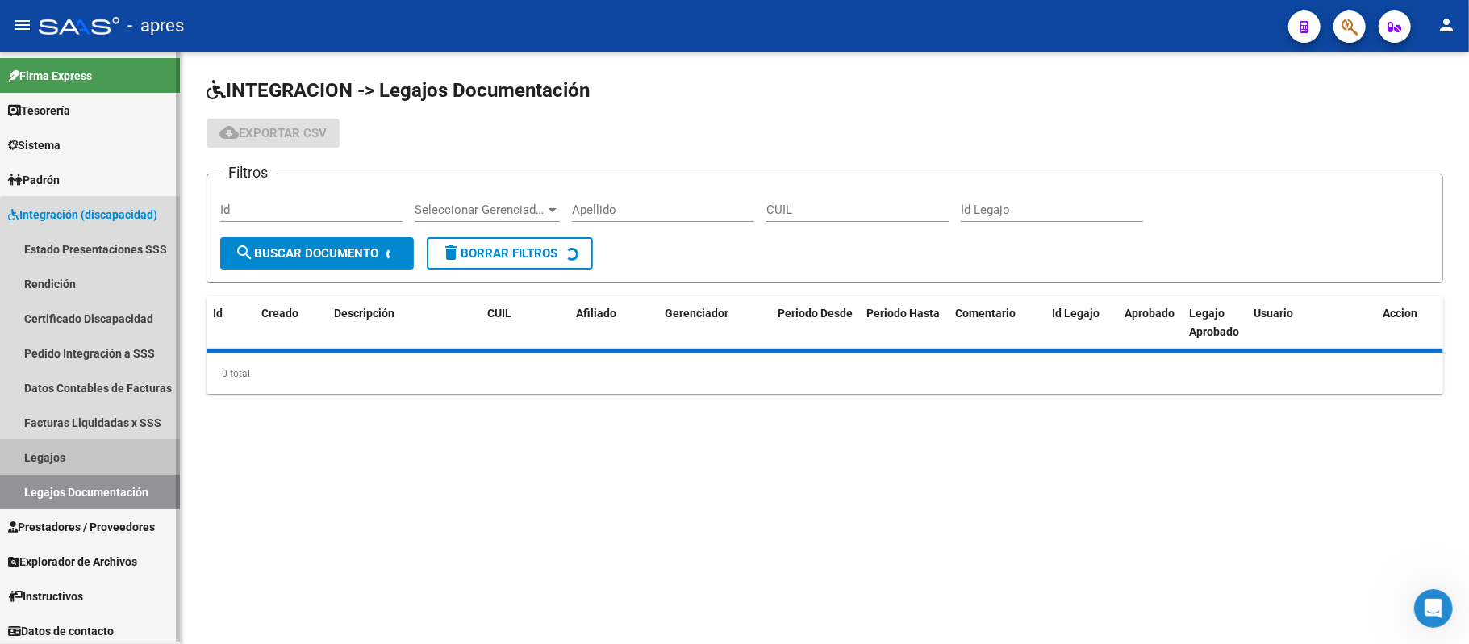
click at [106, 447] on link "Legajos" at bounding box center [90, 457] width 180 height 35
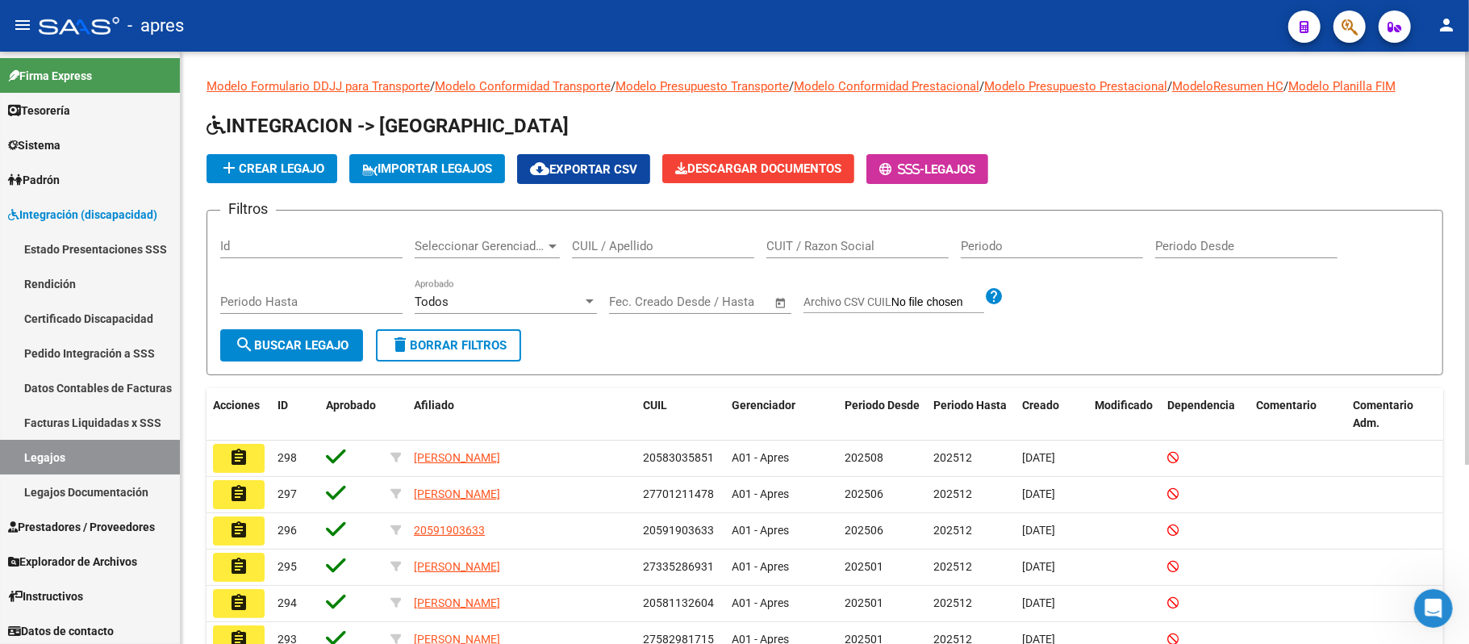
click at [724, 336] on form "Filtros Id Seleccionar Gerenciador Seleccionar Gerenciador CUIL / Apellido CUIT…" at bounding box center [825, 292] width 1237 height 165
